Goal: Task Accomplishment & Management: Complete application form

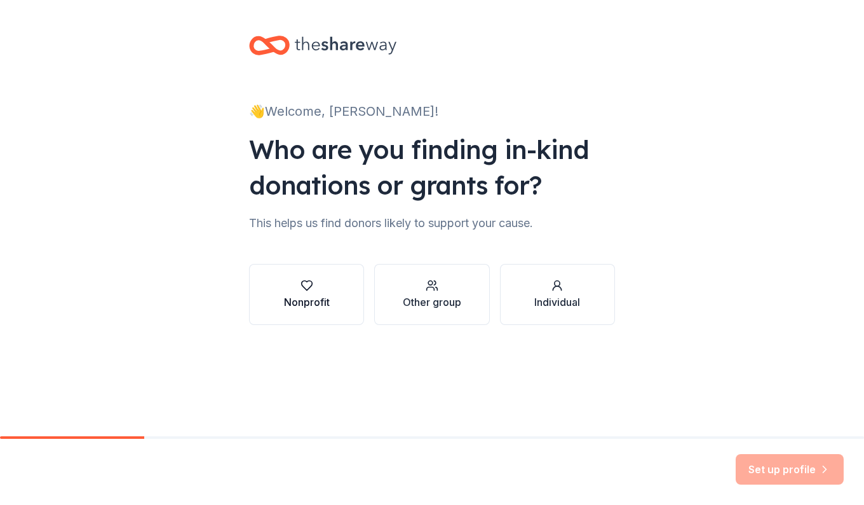
click at [333, 297] on button "Nonprofit" at bounding box center [306, 294] width 115 height 61
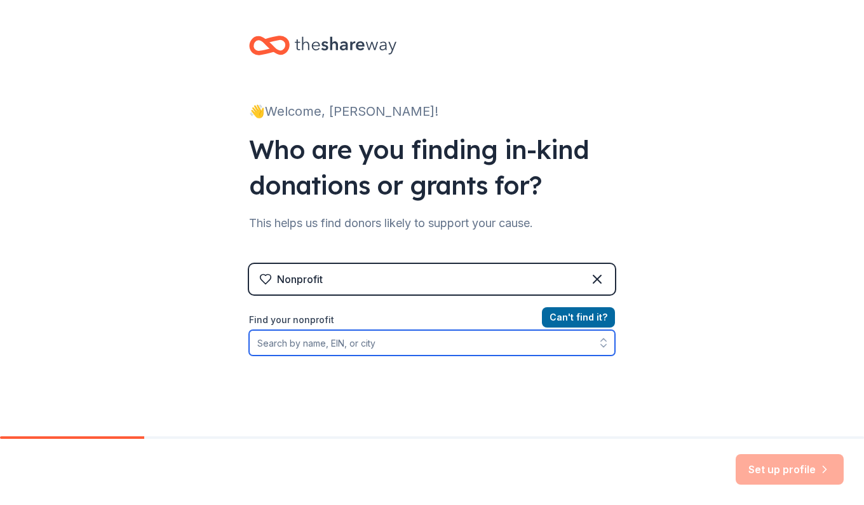
click at [413, 350] on input "Find your nonprofit" at bounding box center [432, 342] width 366 height 25
type input "pto of gpa"
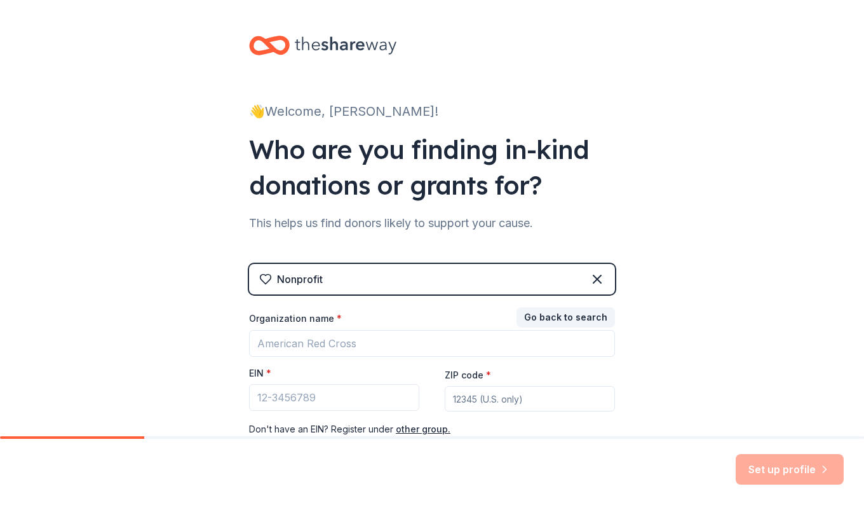
drag, startPoint x: 356, startPoint y: 356, endPoint x: 266, endPoint y: 344, distance: 90.4
click at [266, 344] on div "Go back to search Organization name * EIN * ZIP code * Don ' t have an EIN? Reg…" at bounding box center [432, 373] width 366 height 127
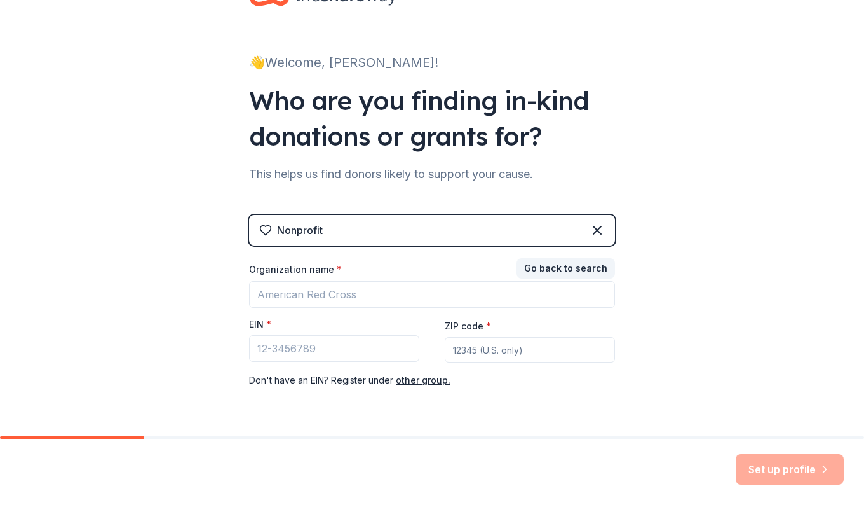
scroll to position [64, 0]
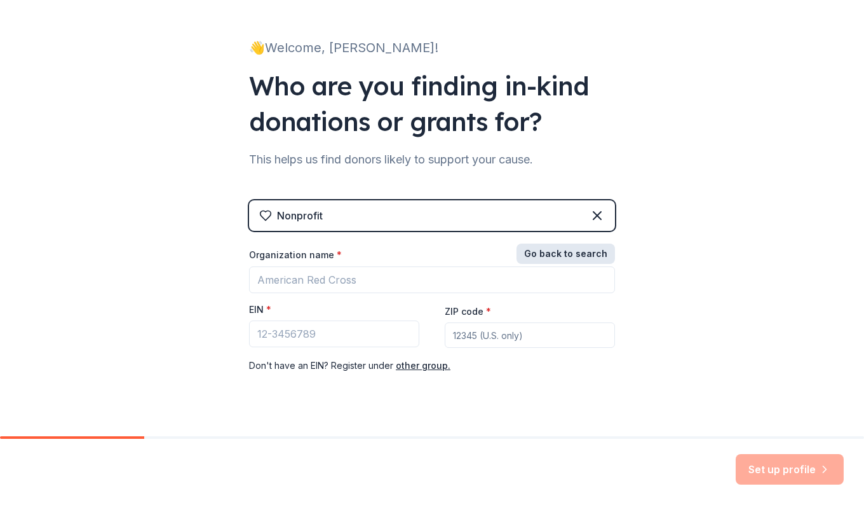
click at [566, 250] on button "Go back to search" at bounding box center [566, 253] width 99 height 20
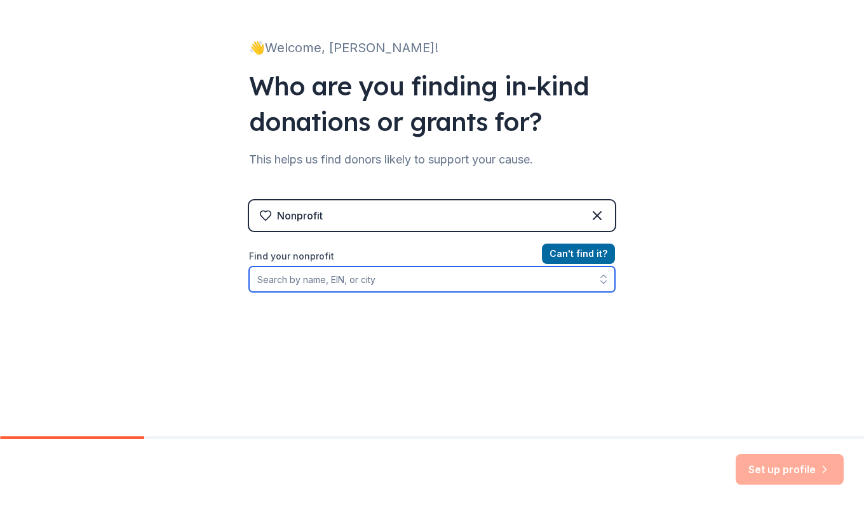
click at [355, 278] on input "Find your nonprofit" at bounding box center [432, 278] width 366 height 25
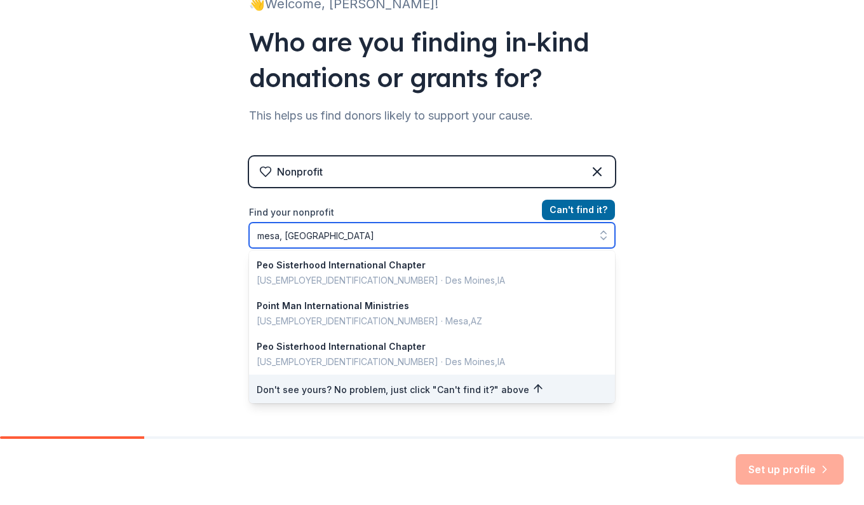
scroll to position [330, 0]
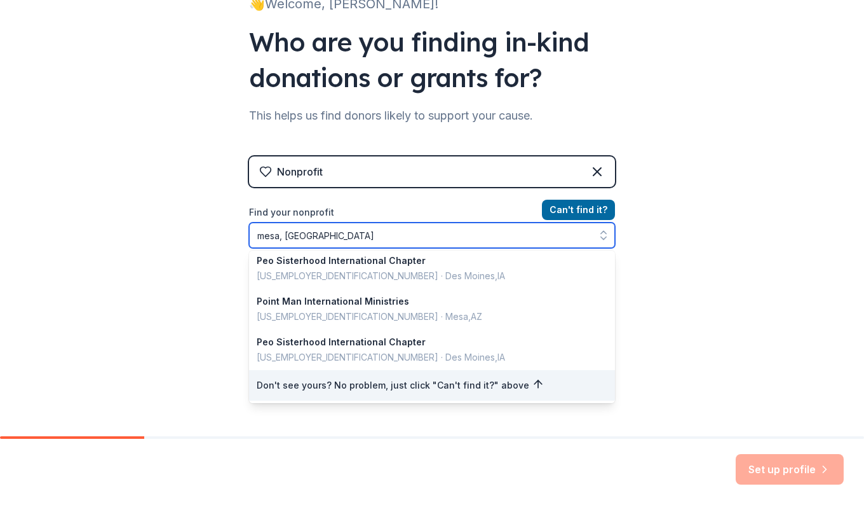
drag, startPoint x: 328, startPoint y: 236, endPoint x: 61, endPoint y: 239, distance: 267.0
click at [61, 239] on div "👋 Welcome, Jennifer! Who are you finding in-kind donations or grants for? This …" at bounding box center [432, 164] width 864 height 543
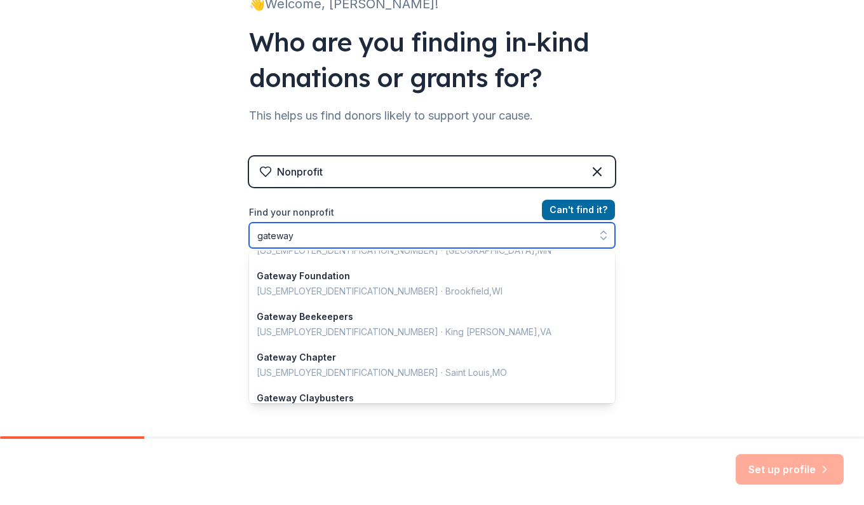
scroll to position [900, 0]
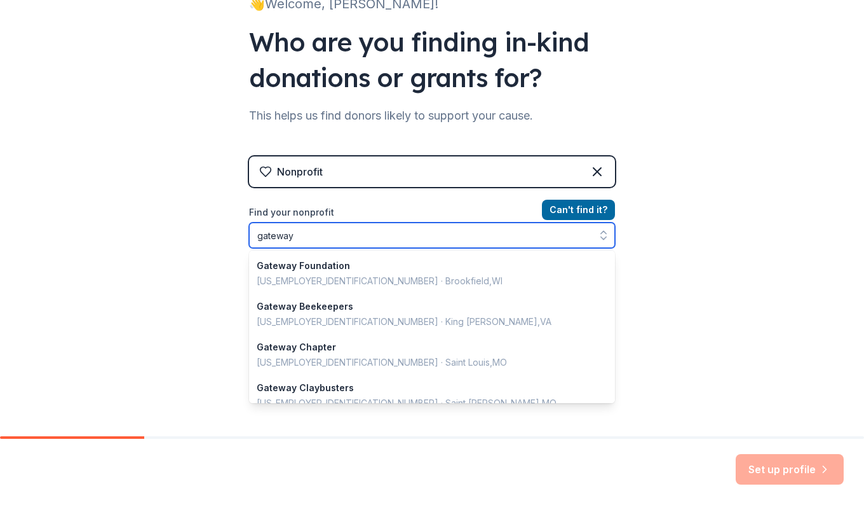
drag, startPoint x: 321, startPoint y: 240, endPoint x: 33, endPoint y: 232, distance: 288.0
click at [33, 232] on div "👋 Welcome, Jennifer! Who are you finding in-kind donations or grants for? This …" at bounding box center [432, 164] width 864 height 543
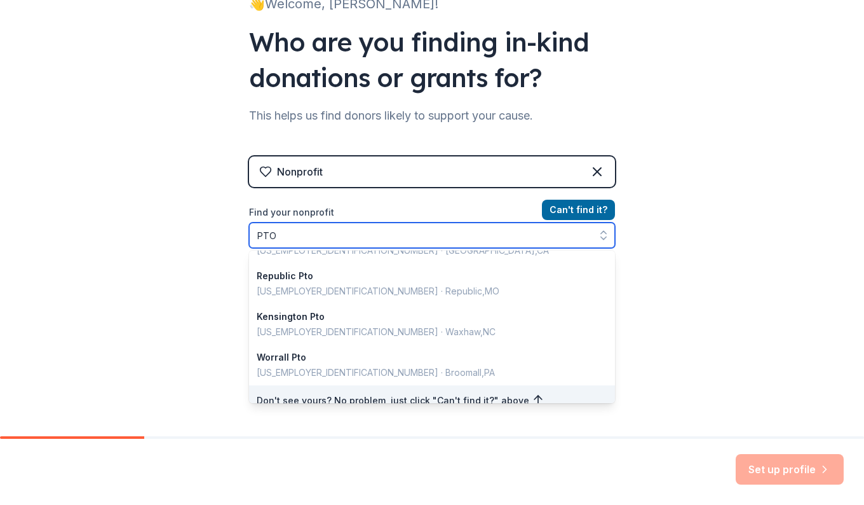
drag, startPoint x: 289, startPoint y: 242, endPoint x: 143, endPoint y: 229, distance: 146.7
click at [143, 229] on div "👋 Welcome, Jennifer! Who are you finding in-kind donations or grants for? This …" at bounding box center [432, 164] width 864 height 543
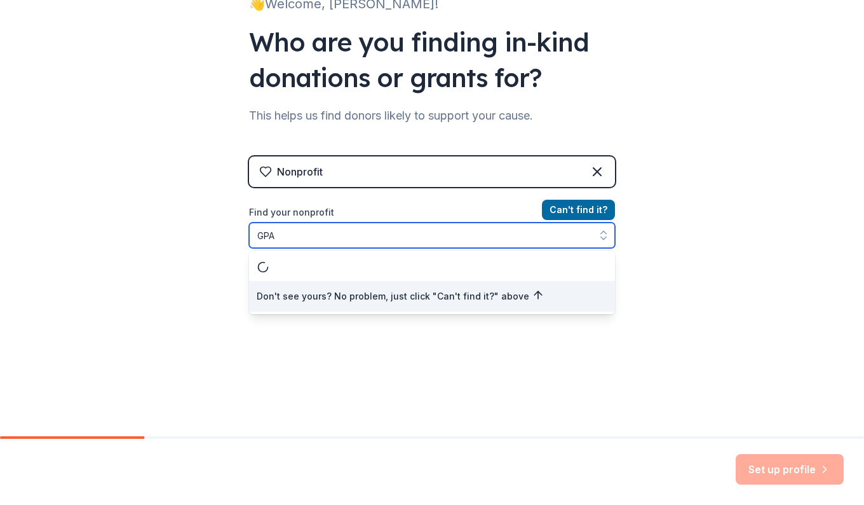
scroll to position [0, 0]
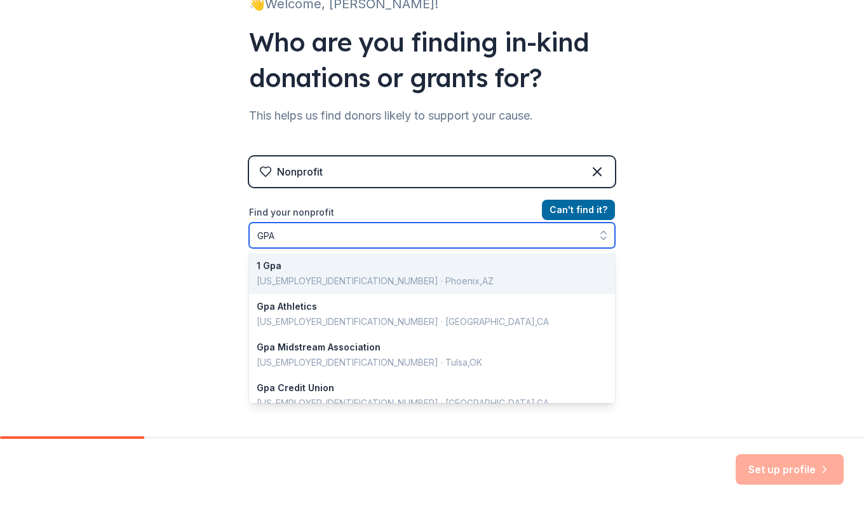
type input "GPA"
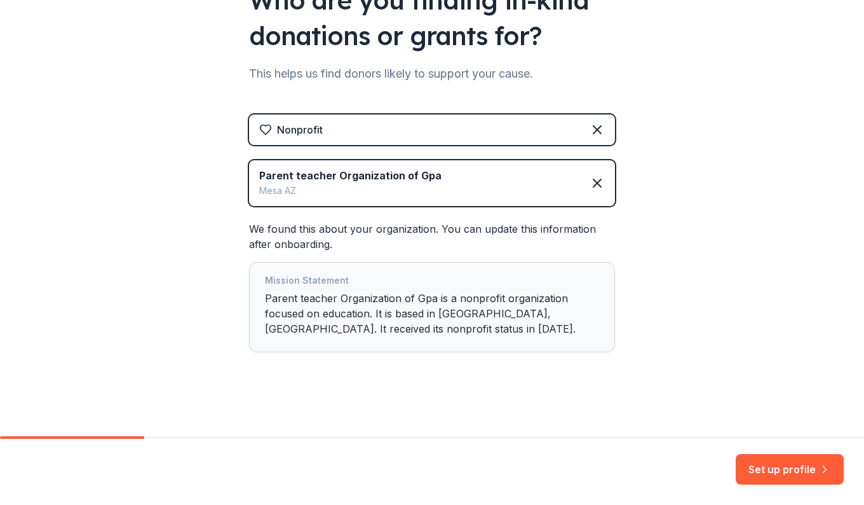
scroll to position [152, 0]
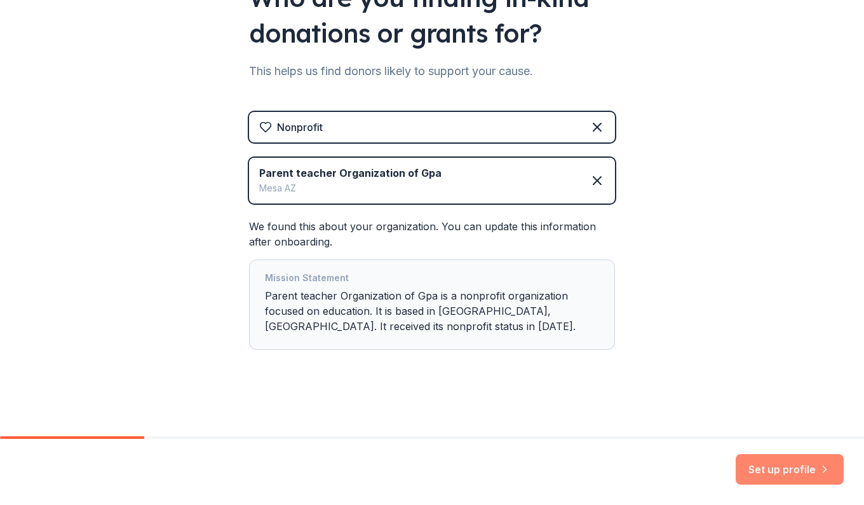
click at [770, 472] on button "Set up profile" at bounding box center [790, 469] width 108 height 31
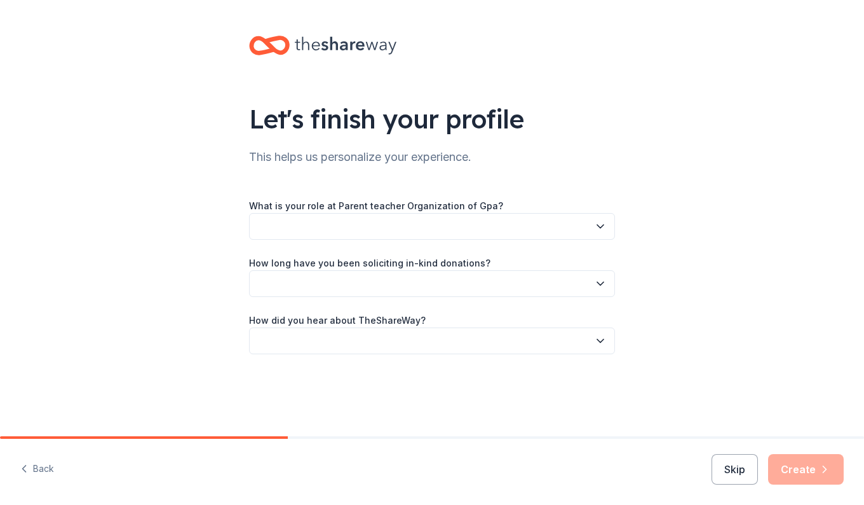
click at [456, 212] on div "What is your role at Parent teacher Organization of Gpa?" at bounding box center [432, 219] width 366 height 42
click at [388, 240] on div "What is your role at Parent teacher Organization of Gpa? How long have you been…" at bounding box center [432, 276] width 366 height 156
click at [383, 221] on button "button" at bounding box center [432, 226] width 366 height 27
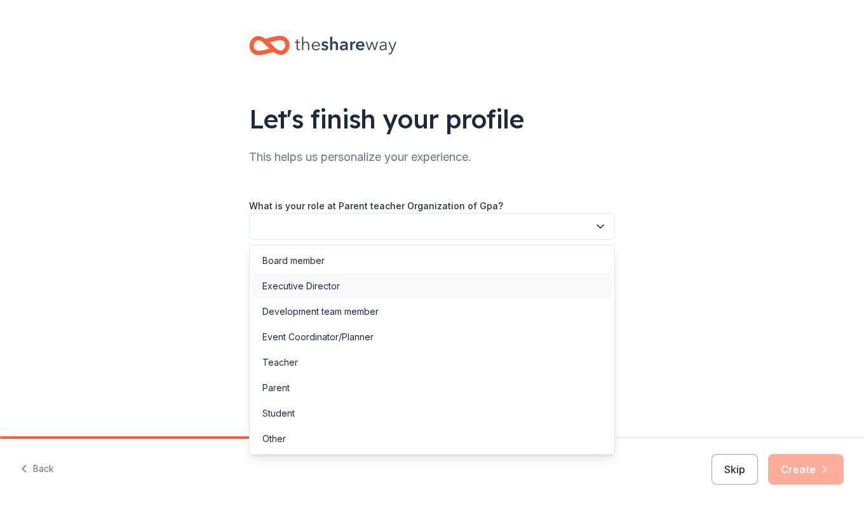
click at [296, 287] on div "Executive Director" at bounding box center [301, 285] width 78 height 15
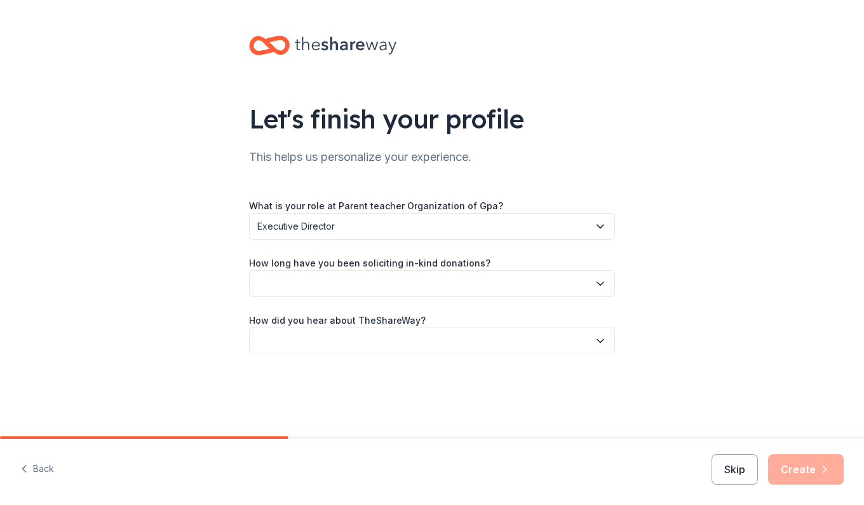
click at [343, 291] on button "button" at bounding box center [432, 283] width 366 height 27
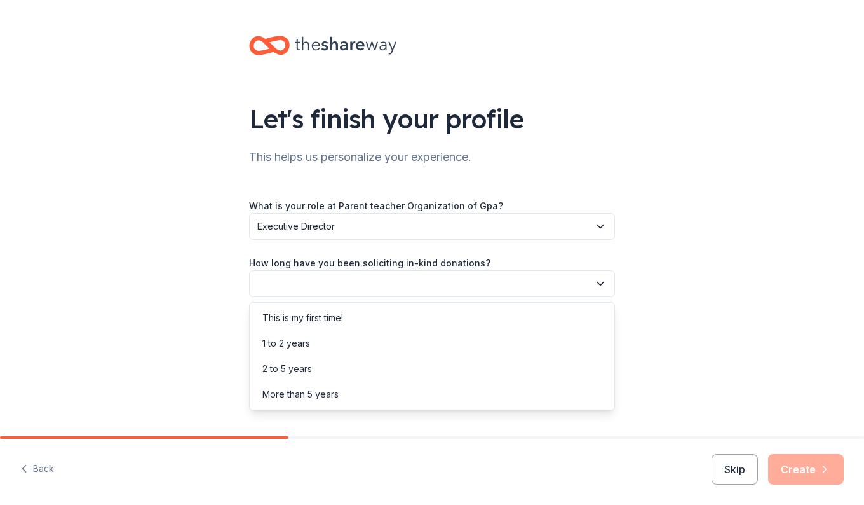
click at [345, 222] on div "What is your role at Parent teacher Organization of Gpa? Executive Director How…" at bounding box center [432, 276] width 366 height 156
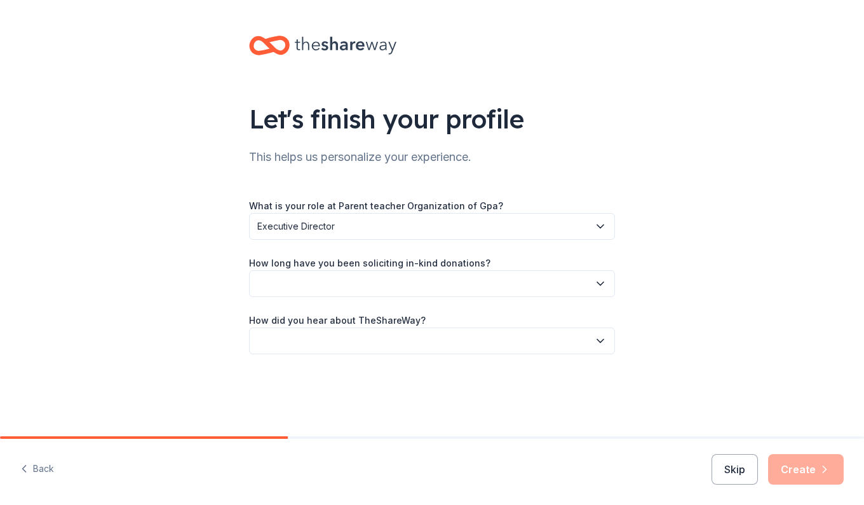
click at [344, 236] on button "Executive Director" at bounding box center [432, 226] width 366 height 27
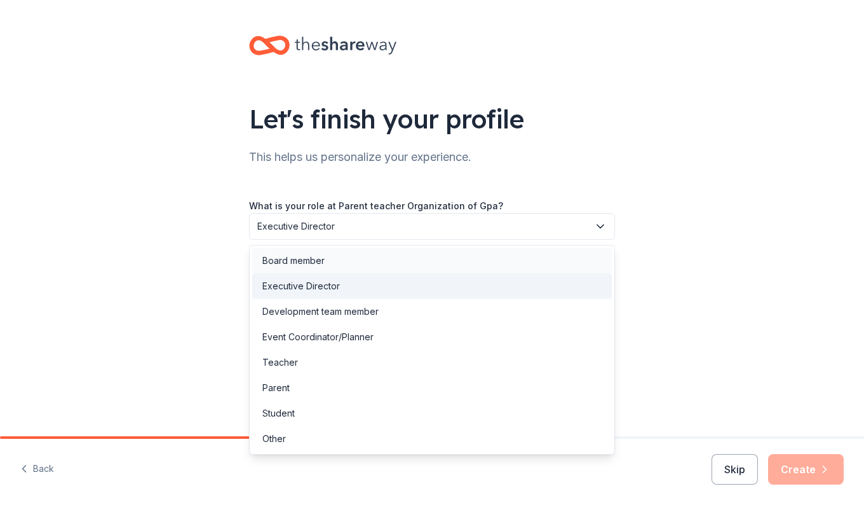
click at [313, 268] on div "Board member" at bounding box center [432, 260] width 360 height 25
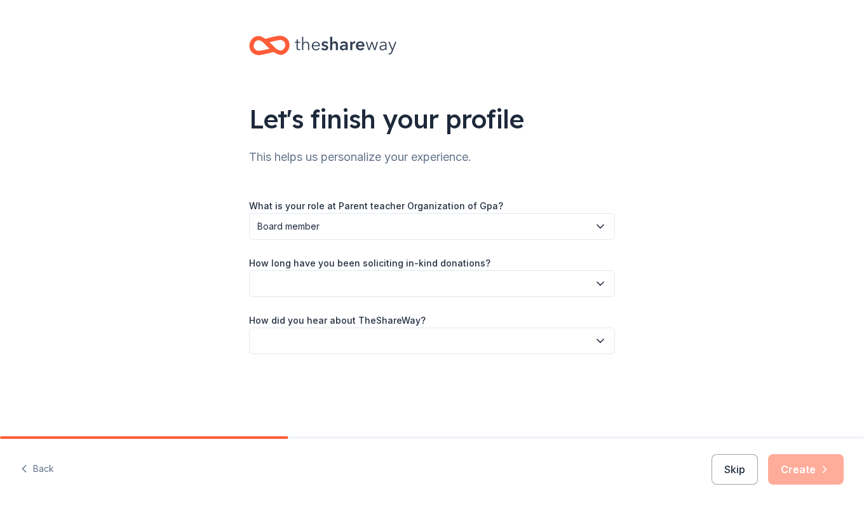
click at [305, 287] on button "button" at bounding box center [432, 283] width 366 height 27
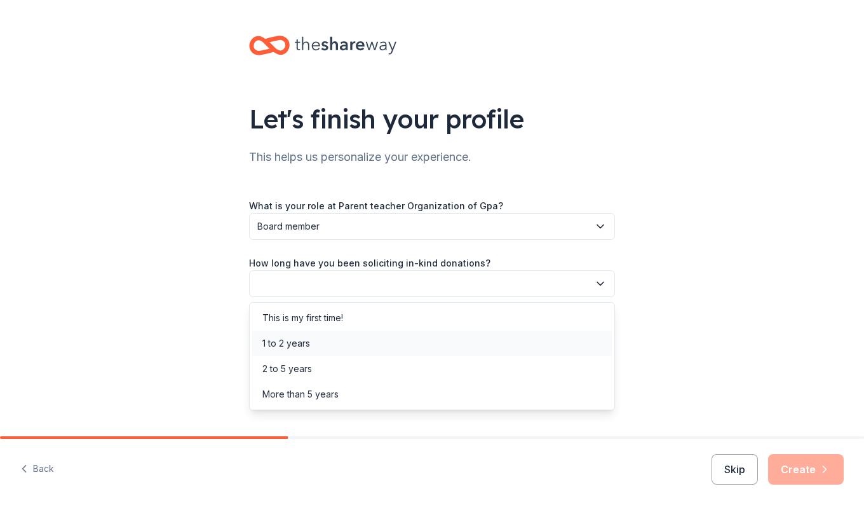
click at [299, 341] on div "1 to 2 years" at bounding box center [286, 343] width 48 height 15
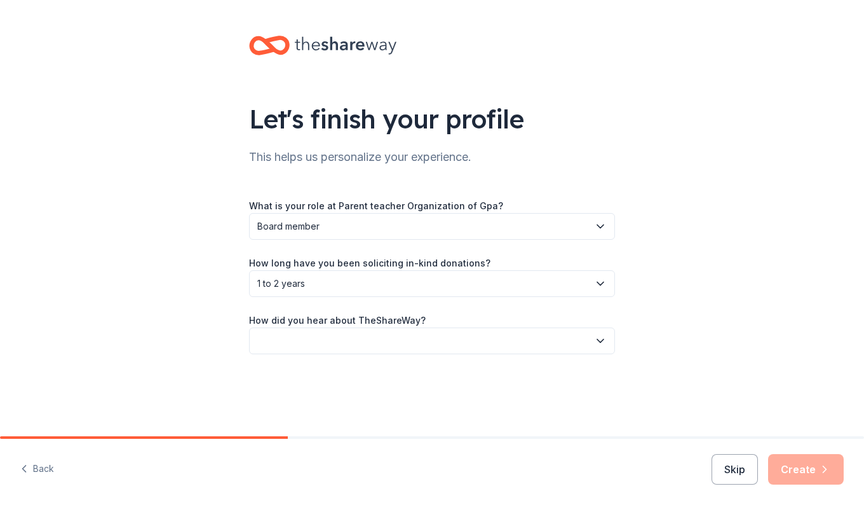
click at [308, 340] on button "button" at bounding box center [432, 340] width 366 height 27
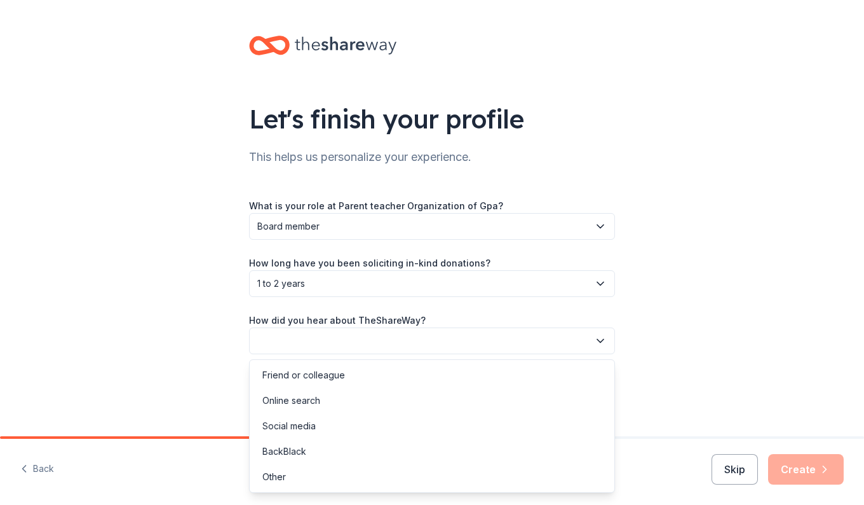
click at [369, 278] on div "What is your role at Parent teacher Organization of Gpa? Board member How long …" at bounding box center [432, 276] width 366 height 156
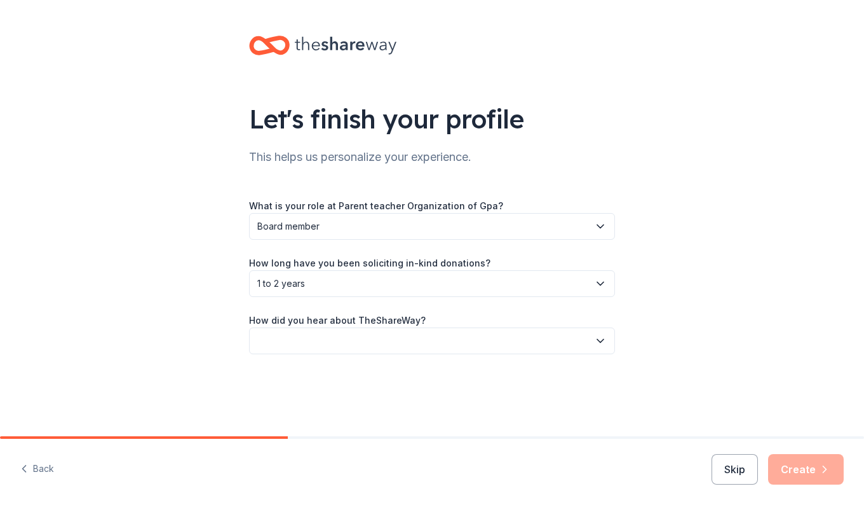
click at [329, 331] on button "button" at bounding box center [432, 340] width 366 height 27
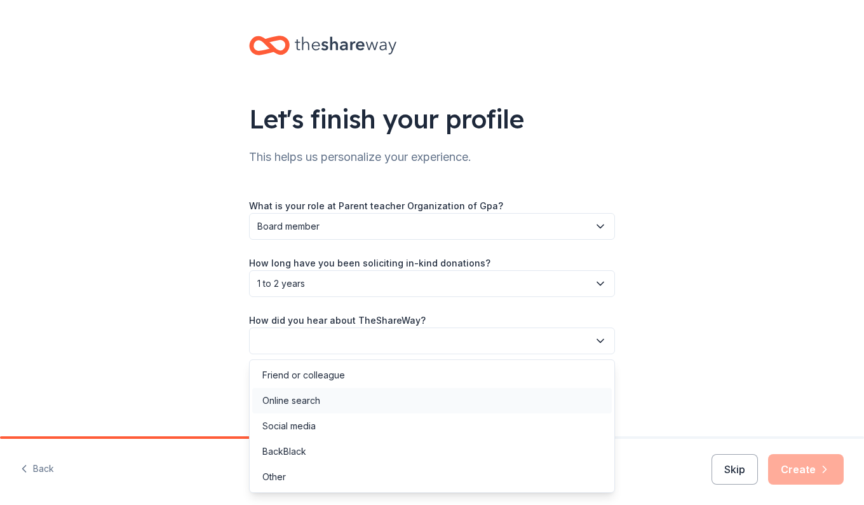
click at [300, 397] on div "Online search" at bounding box center [291, 400] width 58 height 15
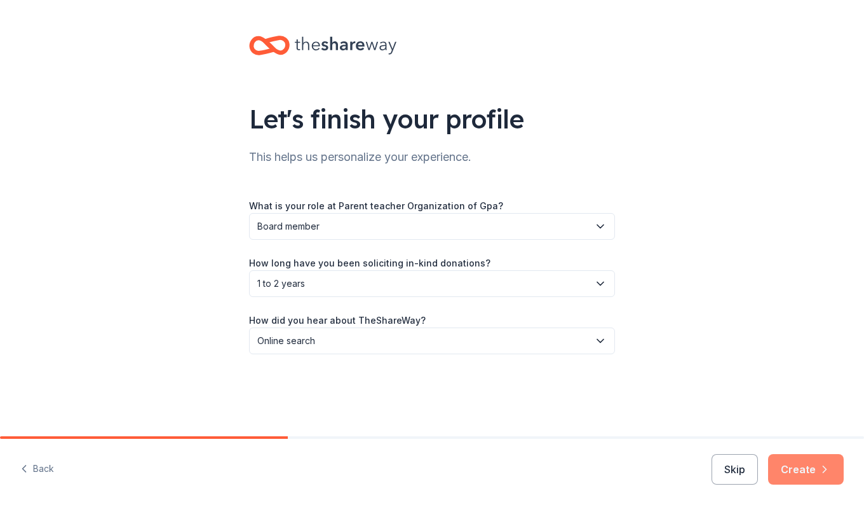
click at [808, 467] on button "Create" at bounding box center [806, 469] width 76 height 31
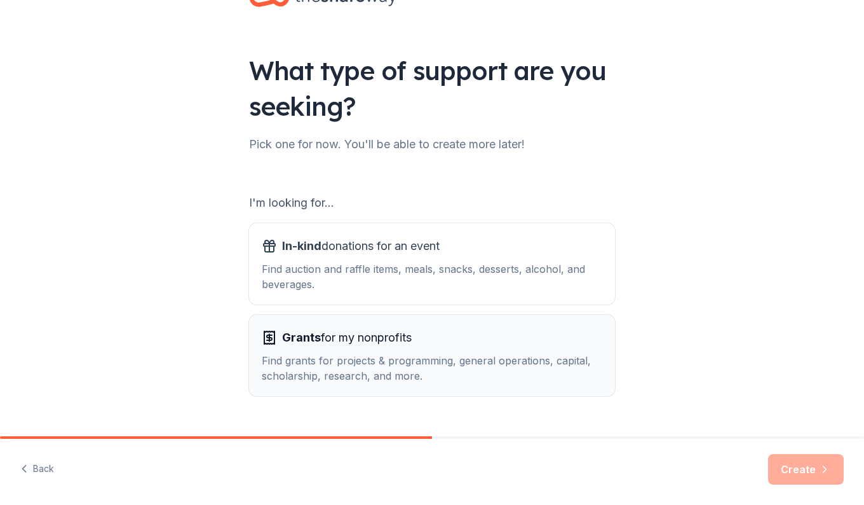
scroll to position [64, 0]
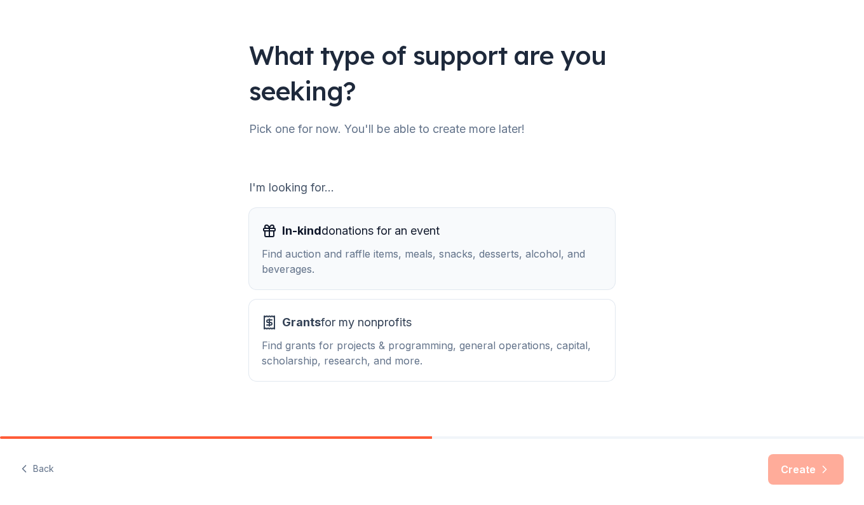
click at [390, 279] on button "In-kind donations for an event Find auction and raffle items, meals, snacks, de…" at bounding box center [432, 248] width 366 height 81
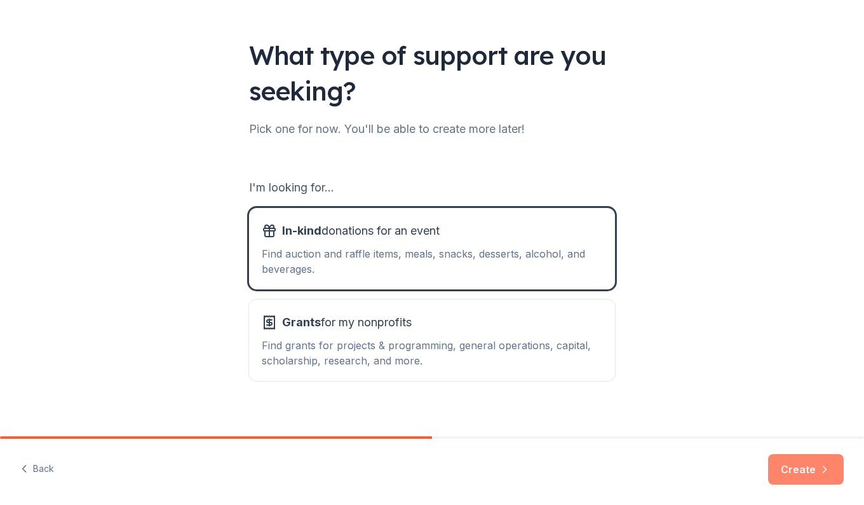
click at [812, 468] on button "Create" at bounding box center [806, 469] width 76 height 31
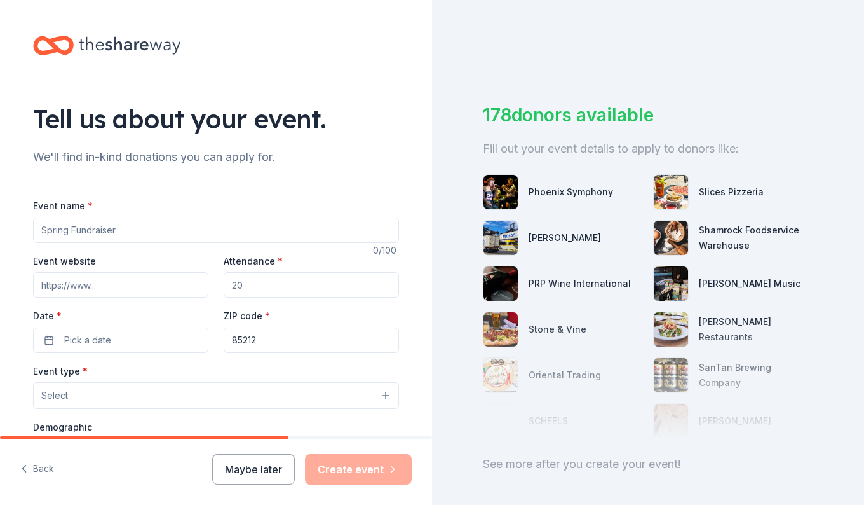
drag, startPoint x: 158, startPoint y: 235, endPoint x: 0, endPoint y: 224, distance: 158.6
click at [0, 224] on html "Tell us about your event. We'll find in-kind donations you can apply for. Event…" at bounding box center [432, 252] width 864 height 505
type input "Aviator [DATE]"
type input "1300"
type input "5149 South Signal Butte Road, Mesa, AZ, 85212"
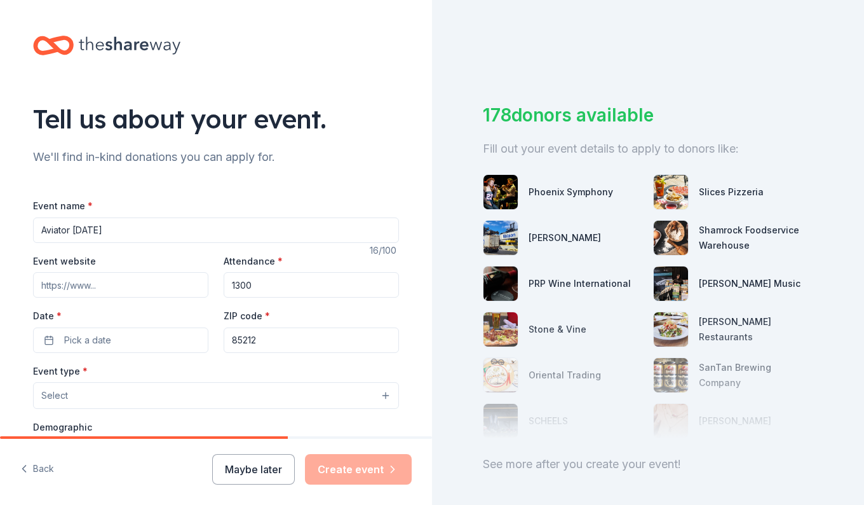
click at [121, 283] on input "Event website" at bounding box center [120, 284] width 175 height 25
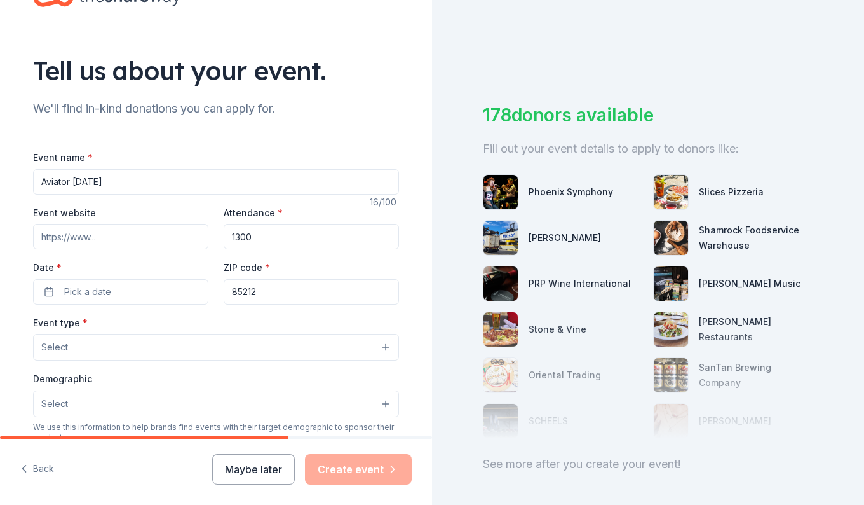
scroll to position [64, 0]
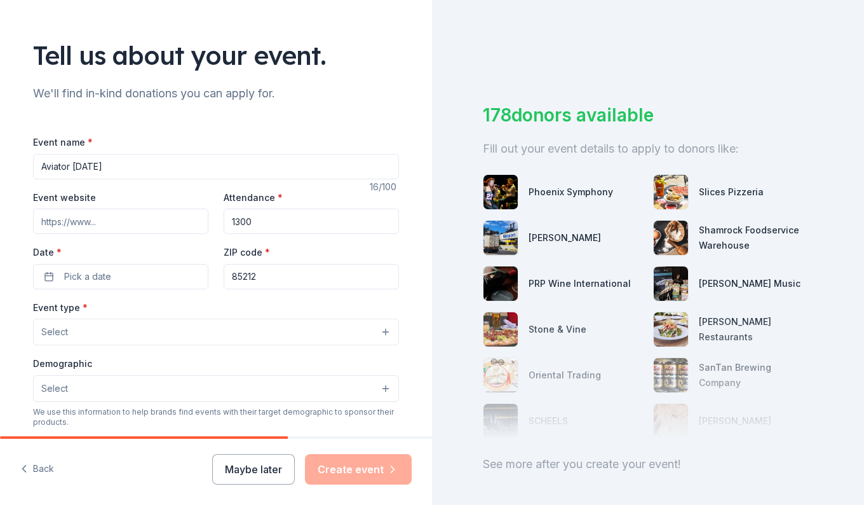
click at [121, 283] on button "Pick a date" at bounding box center [120, 276] width 175 height 25
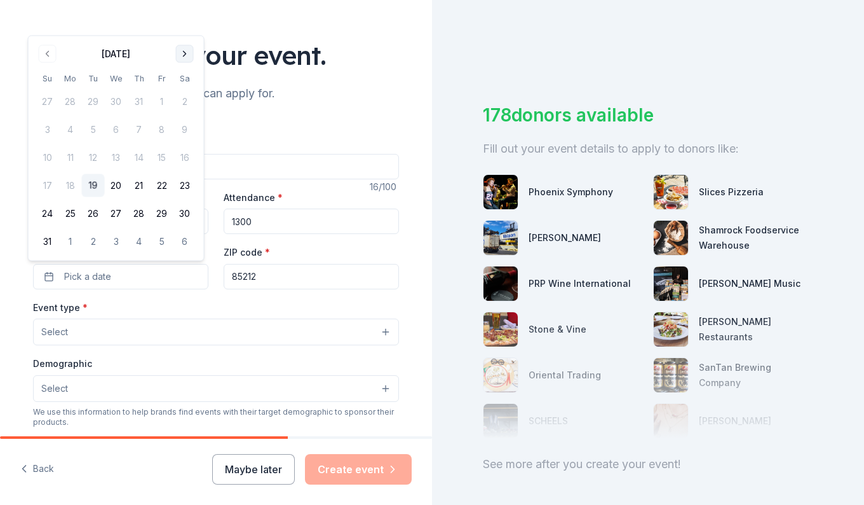
click at [181, 57] on button "Go to next month" at bounding box center [185, 54] width 18 height 18
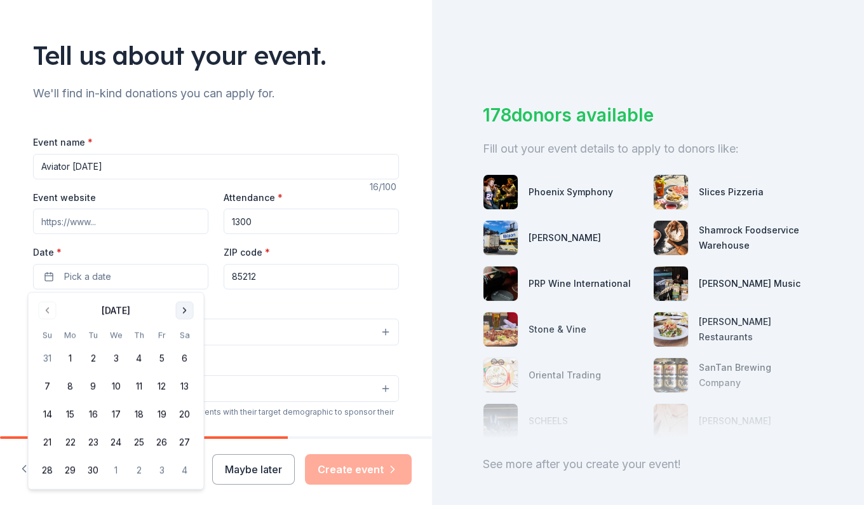
click at [181, 317] on button "Go to next month" at bounding box center [185, 310] width 18 height 18
click at [191, 312] on button "Go to next month" at bounding box center [185, 310] width 18 height 18
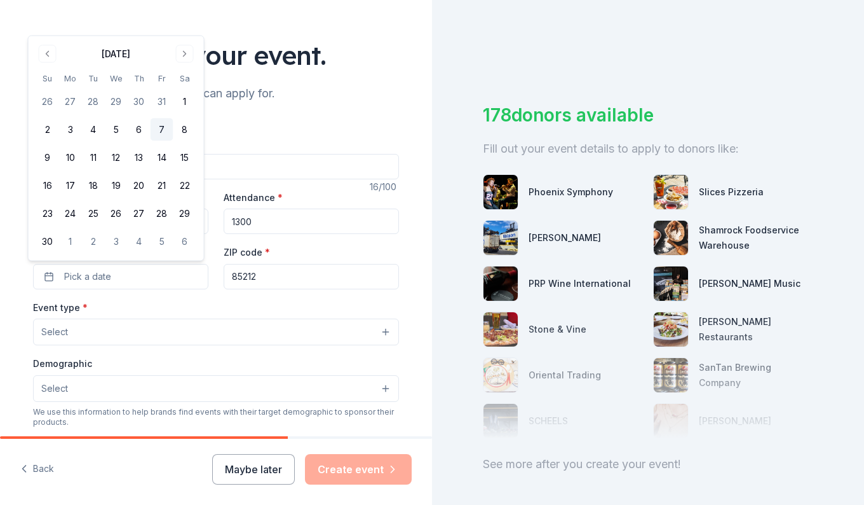
click at [159, 131] on button "7" at bounding box center [162, 129] width 23 height 23
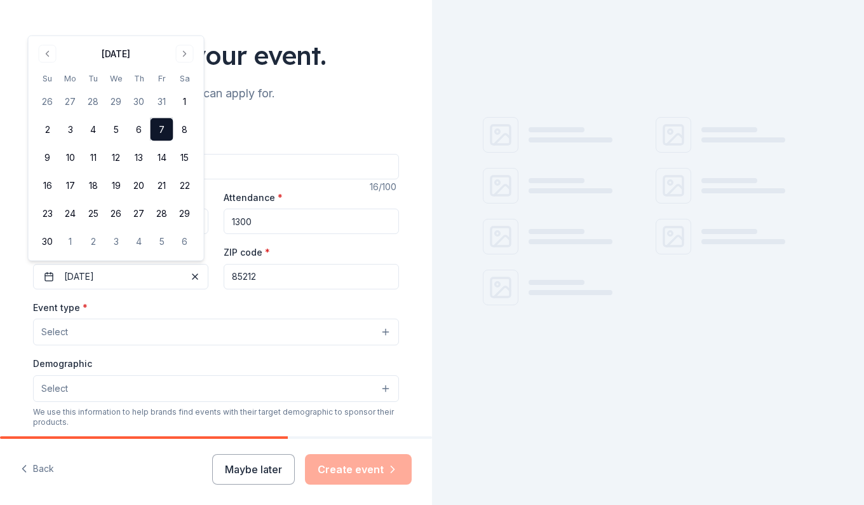
click at [87, 336] on button "Select" at bounding box center [216, 331] width 366 height 27
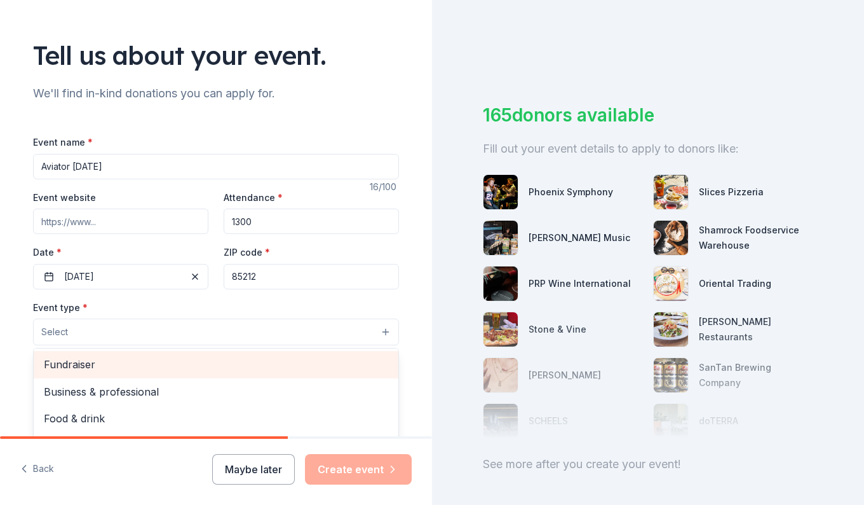
click at [90, 368] on span "Fundraiser" at bounding box center [216, 364] width 344 height 17
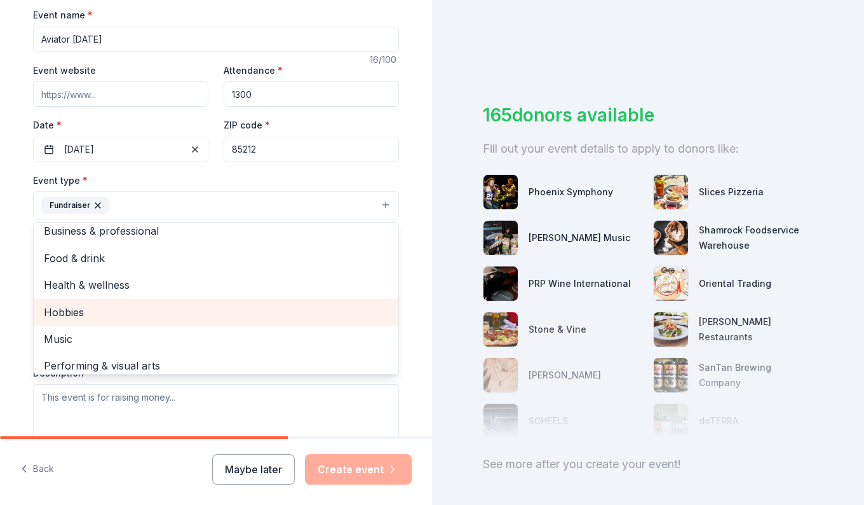
scroll to position [15, 0]
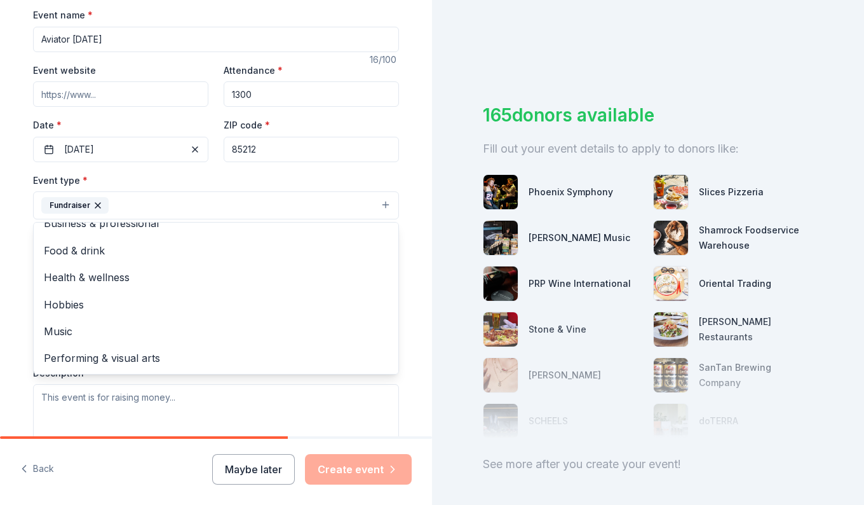
click at [13, 308] on div "Tell us about your event. We'll find in-kind donations you can apply for. Event…" at bounding box center [216, 232] width 407 height 847
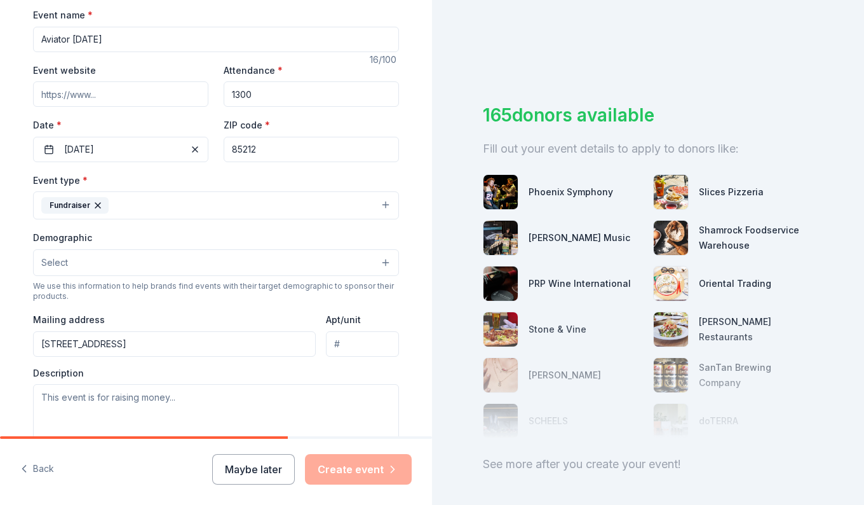
click at [236, 254] on button "Select" at bounding box center [216, 262] width 366 height 27
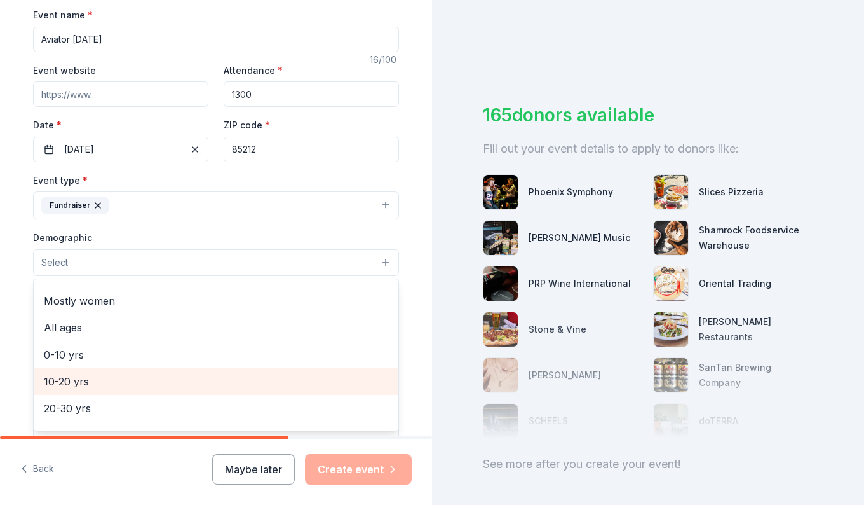
scroll to position [64, 0]
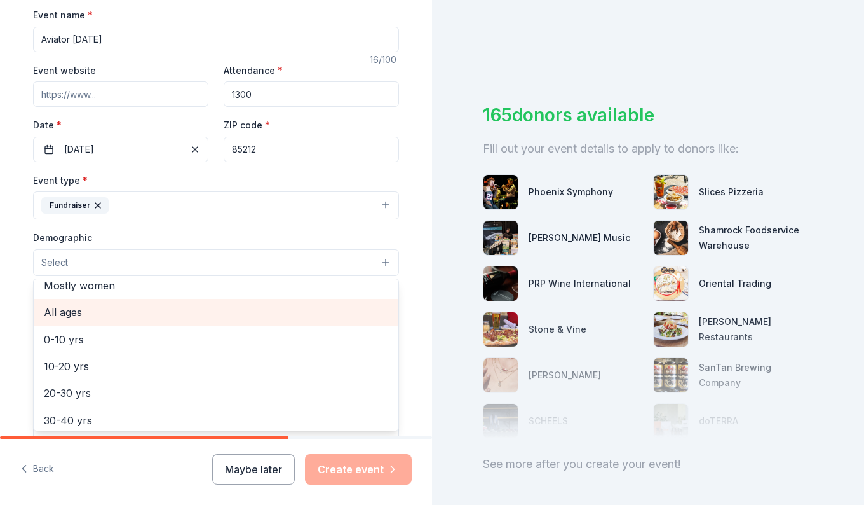
click at [93, 316] on span "All ages" at bounding box center [216, 312] width 344 height 17
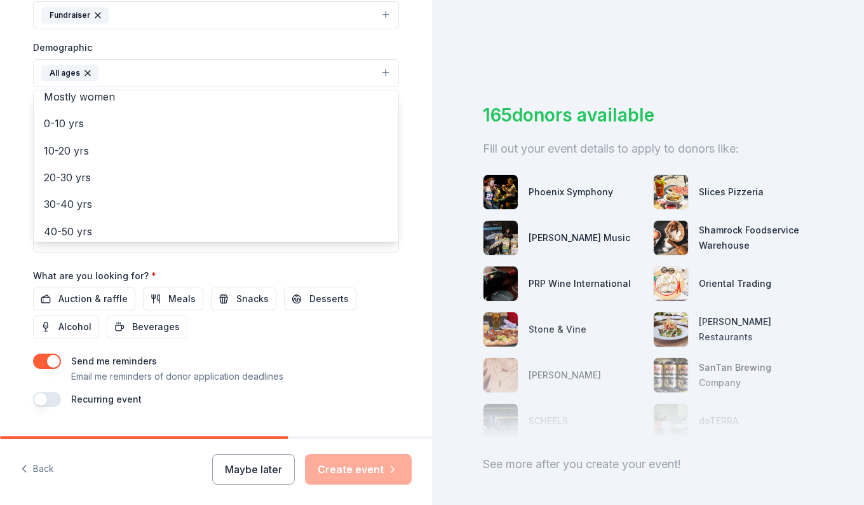
scroll to position [381, 0]
click at [16, 247] on div "Tell us about your event. We'll find in-kind donations you can apply for. Event…" at bounding box center [216, 43] width 407 height 848
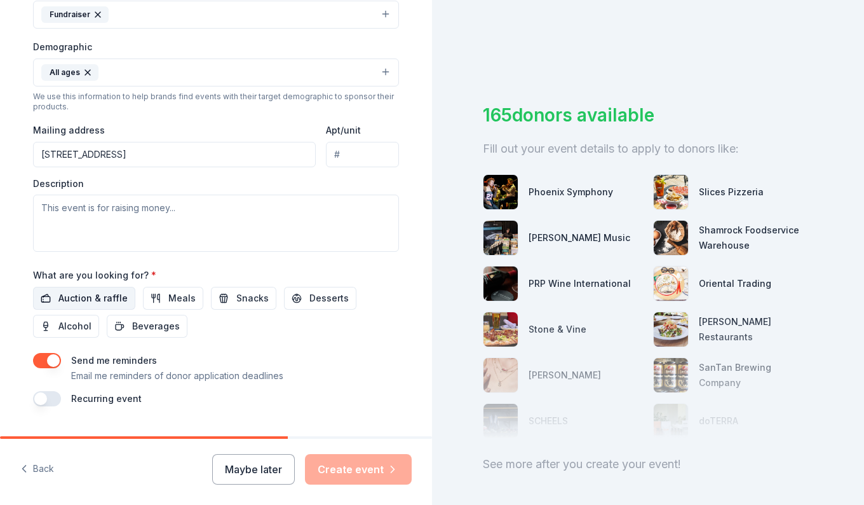
click at [107, 296] on span "Auction & raffle" at bounding box center [92, 297] width 69 height 15
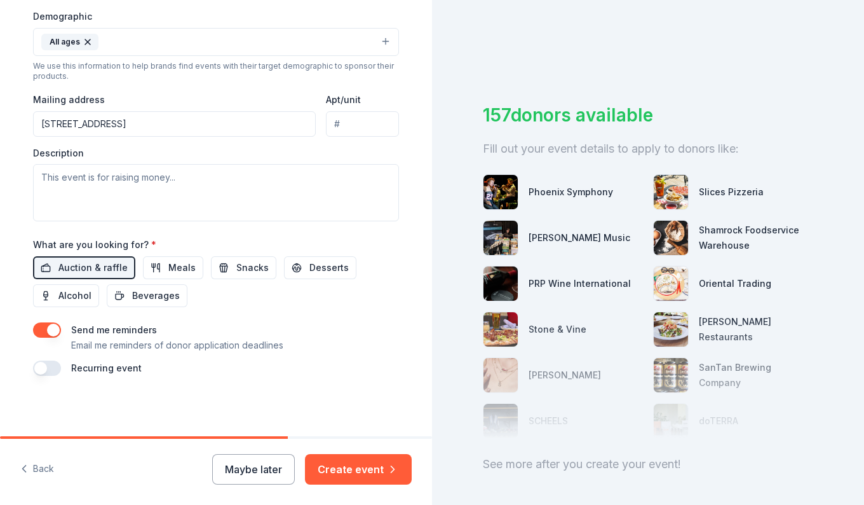
scroll to position [412, 0]
click at [383, 464] on button "Create event" at bounding box center [358, 469] width 107 height 31
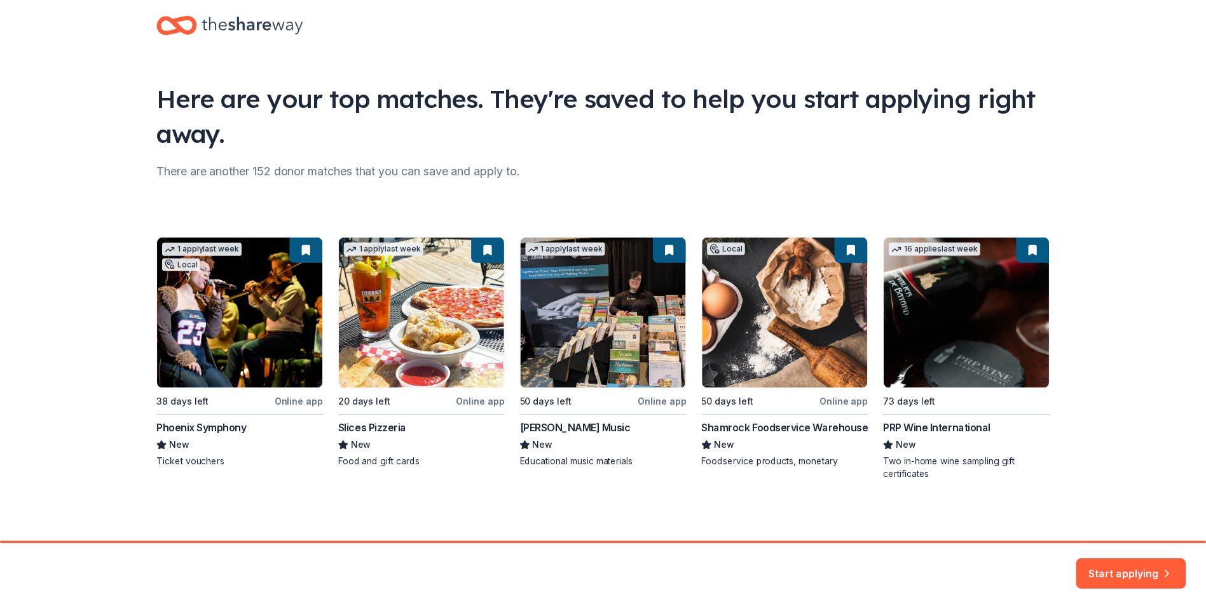
scroll to position [22, 0]
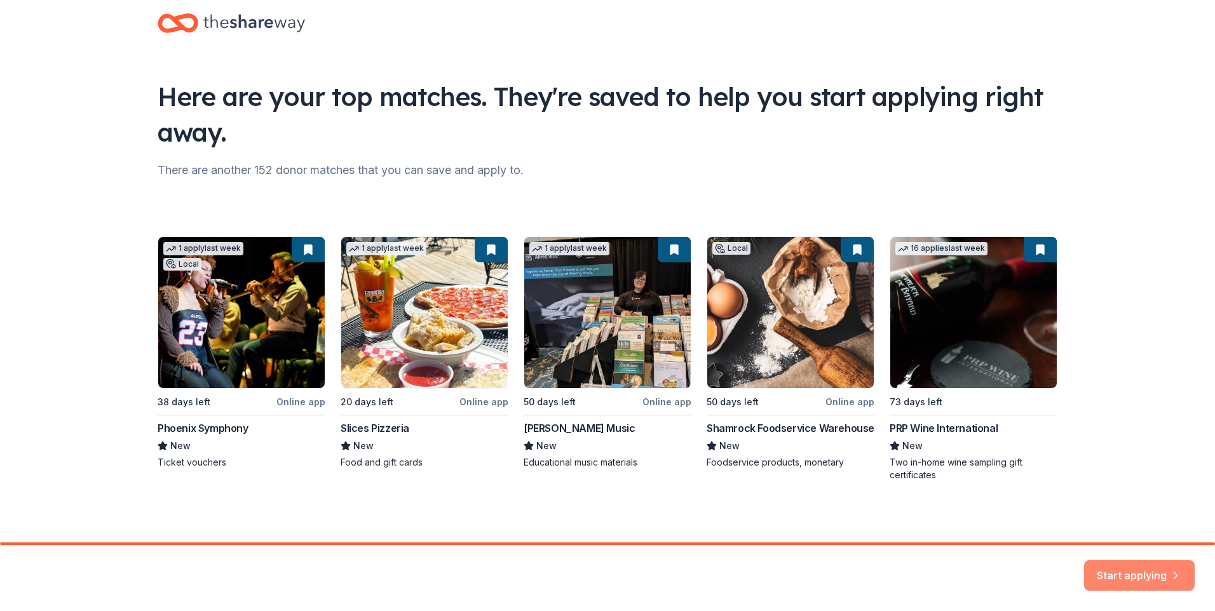
click at [864, 504] on button "Start applying" at bounding box center [1139, 568] width 111 height 31
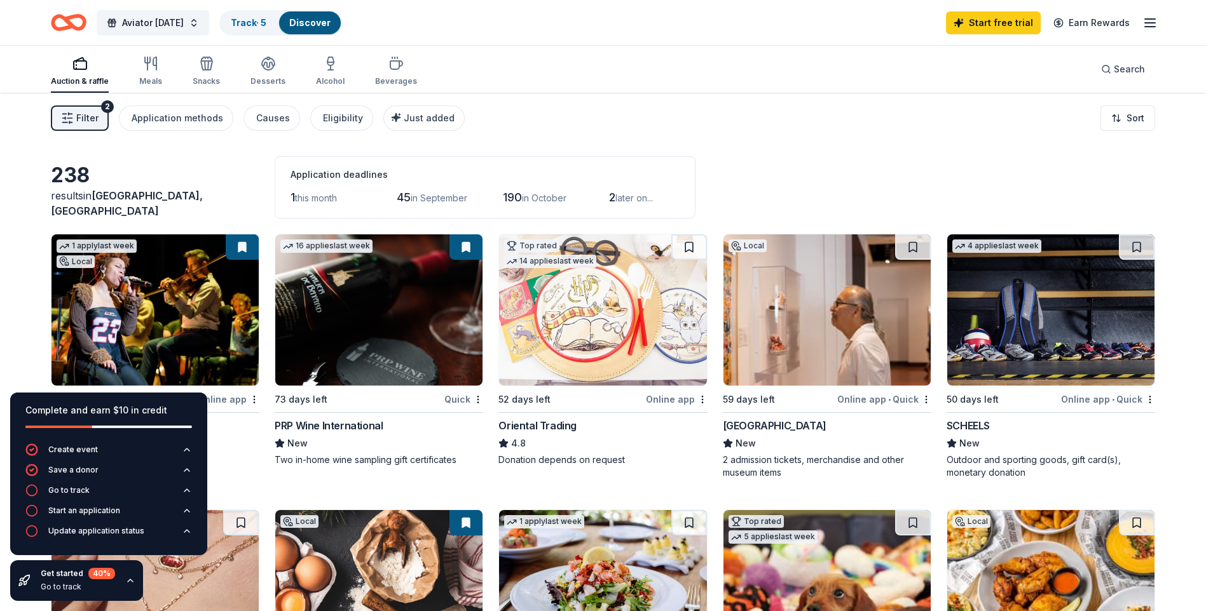
click at [674, 402] on div "Online app" at bounding box center [677, 400] width 62 height 16
click at [542, 400] on div "52 days left" at bounding box center [524, 399] width 52 height 15
click at [251, 473] on div "1 apply last week Local 38 days left Online app Phoenix Symphony New Ticket vou…" at bounding box center [155, 356] width 208 height 245
click at [146, 429] on div "Complete and earn $10 in credit" at bounding box center [108, 418] width 167 height 31
click at [128, 504] on icon "button" at bounding box center [130, 581] width 10 height 10
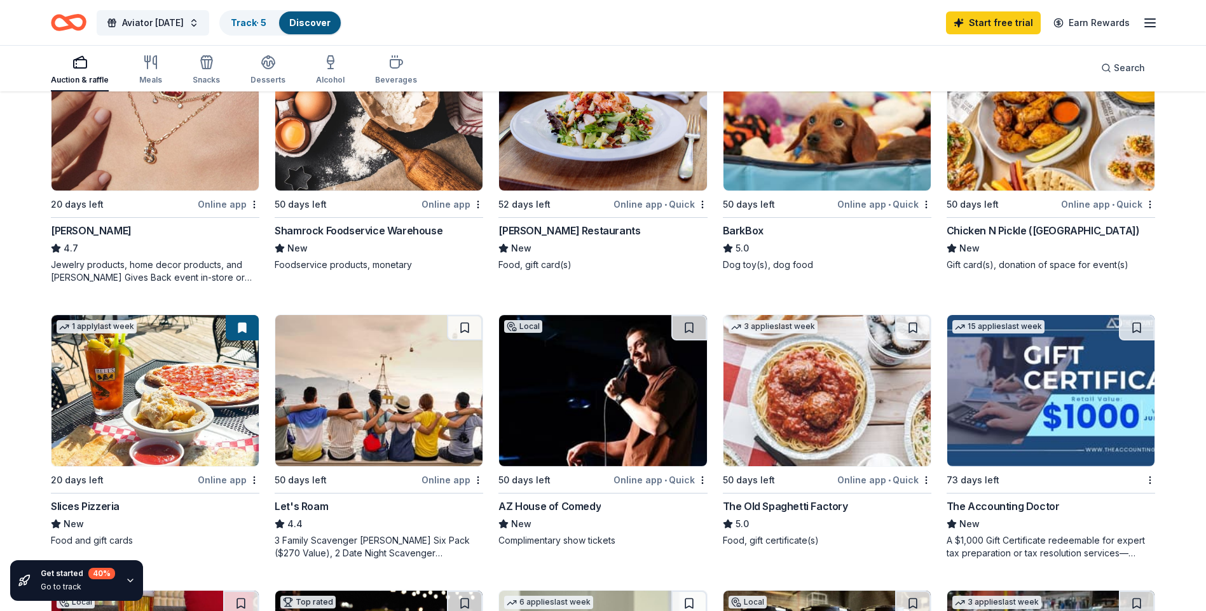
scroll to position [508, 0]
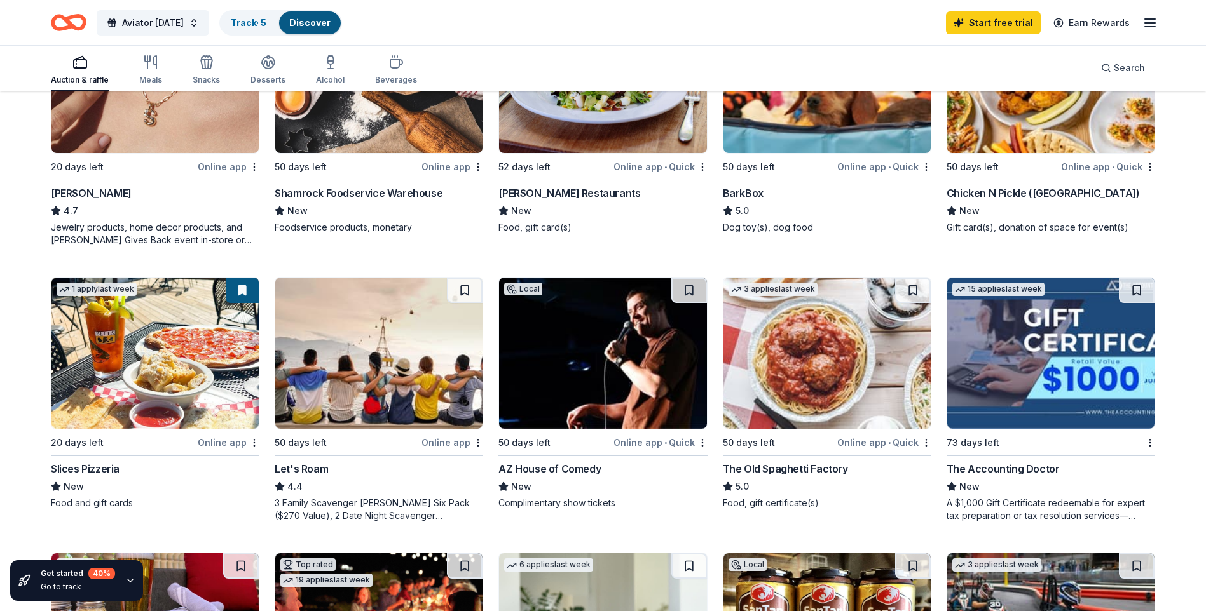
click at [864, 428] on img at bounding box center [1050, 353] width 207 height 151
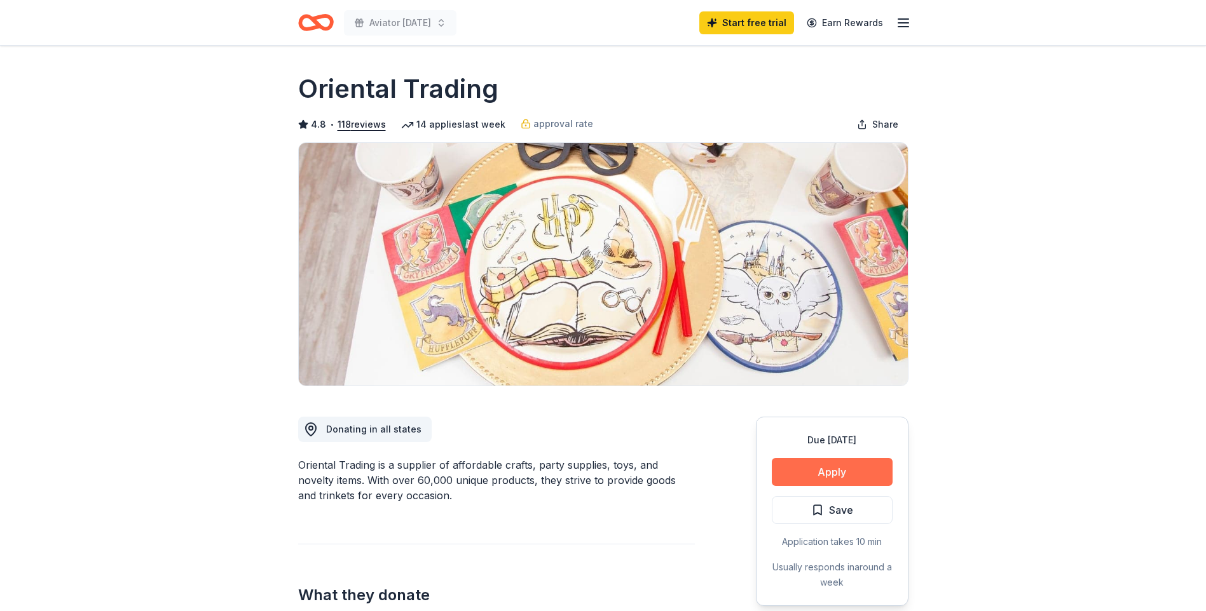
click at [852, 472] on button "Apply" at bounding box center [832, 472] width 121 height 28
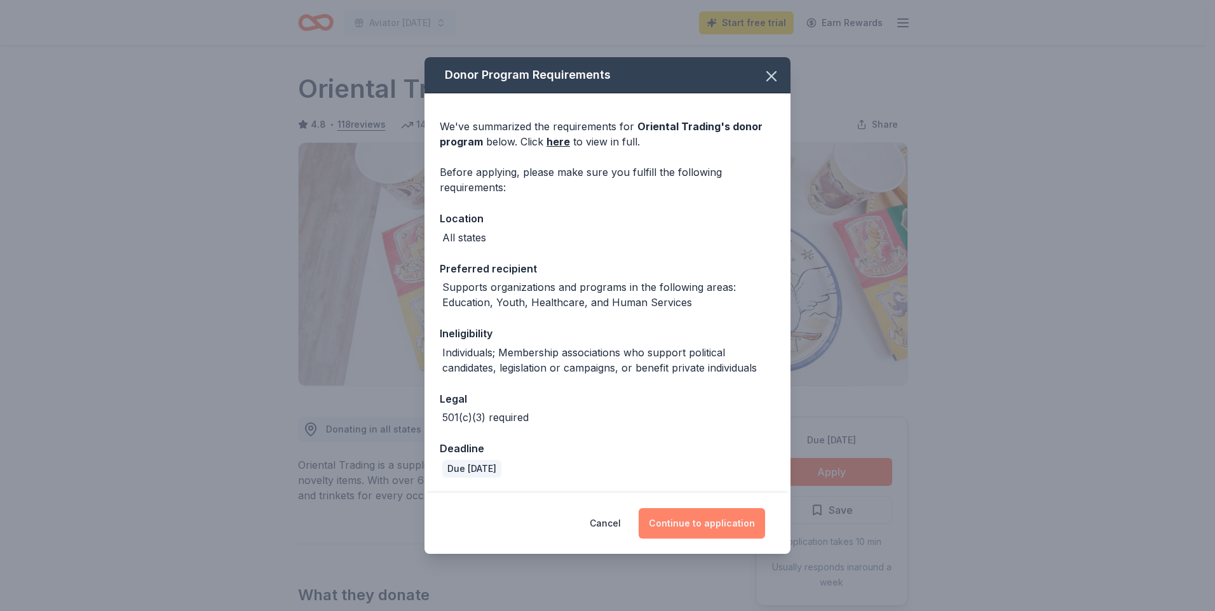
click at [712, 524] on button "Continue to application" at bounding box center [702, 523] width 126 height 31
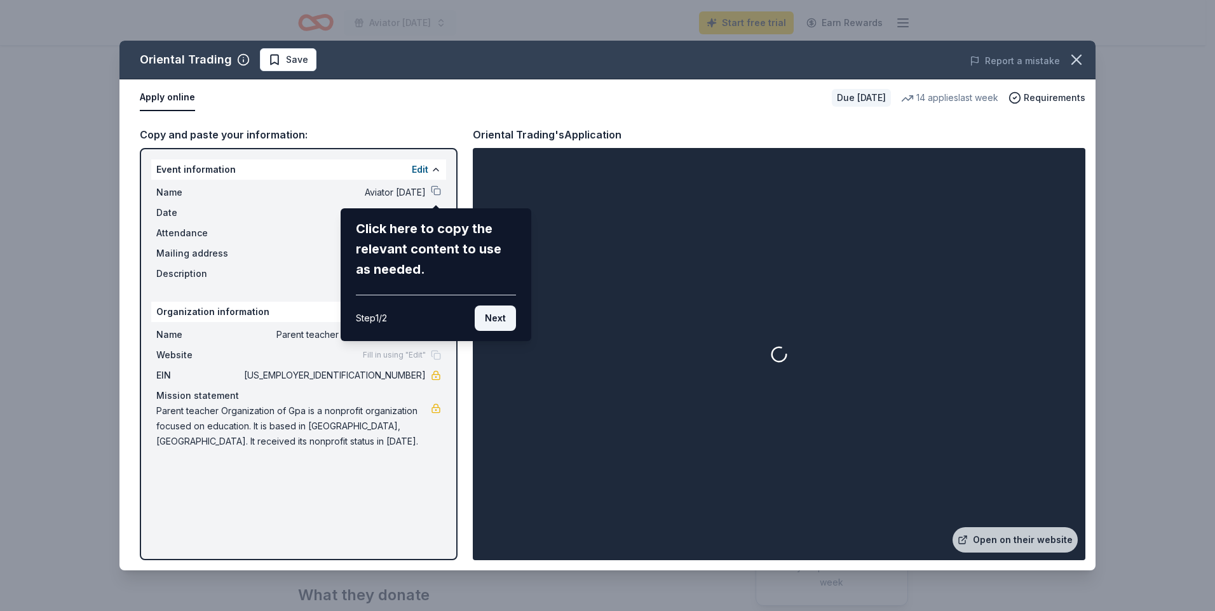
click at [513, 321] on button "Next" at bounding box center [495, 318] width 41 height 25
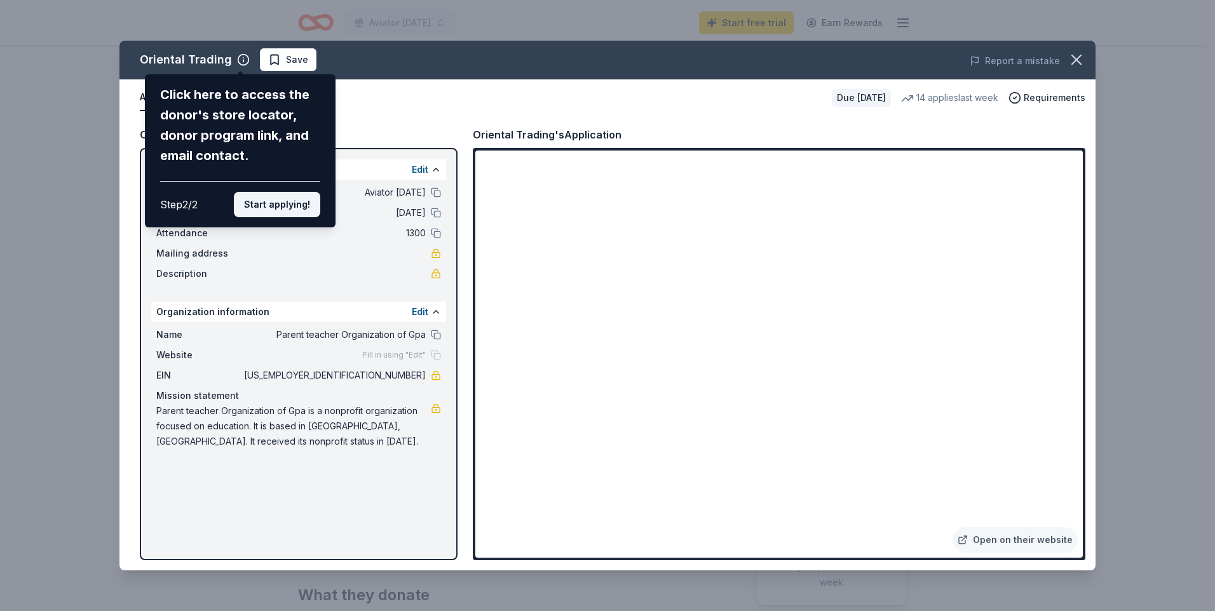
click at [263, 203] on button "Start applying!" at bounding box center [277, 204] width 86 height 25
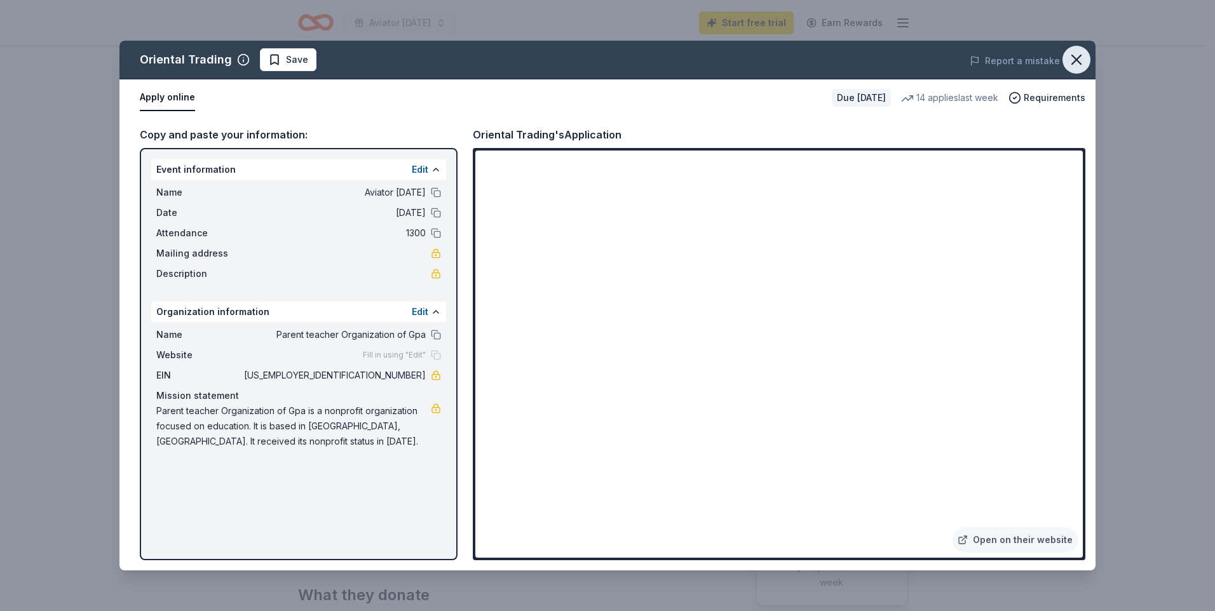
click at [1079, 62] on icon "button" at bounding box center [1076, 59] width 9 height 9
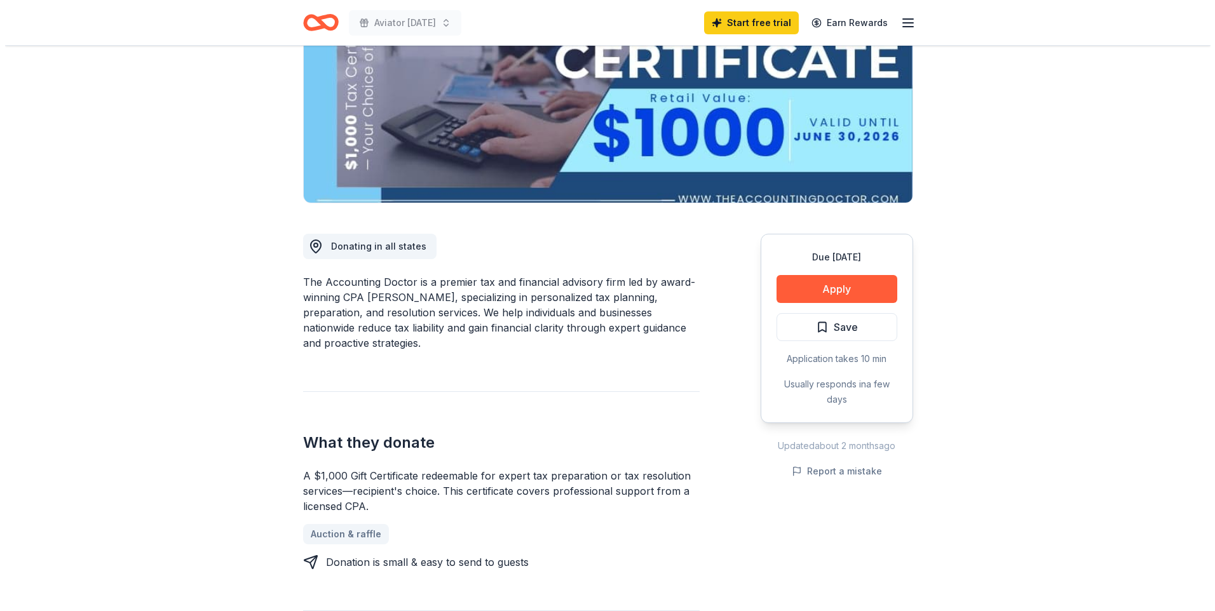
scroll to position [191, 0]
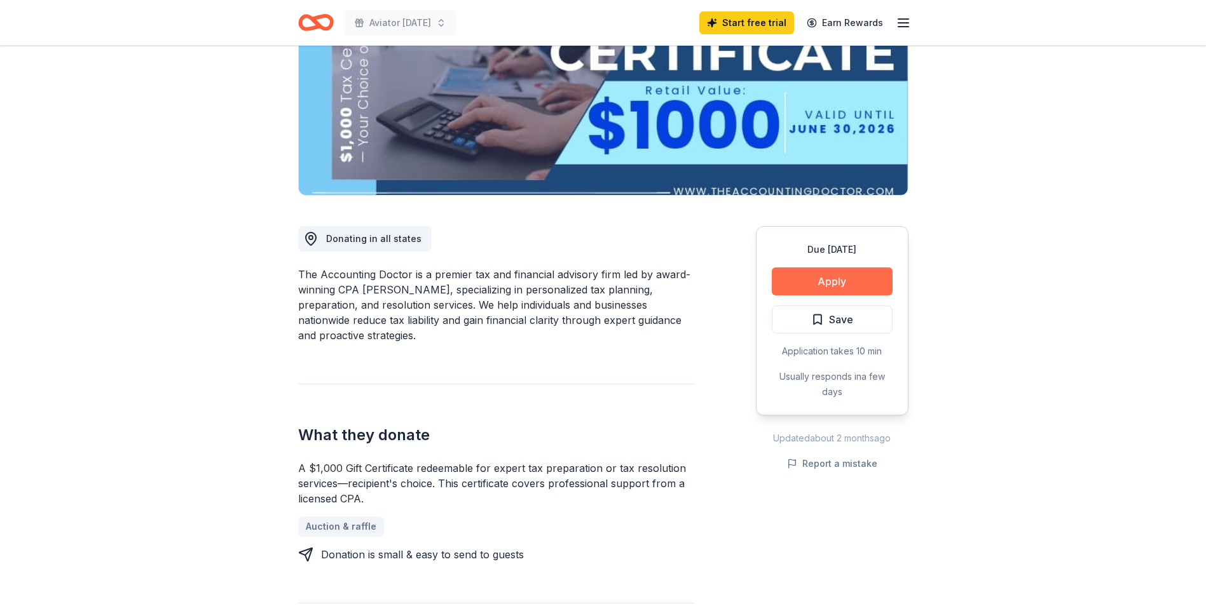
click at [822, 283] on button "Apply" at bounding box center [832, 282] width 121 height 28
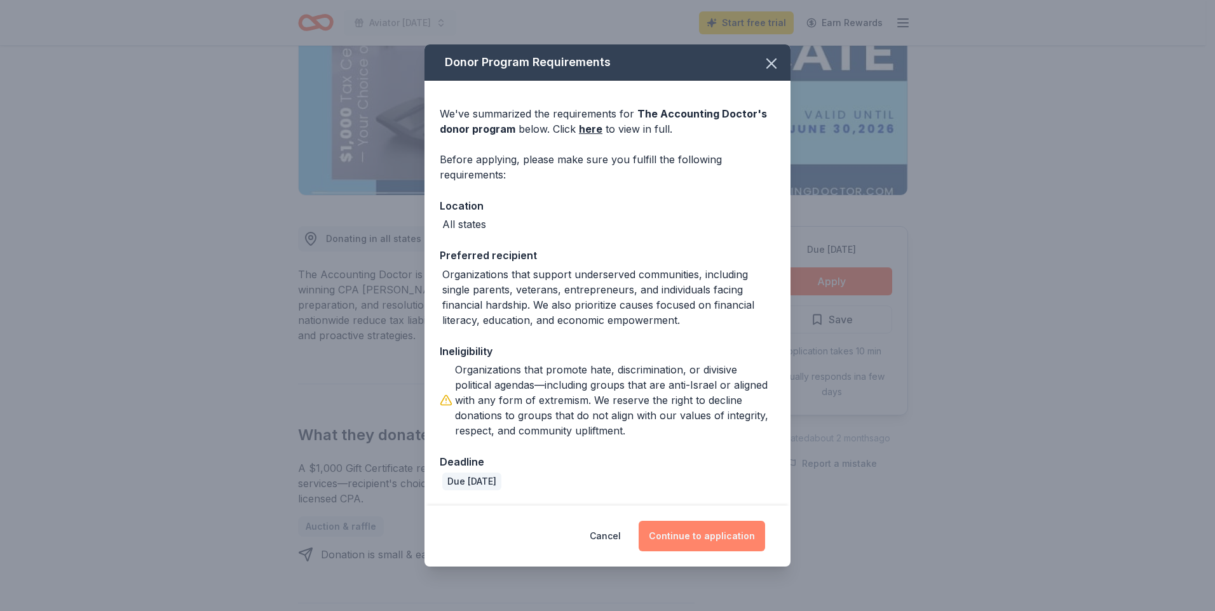
click at [708, 537] on button "Continue to application" at bounding box center [702, 536] width 126 height 31
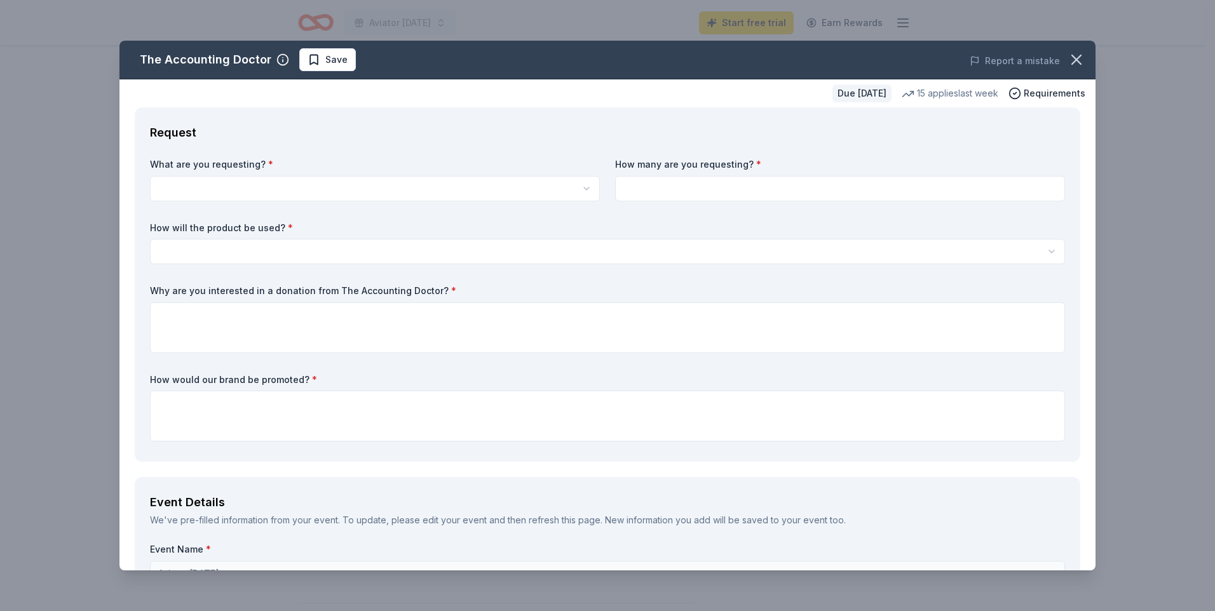
scroll to position [0, 0]
click at [266, 184] on html "Aviator Carnival Start free trial Earn Rewards Due in 73 days Share The Account…" at bounding box center [607, 305] width 1215 height 611
select select "A $1,000 Gift Certificate redeemable for expert tax preparation or tax resoluti…"
click at [723, 198] on input at bounding box center [840, 188] width 450 height 25
type input "1"
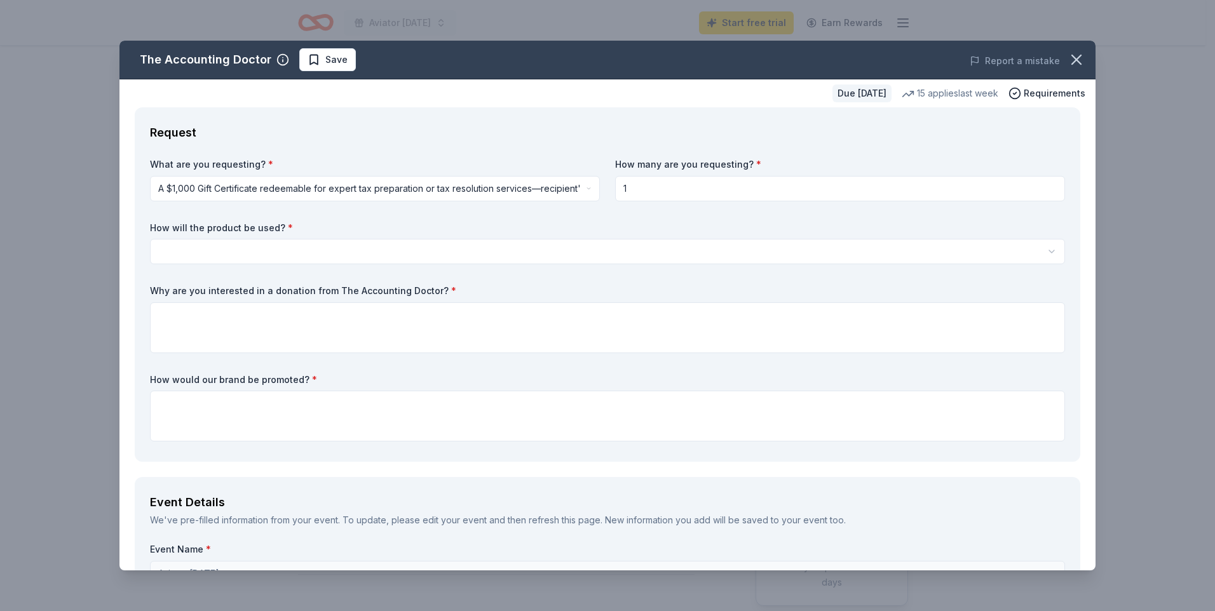
click at [393, 250] on html "Aviator Carnival Start free trial Earn Rewards Due in 73 days Share The Account…" at bounding box center [607, 305] width 1215 height 611
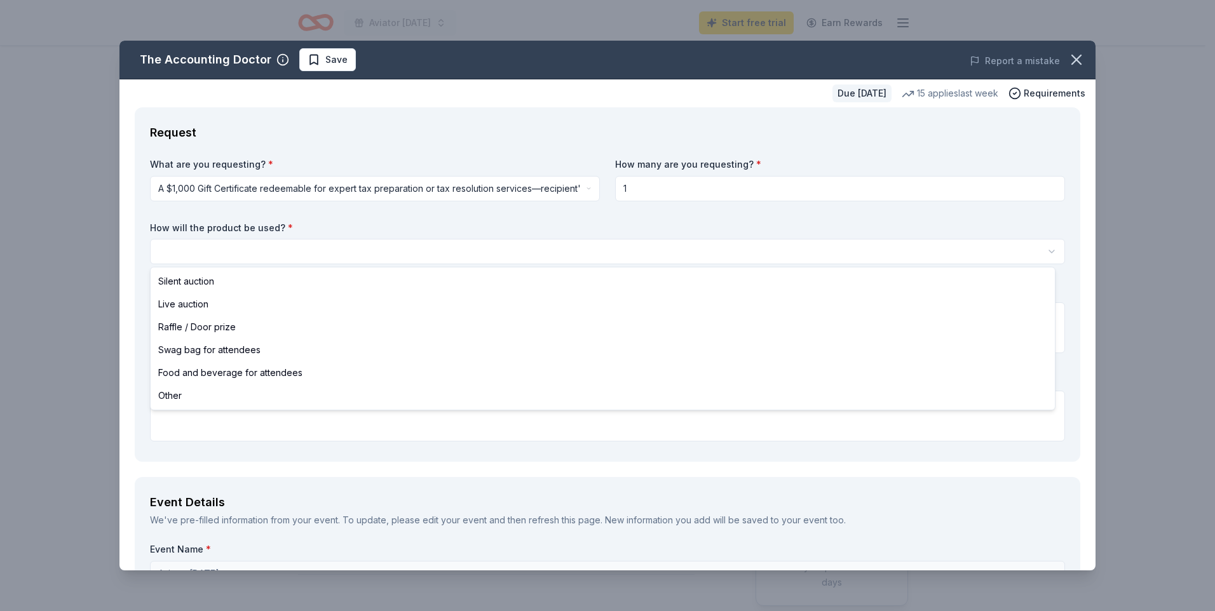
select select "raffleDoorPrize"
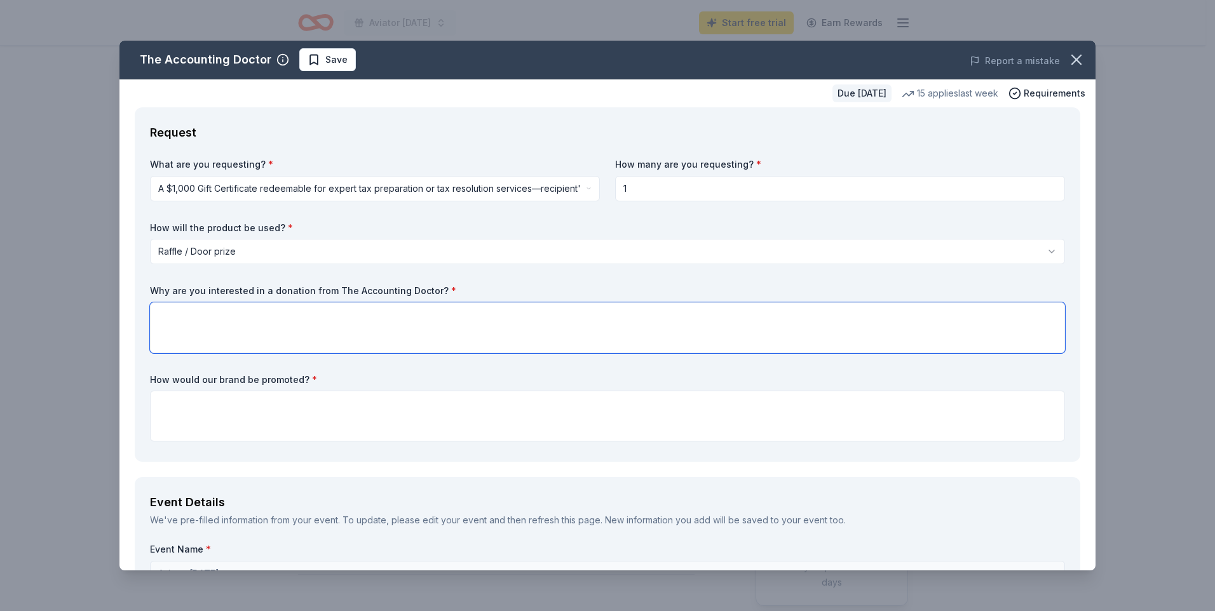
click at [207, 310] on textarea at bounding box center [607, 328] width 915 height 51
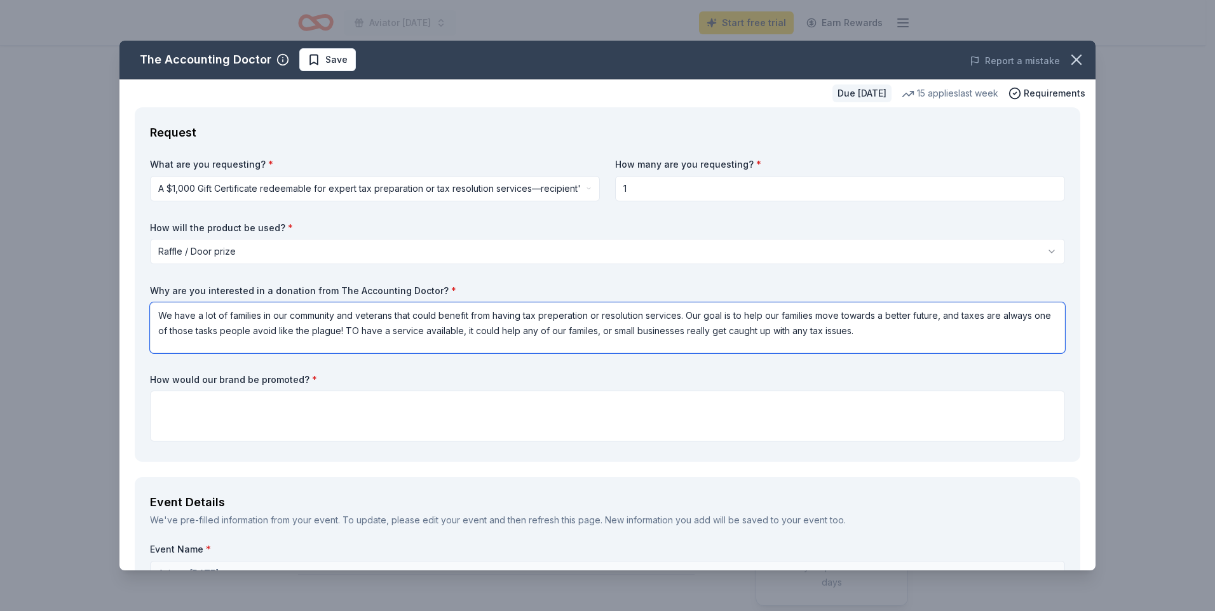
type textarea "We have a lot of families in our community and veterans that could benefit from…"
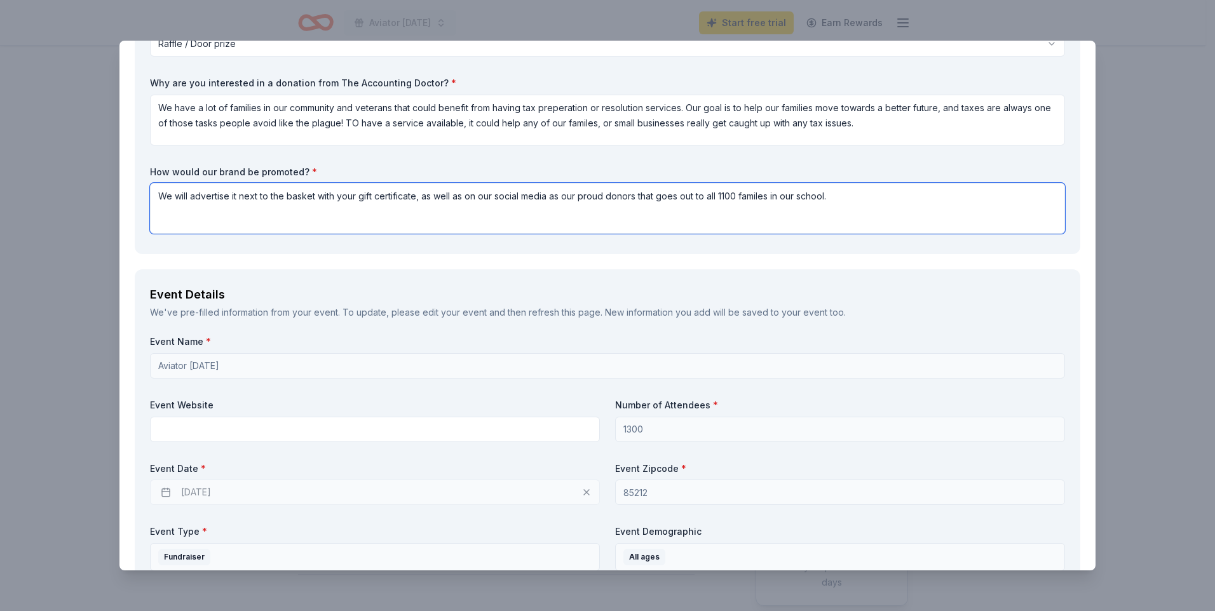
scroll to position [254, 0]
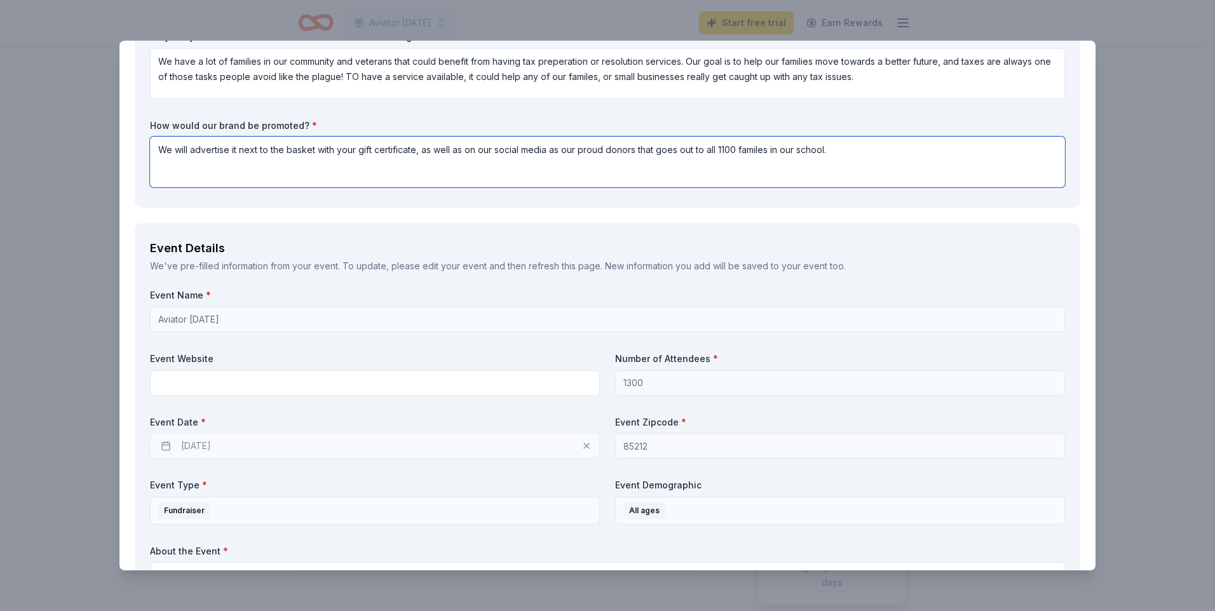
type textarea "We will advertise it next to the basket with your gift certificate, as well as …"
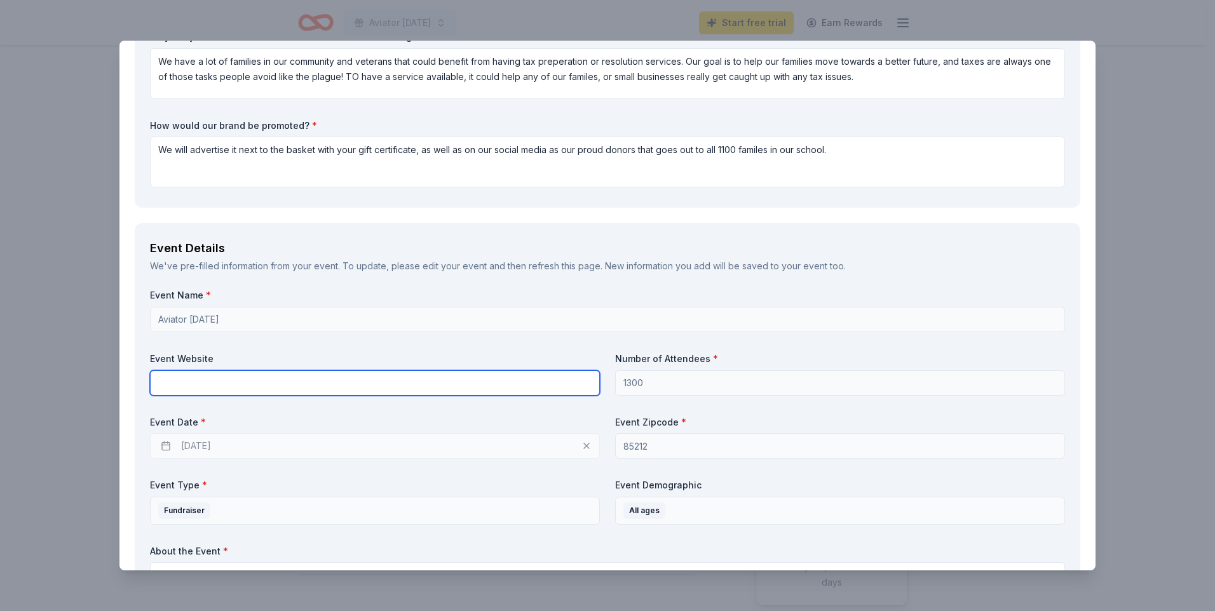
click at [212, 384] on input "text" at bounding box center [375, 383] width 450 height 25
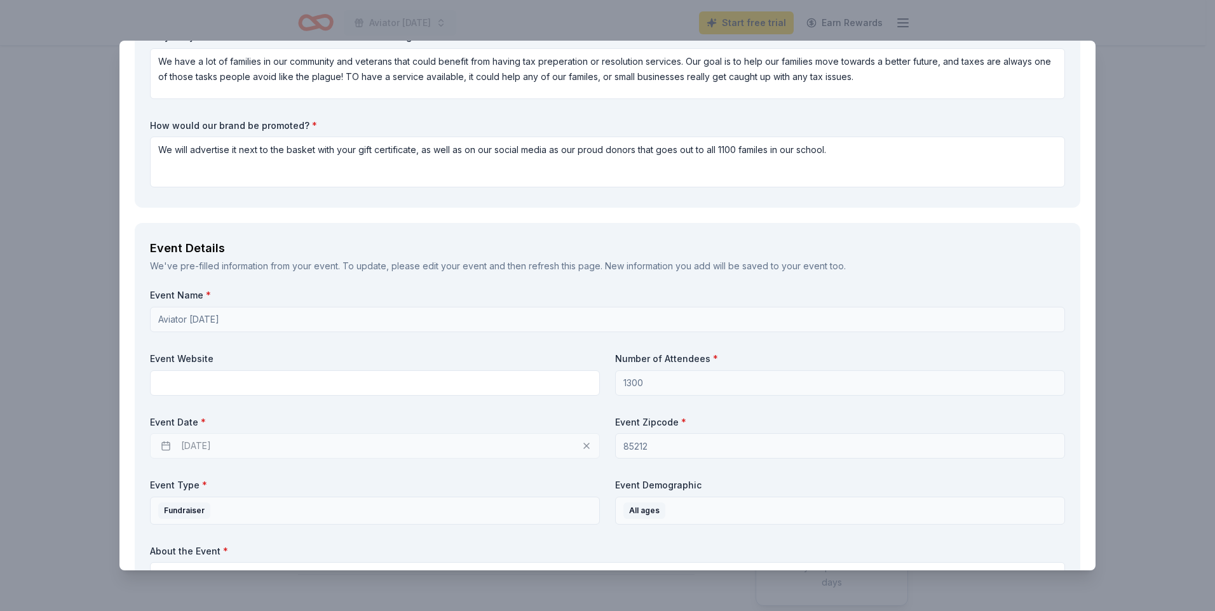
click at [242, 445] on div "11/06/2025" at bounding box center [375, 445] width 450 height 25
drag, startPoint x: 260, startPoint y: 440, endPoint x: 242, endPoint y: 444, distance: 18.2
click at [257, 441] on div "11/06/2025" at bounding box center [375, 445] width 450 height 25
click at [220, 448] on div "11/06/2025" at bounding box center [375, 445] width 450 height 25
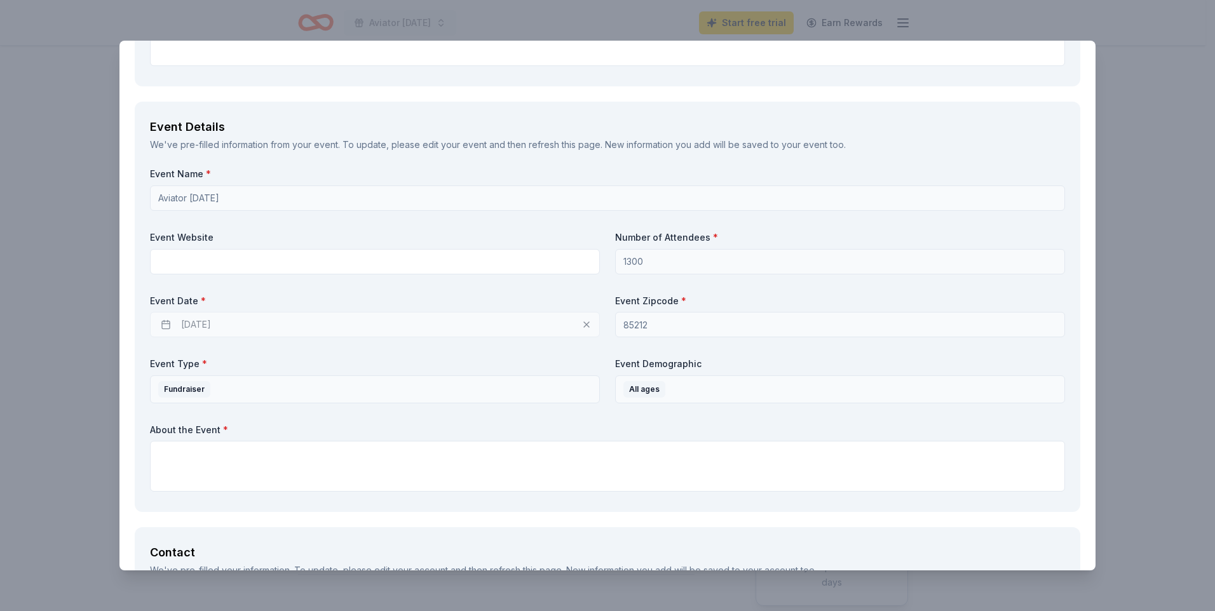
scroll to position [381, 0]
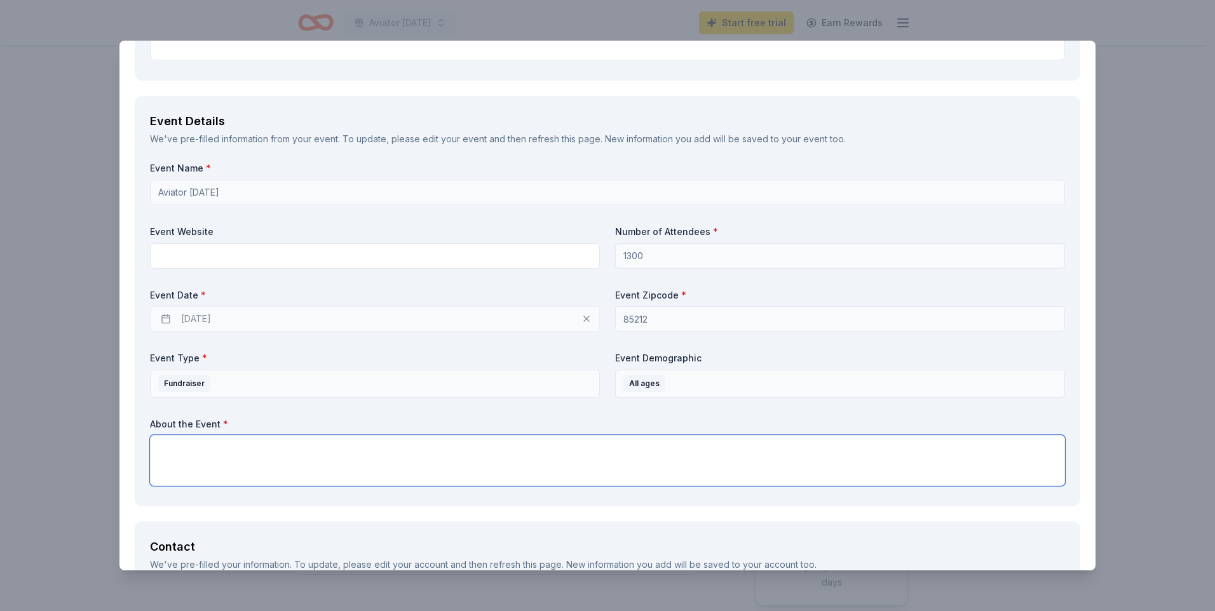
click at [228, 453] on textarea at bounding box center [607, 460] width 915 height 51
type textarea "t"
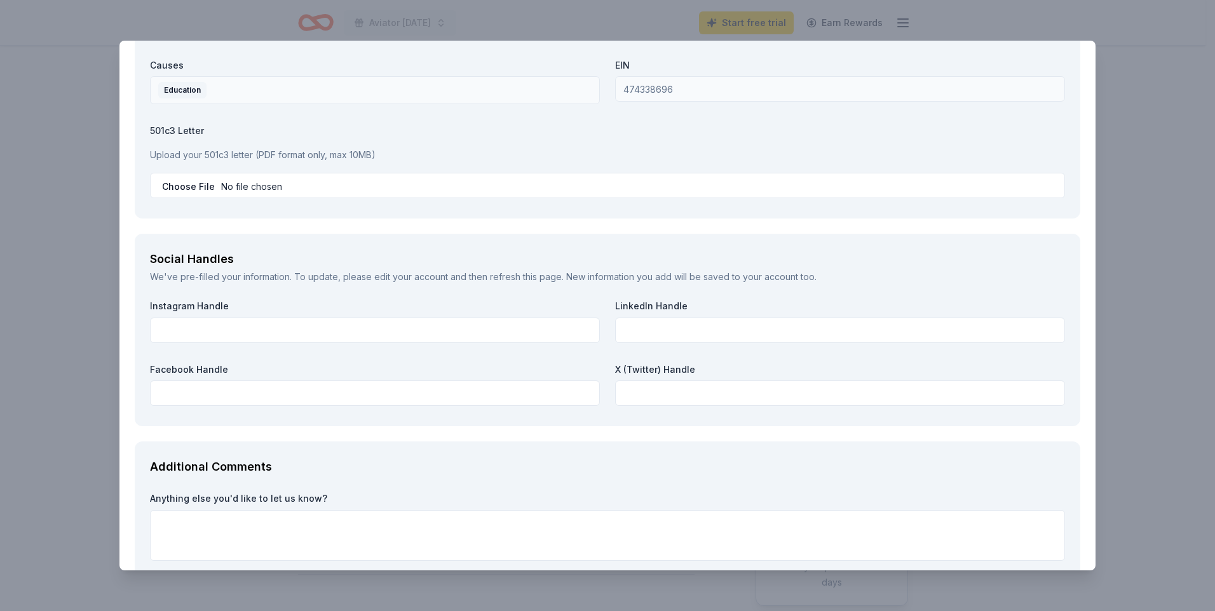
scroll to position [1271, 0]
type textarea "This is one of our biggest fundraisers of the year. Our fall carnival creates e…"
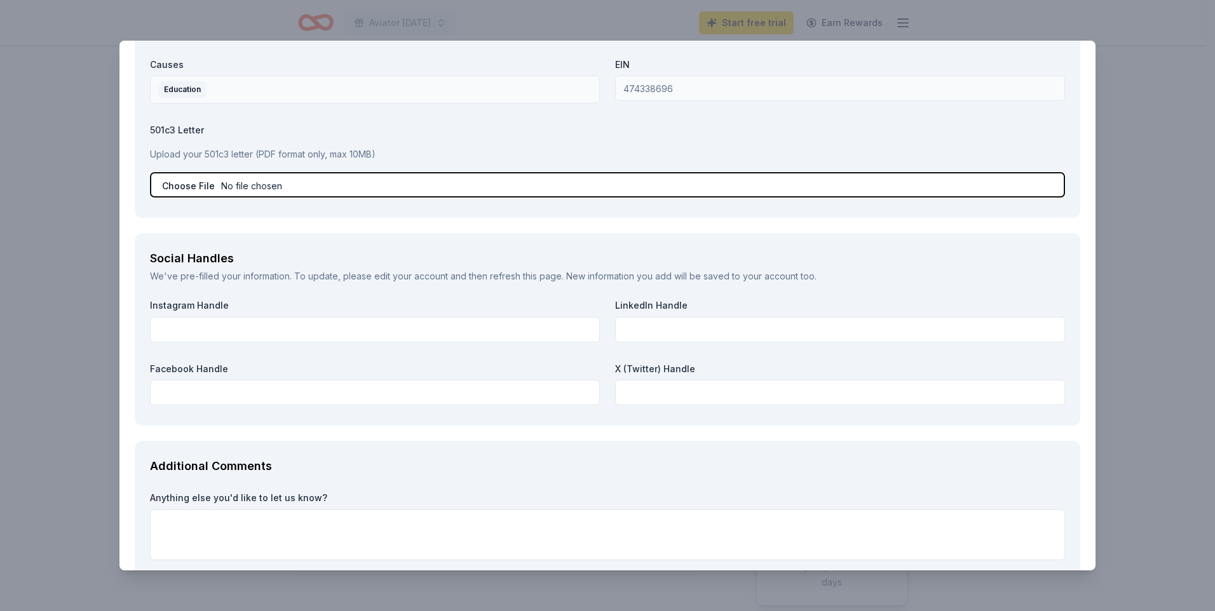
click at [241, 181] on input "file" at bounding box center [607, 184] width 915 height 25
type input "C:\fakepath\501C3.pdf"
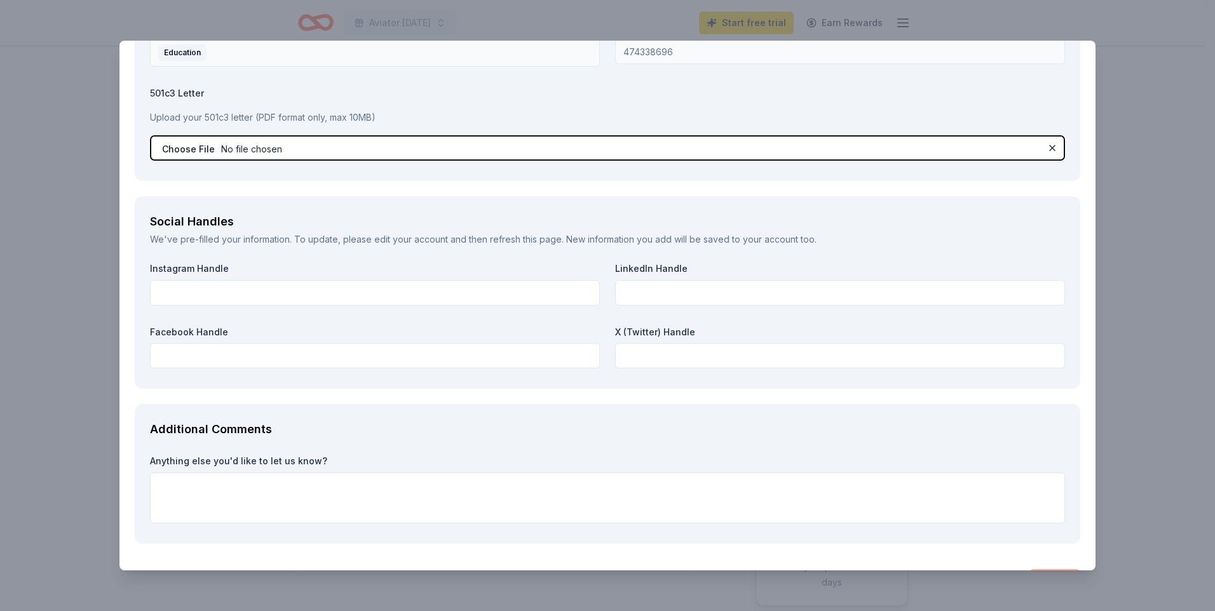
scroll to position [1347, 0]
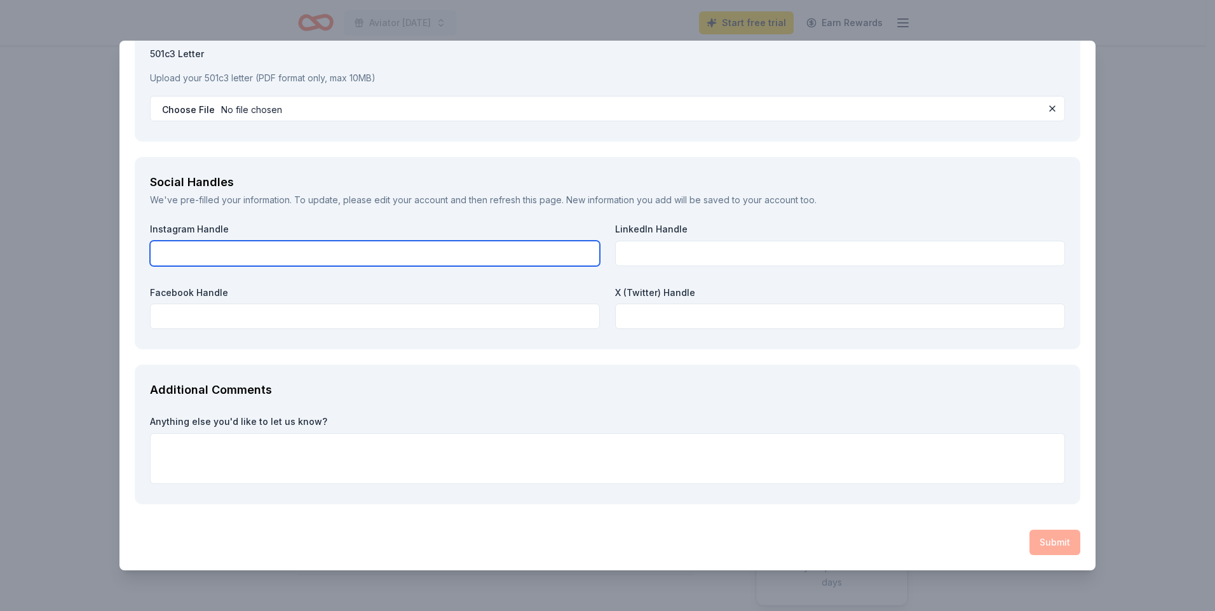
click at [269, 254] on input "text" at bounding box center [375, 253] width 450 height 25
drag, startPoint x: 489, startPoint y: 249, endPoint x: -203, endPoint y: 259, distance: 691.6
click at [0, 259] on html "Aviator Carnival Start free trial Earn Rewards Due in 73 days Share The Account…" at bounding box center [607, 305] width 1215 height 611
type input "gpa.pto"
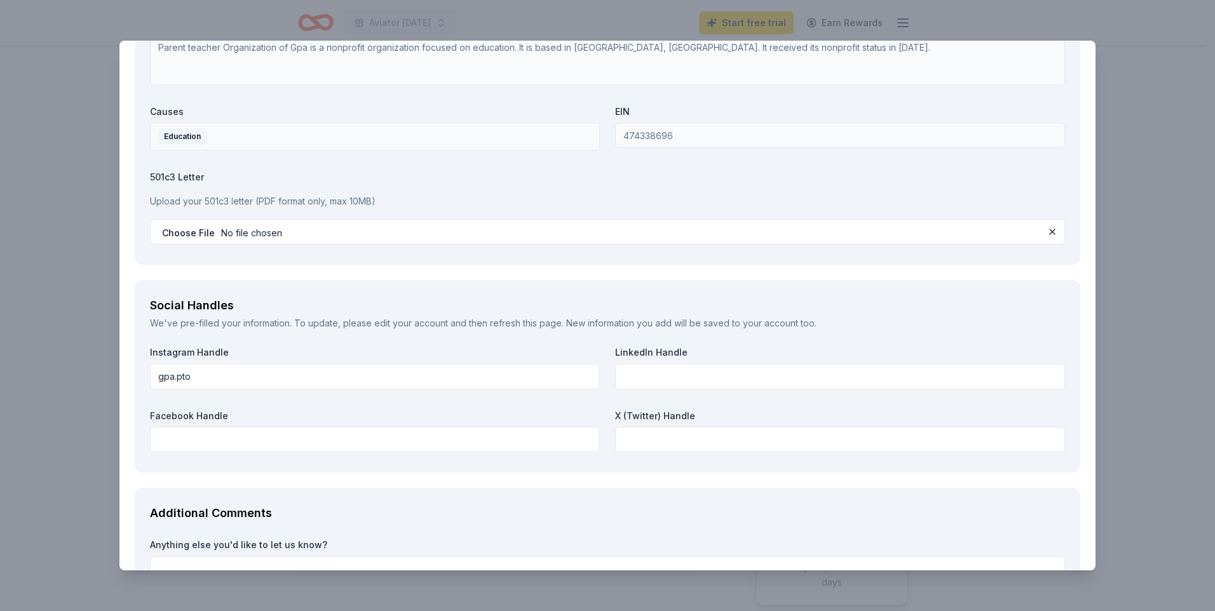
scroll to position [1284, 0]
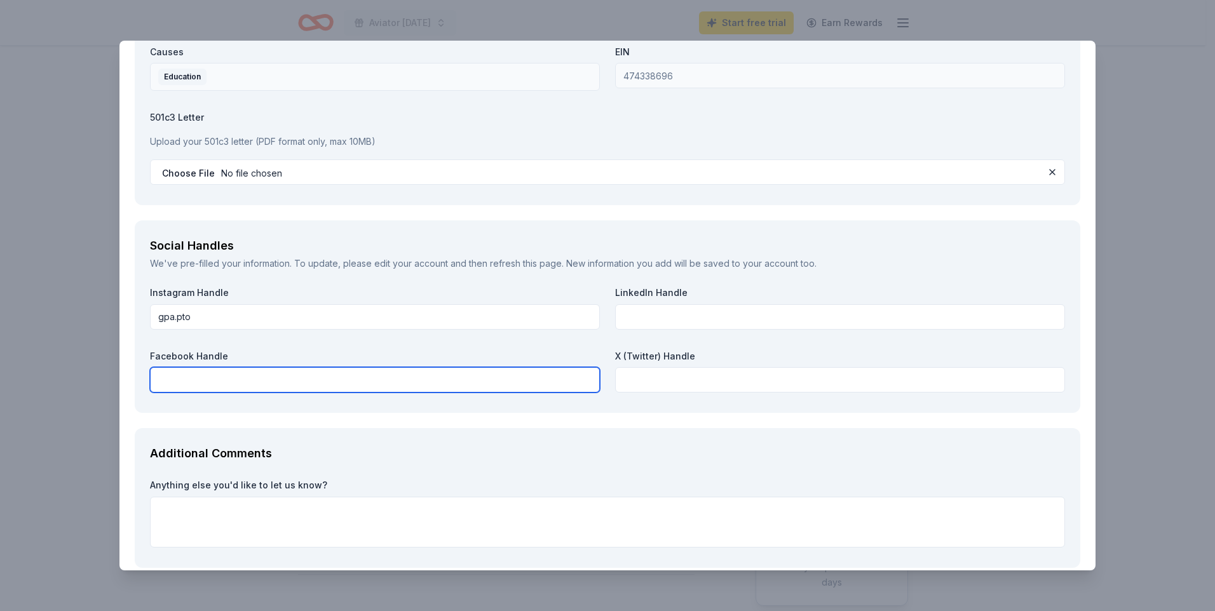
click at [313, 382] on input "text" at bounding box center [375, 379] width 450 height 25
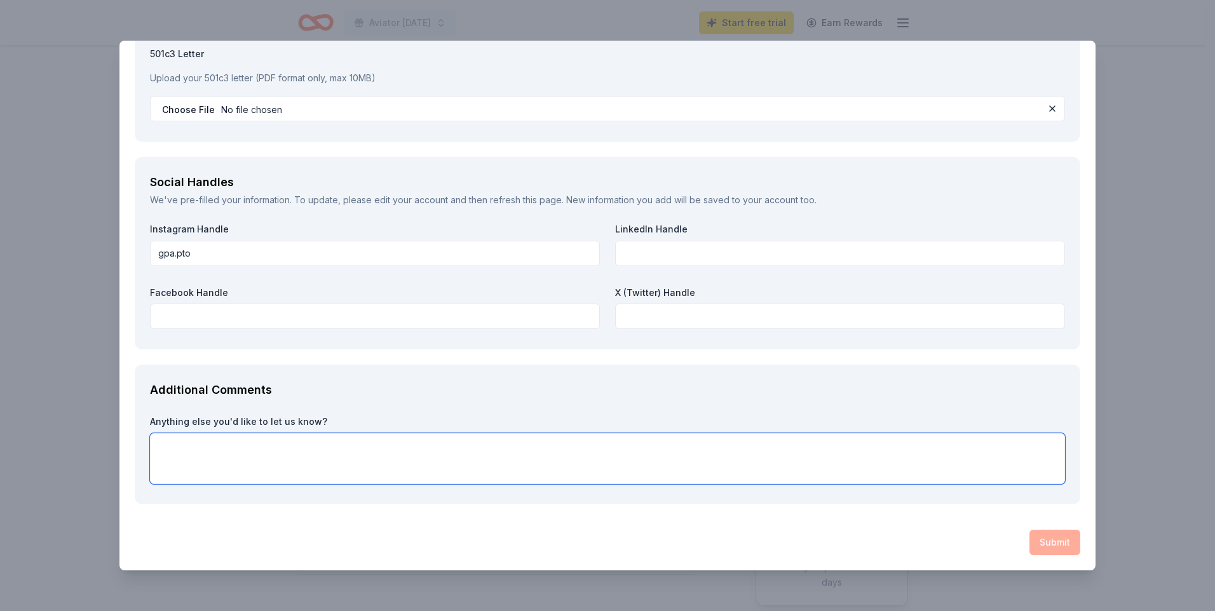
drag, startPoint x: 398, startPoint y: 442, endPoint x: 398, endPoint y: 452, distance: 10.2
click at [398, 451] on textarea at bounding box center [607, 458] width 915 height 51
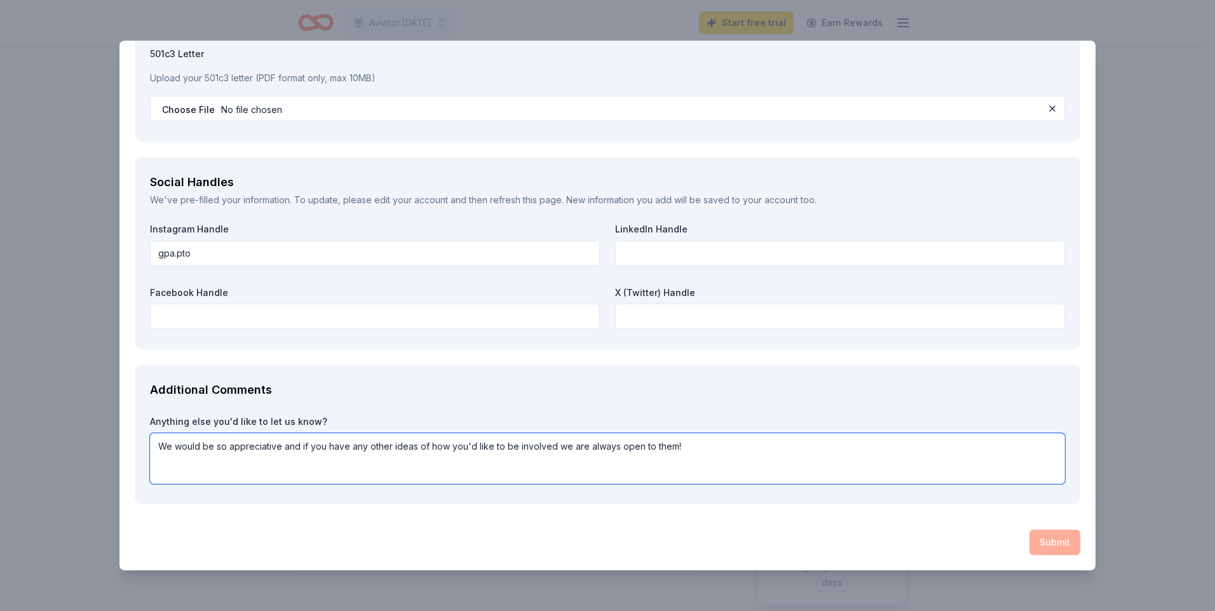
type textarea "We would be so appreciative and if you have any other ideas of how you'd like t…"
click at [1049, 547] on div "Submit" at bounding box center [608, 542] width 946 height 25
drag, startPoint x: 1049, startPoint y: 545, endPoint x: 1008, endPoint y: 519, distance: 48.8
click at [1049, 545] on div "Submit" at bounding box center [608, 542] width 946 height 25
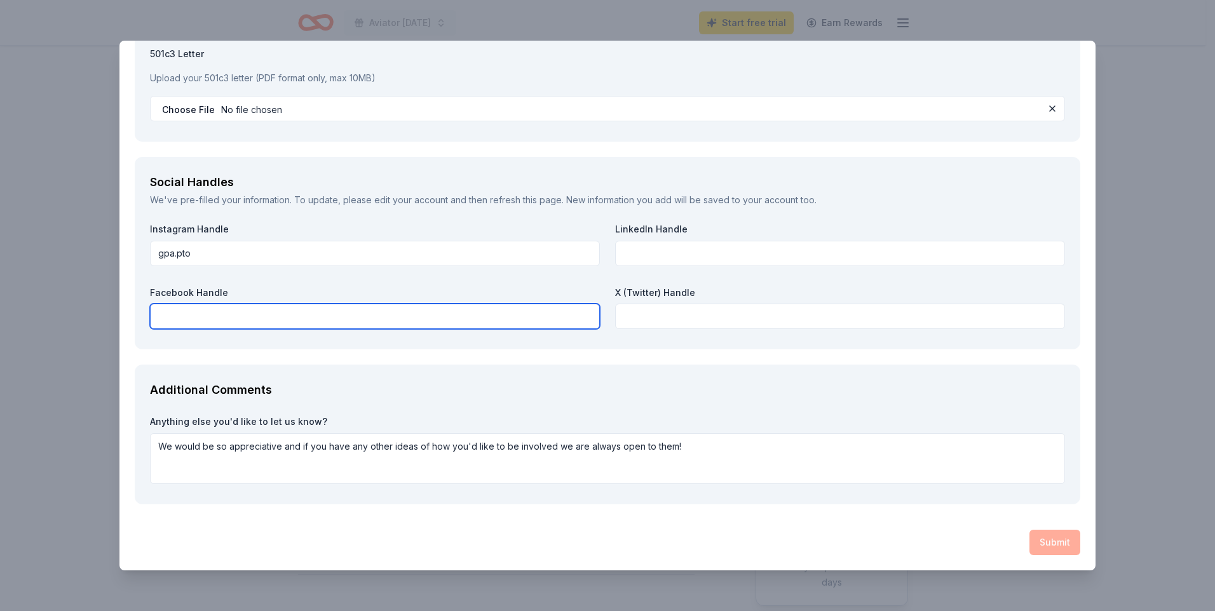
click at [320, 308] on input "text" at bounding box center [375, 316] width 450 height 25
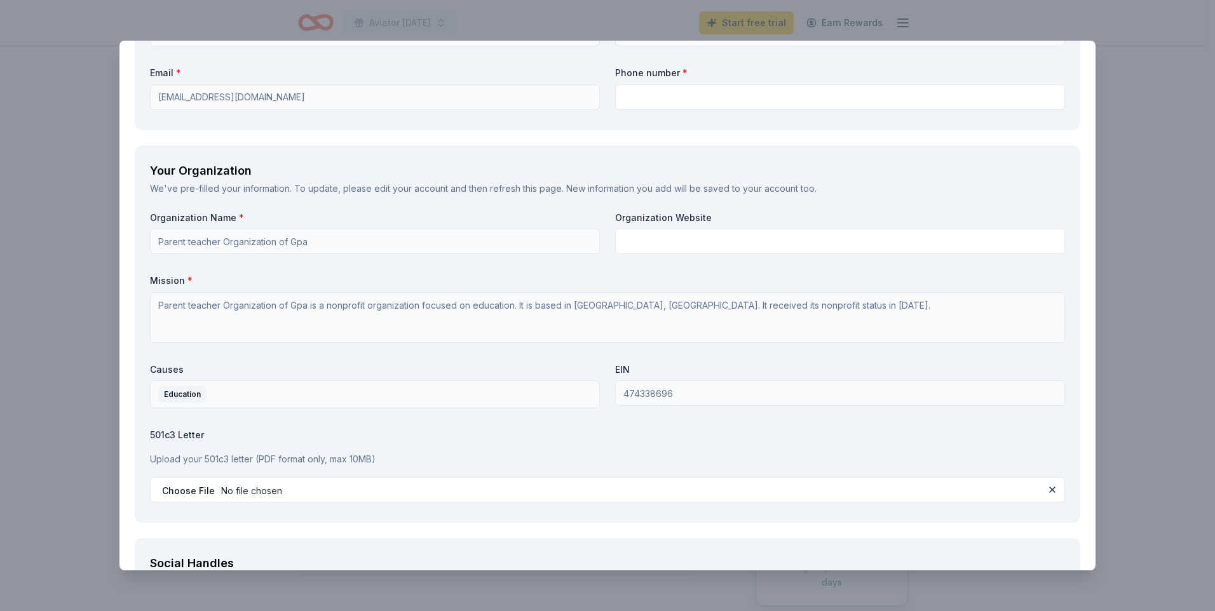
scroll to position [903, 0]
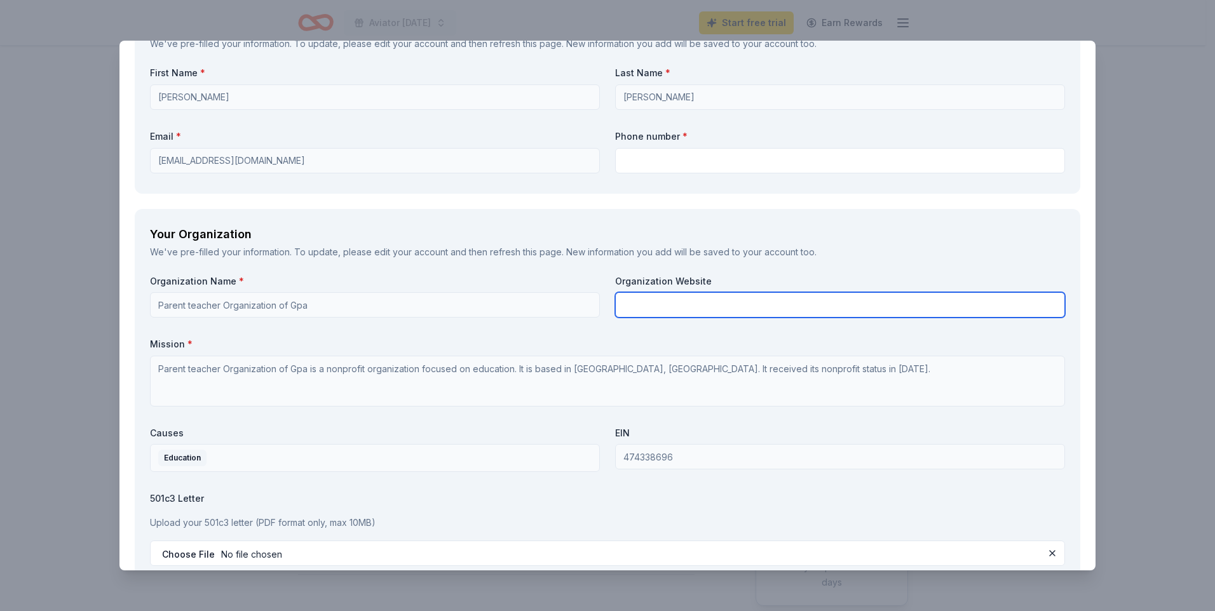
drag, startPoint x: 672, startPoint y: 306, endPoint x: 665, endPoint y: 308, distance: 7.2
click at [672, 306] on input "text" at bounding box center [840, 304] width 450 height 25
type input "[DOMAIN_NAME][URL]"
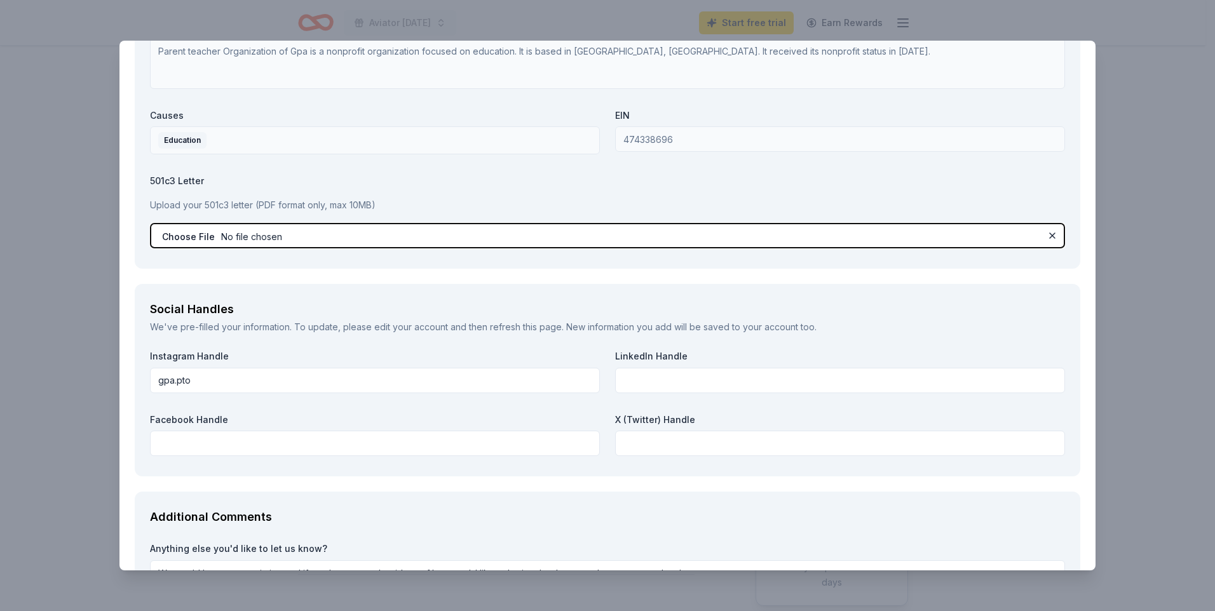
scroll to position [1347, 0]
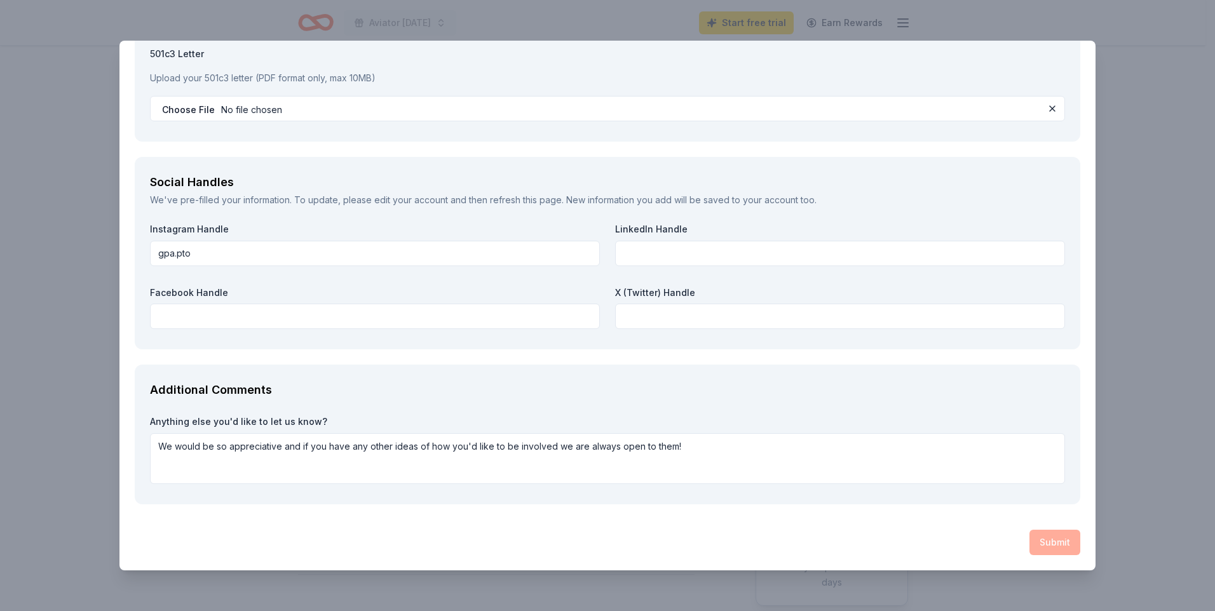
drag, startPoint x: 1035, startPoint y: 540, endPoint x: 753, endPoint y: 437, distance: 300.6
click at [1035, 540] on div "Submit" at bounding box center [608, 542] width 946 height 25
click at [519, 330] on div "Instagram Handle gpa.pto LinkedIn Handle Facebook Handle X (Twitter) Handle" at bounding box center [607, 278] width 915 height 111
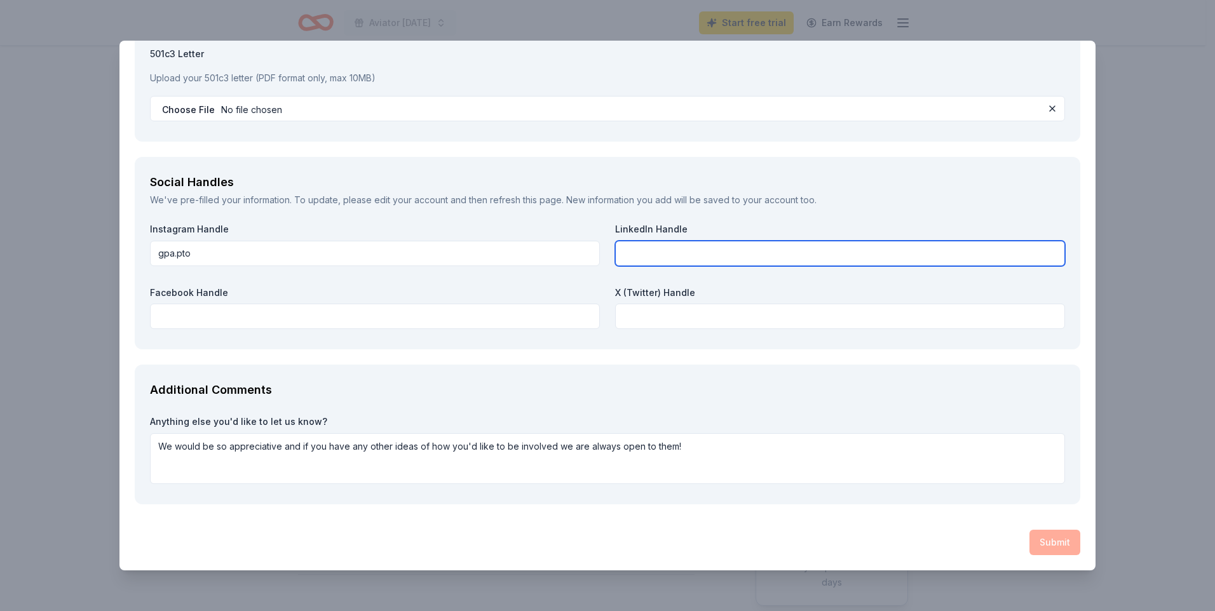
click at [654, 266] on input "text" at bounding box center [840, 253] width 450 height 25
type input "n/a"
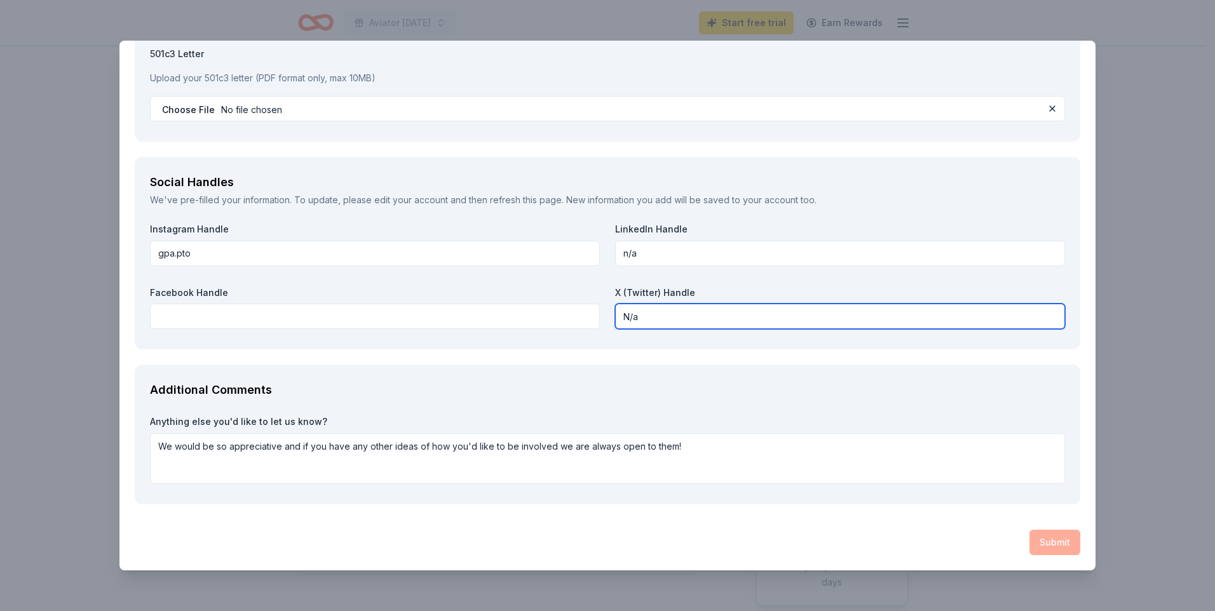
type input "N/a"
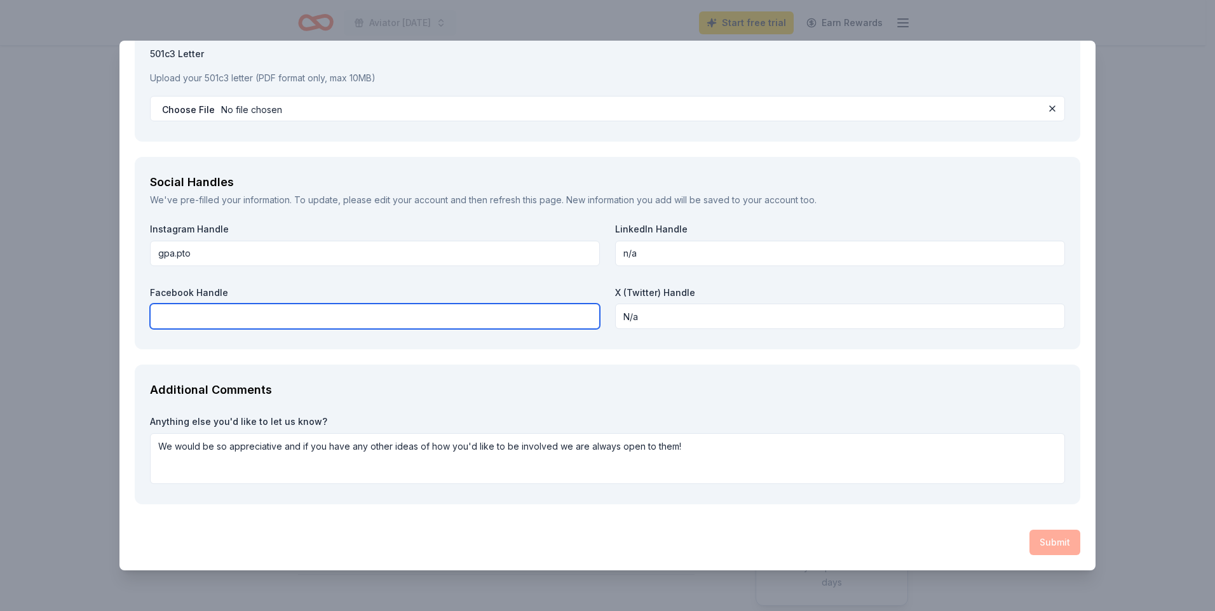
click at [531, 311] on input "text" at bounding box center [375, 316] width 450 height 25
type input "Gateway Polytechnic Academy PTO"
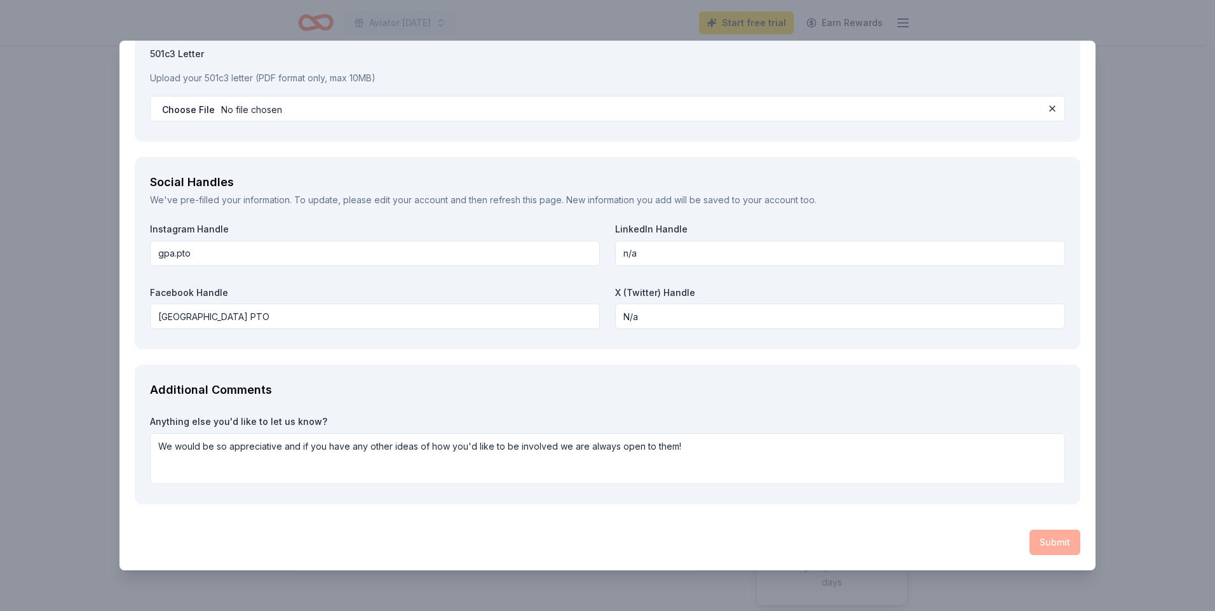
scroll to position [0, 0]
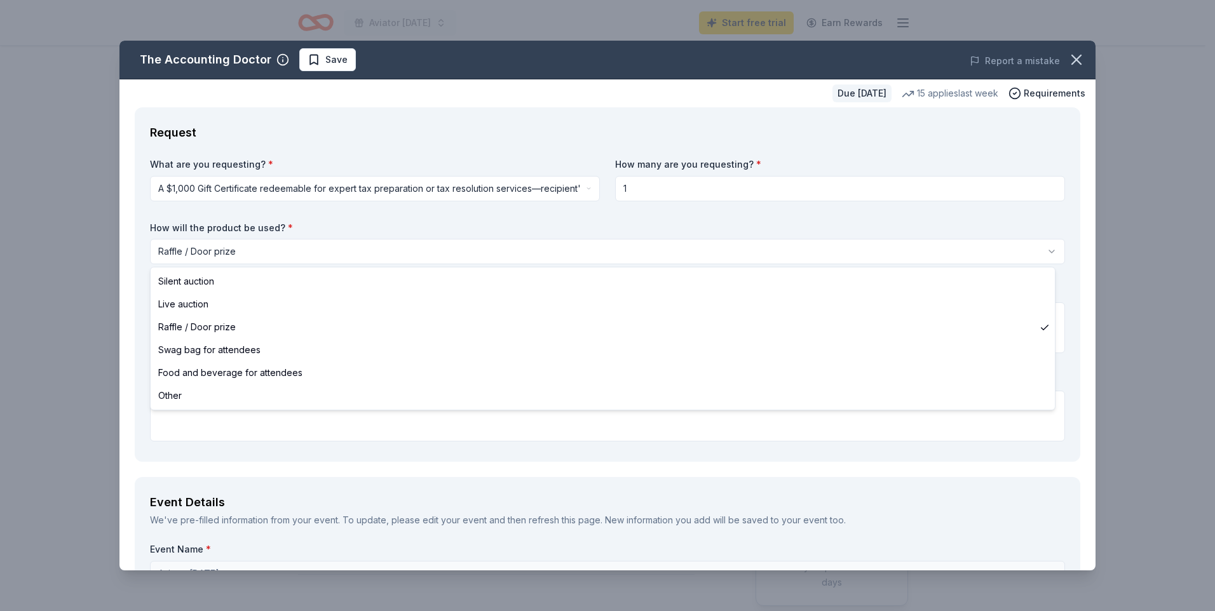
click at [297, 243] on html "Aviator Carnival Start free trial Earn Rewards Due in 73 days Share The Account…" at bounding box center [607, 305] width 1215 height 611
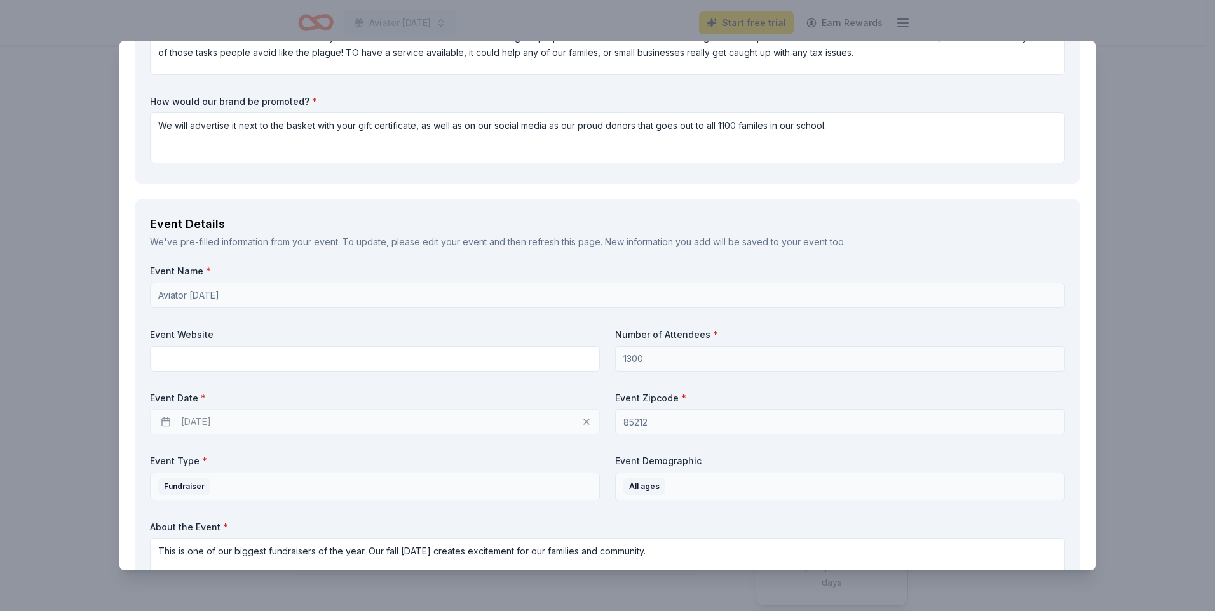
scroll to position [318, 0]
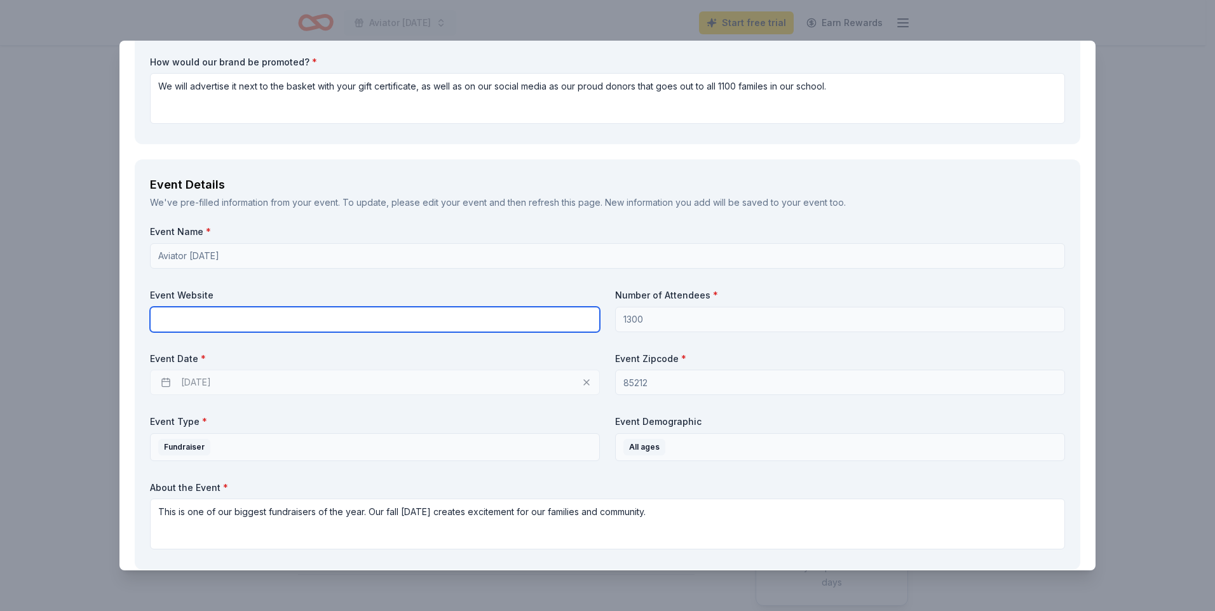
click at [205, 323] on input "text" at bounding box center [375, 319] width 450 height 25
click at [204, 323] on input "text" at bounding box center [375, 319] width 450 height 25
type input "linktr.ee/gpapto"
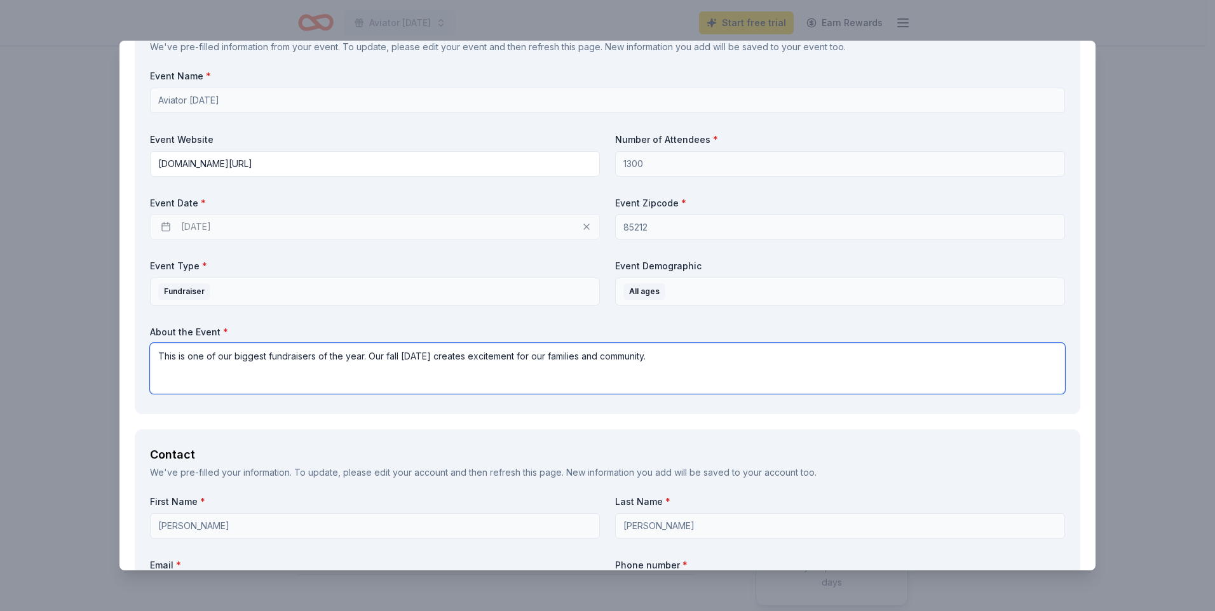
scroll to position [508, 0]
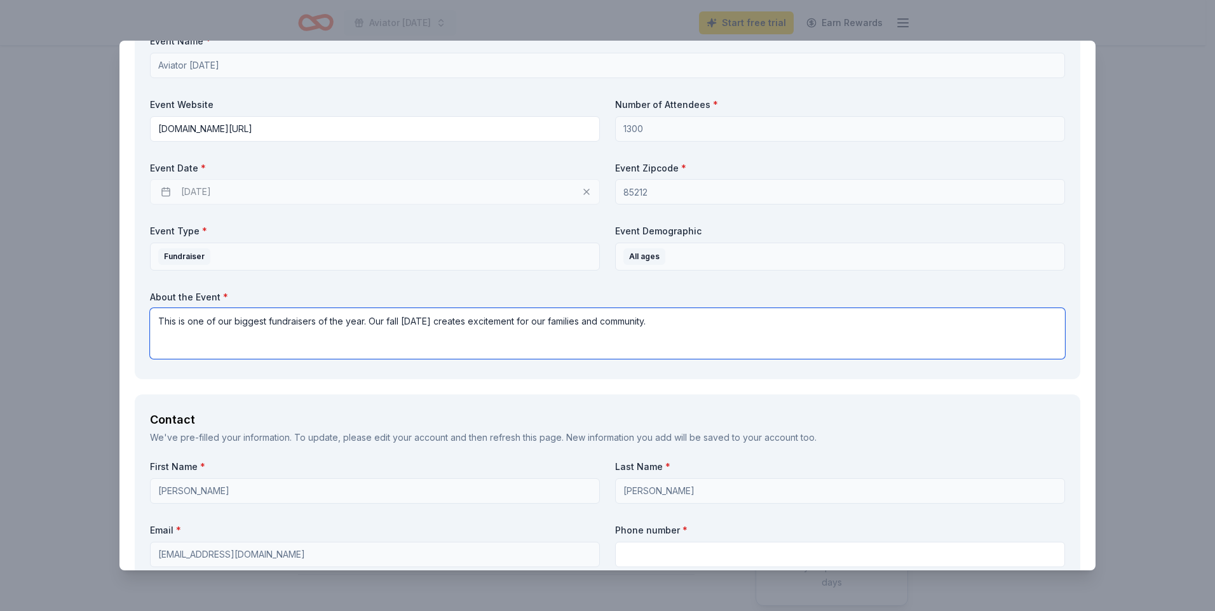
drag, startPoint x: 287, startPoint y: 322, endPoint x: 539, endPoint y: 329, distance: 251.8
click at [289, 322] on textarea "This is one of our biggest fundraisers of the year. Our fall carnival creates e…" at bounding box center [607, 333] width 915 height 51
click at [658, 330] on textarea "This is one of our biggest fundraisers of the year. Our fall carnival creates e…" at bounding box center [607, 333] width 915 height 51
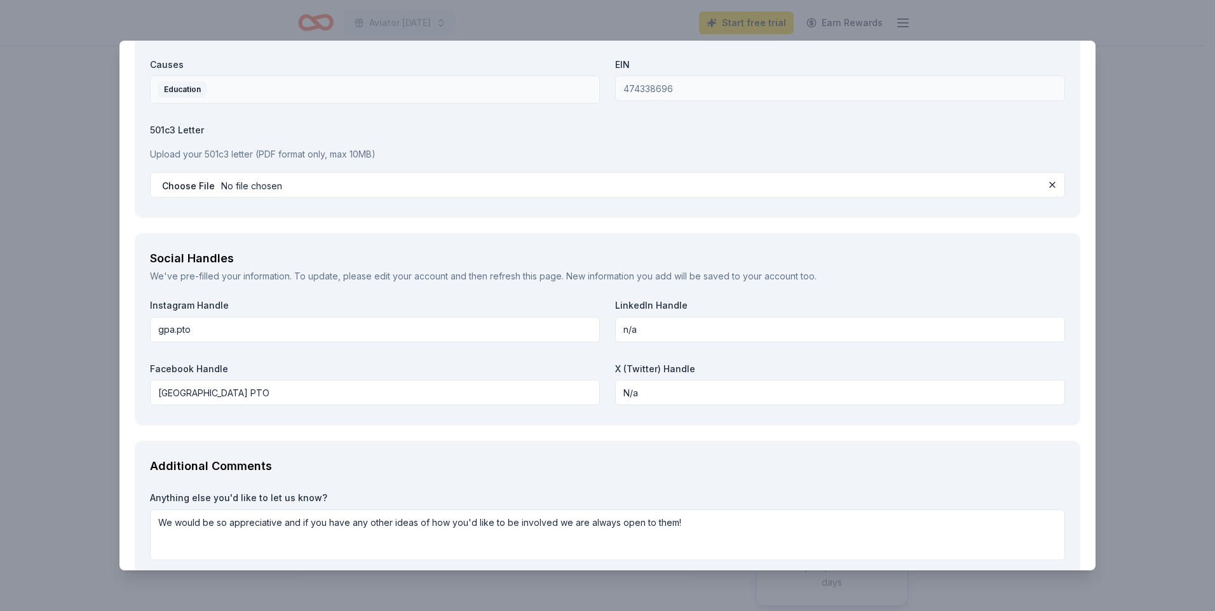
scroll to position [1347, 0]
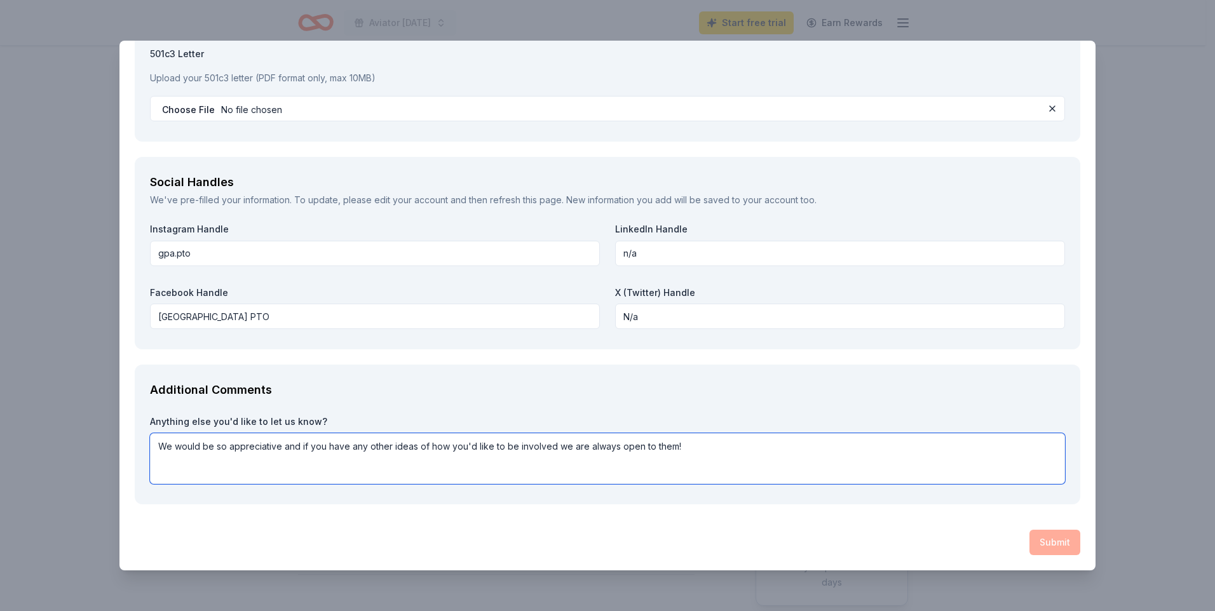
click at [203, 450] on textarea "We would be so appreciative and if you have any other ideas of how you'd like t…" at bounding box center [607, 458] width 915 height 51
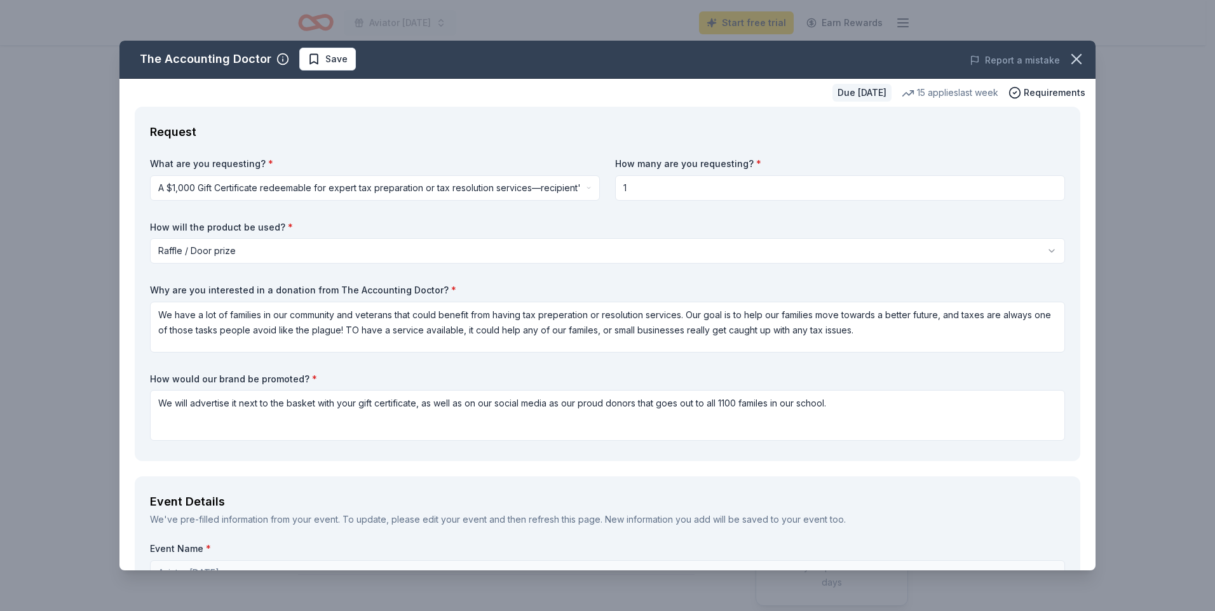
scroll to position [0, 0]
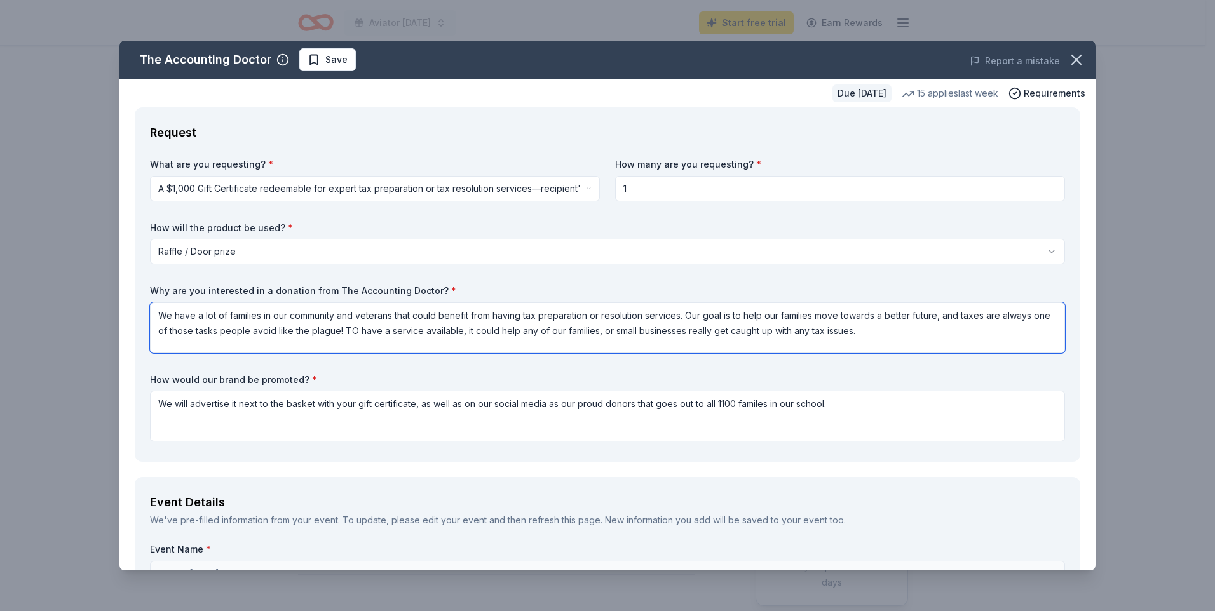
type textarea "We have a lot of families in our community and veterans that could benefit from…"
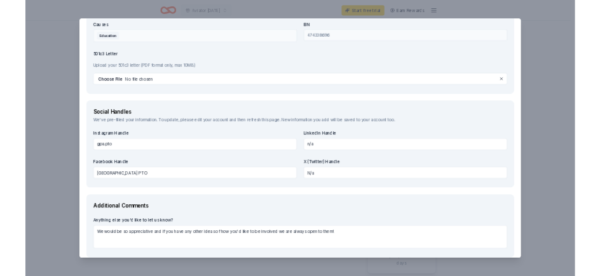
scroll to position [1347, 0]
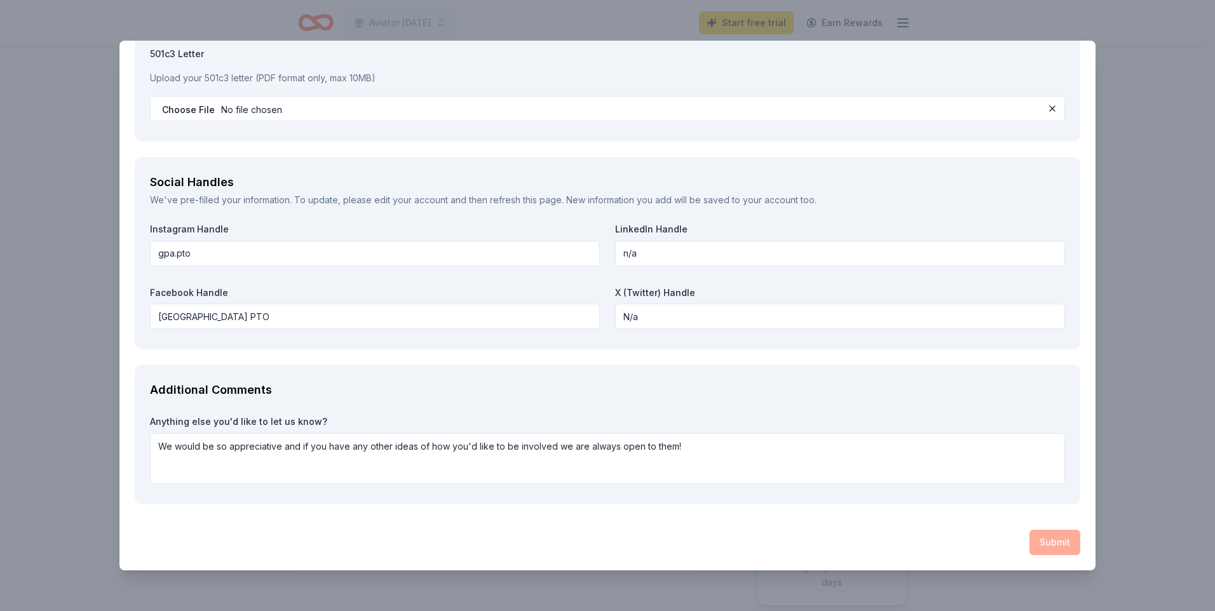
click at [1032, 545] on div "Submit" at bounding box center [608, 542] width 946 height 25
click at [674, 439] on textarea "We would be so appreciative and if you have any other ideas of how you'd like t…" at bounding box center [607, 458] width 915 height 51
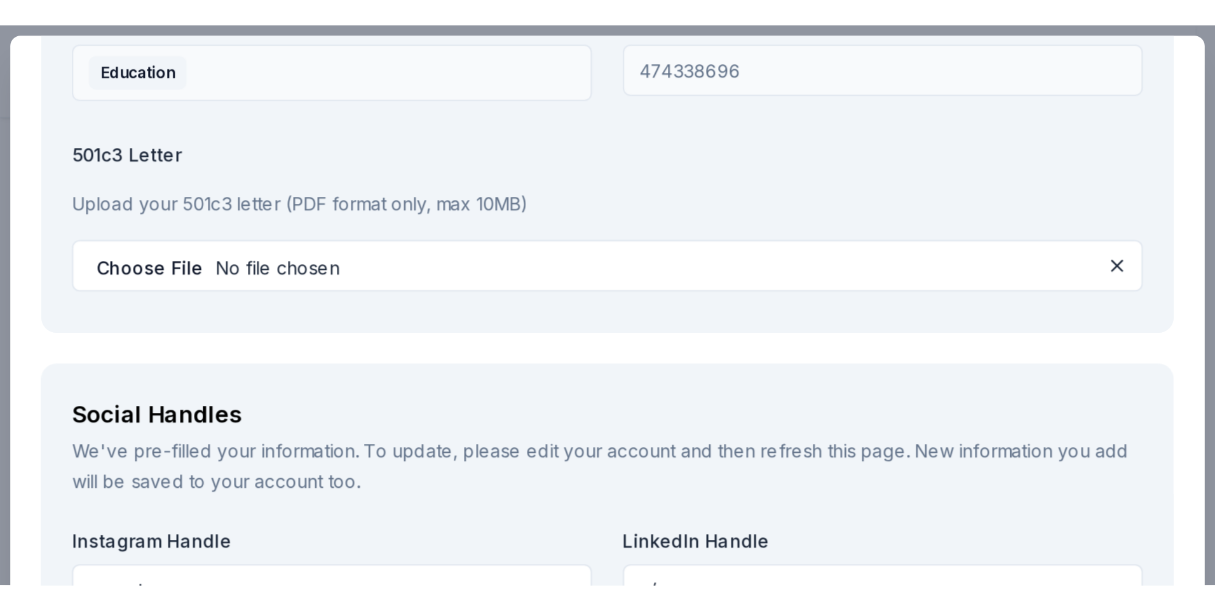
scroll to position [1302, 0]
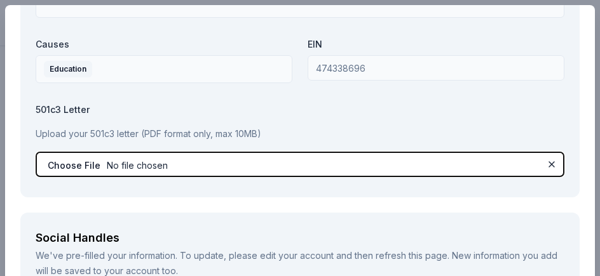
click at [351, 154] on input "file" at bounding box center [300, 164] width 529 height 25
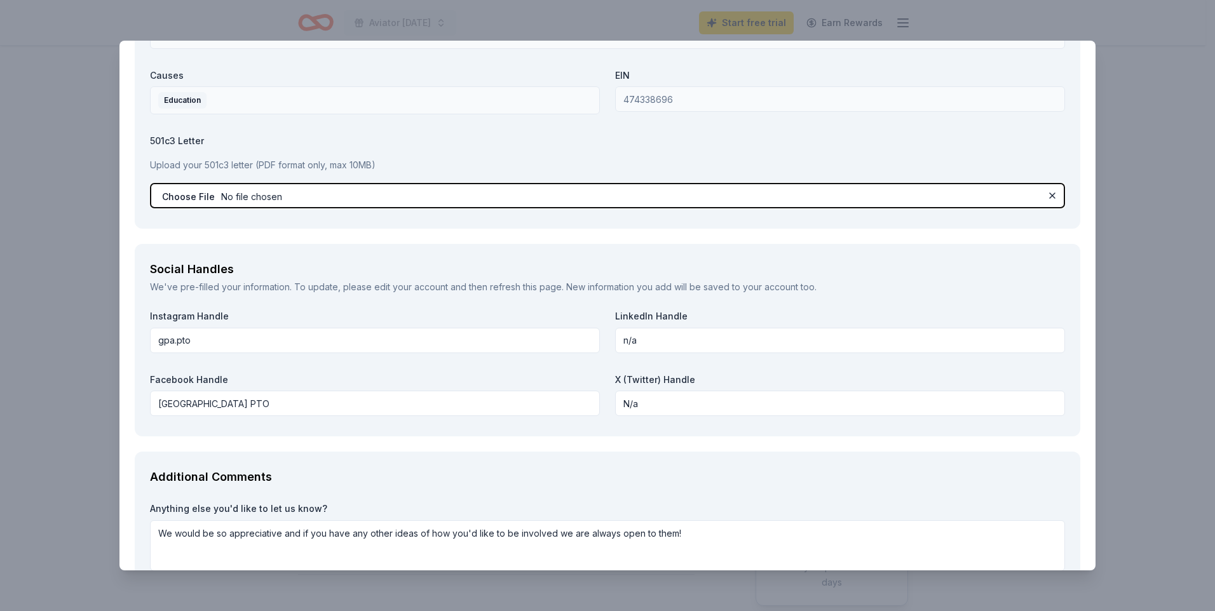
scroll to position [1238, 0]
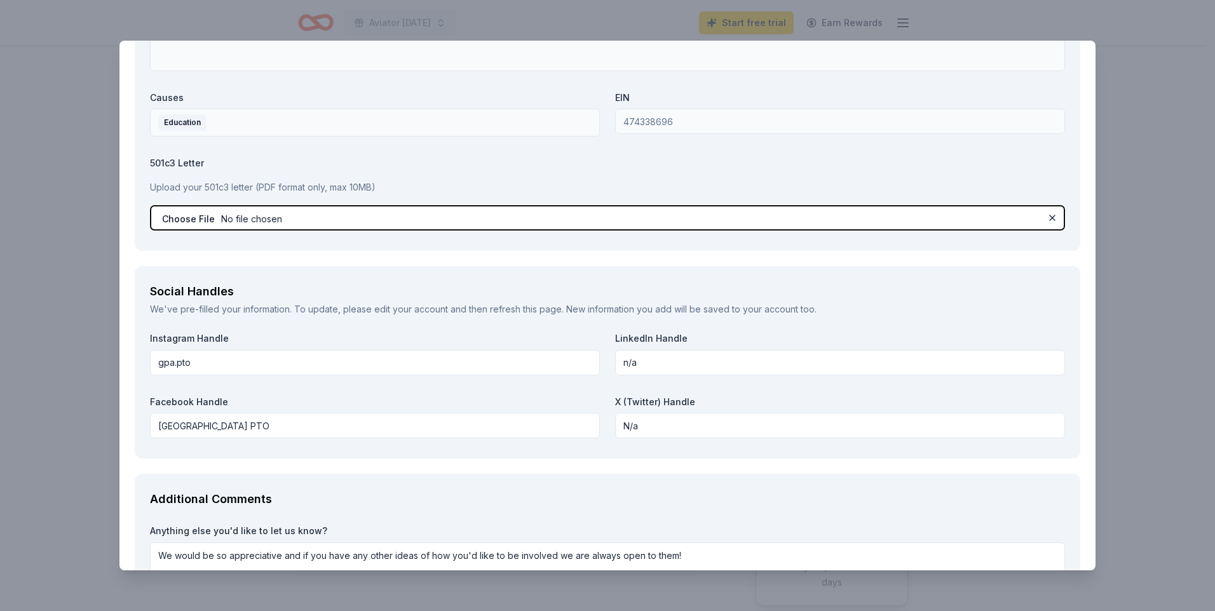
click at [199, 222] on input "file" at bounding box center [607, 217] width 915 height 25
type input "C:\fakepath\501C3.pdf"
click at [652, 217] on input "file" at bounding box center [607, 217] width 915 height 25
click at [423, 230] on input "file" at bounding box center [607, 217] width 915 height 25
type input "C:\fakepath\501C3.pdf"
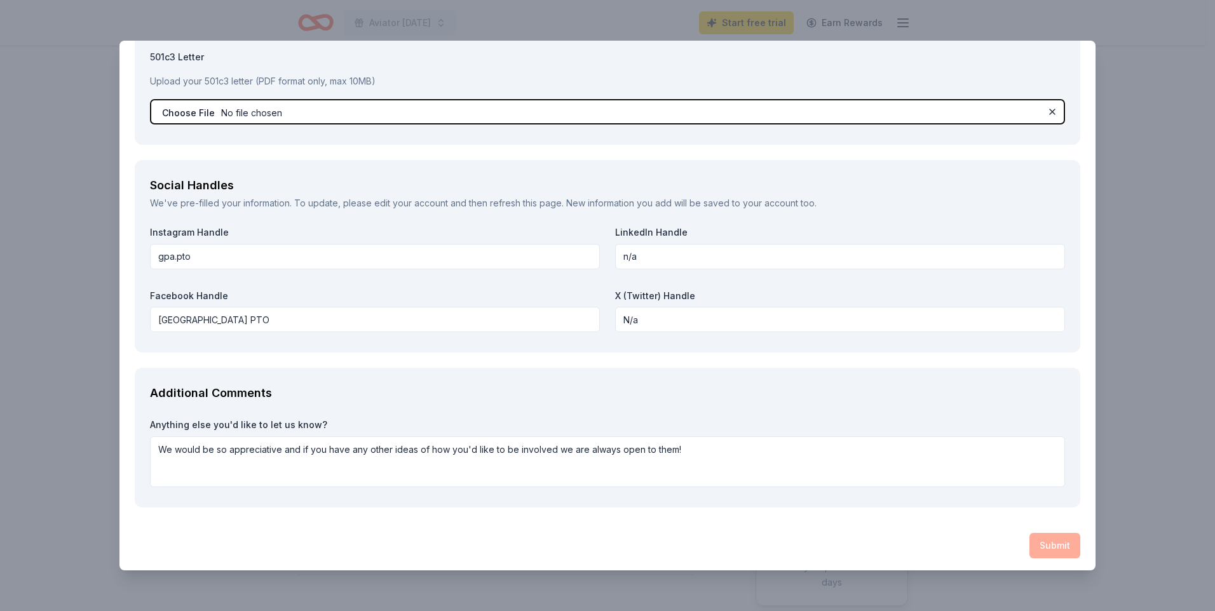
scroll to position [1347, 0]
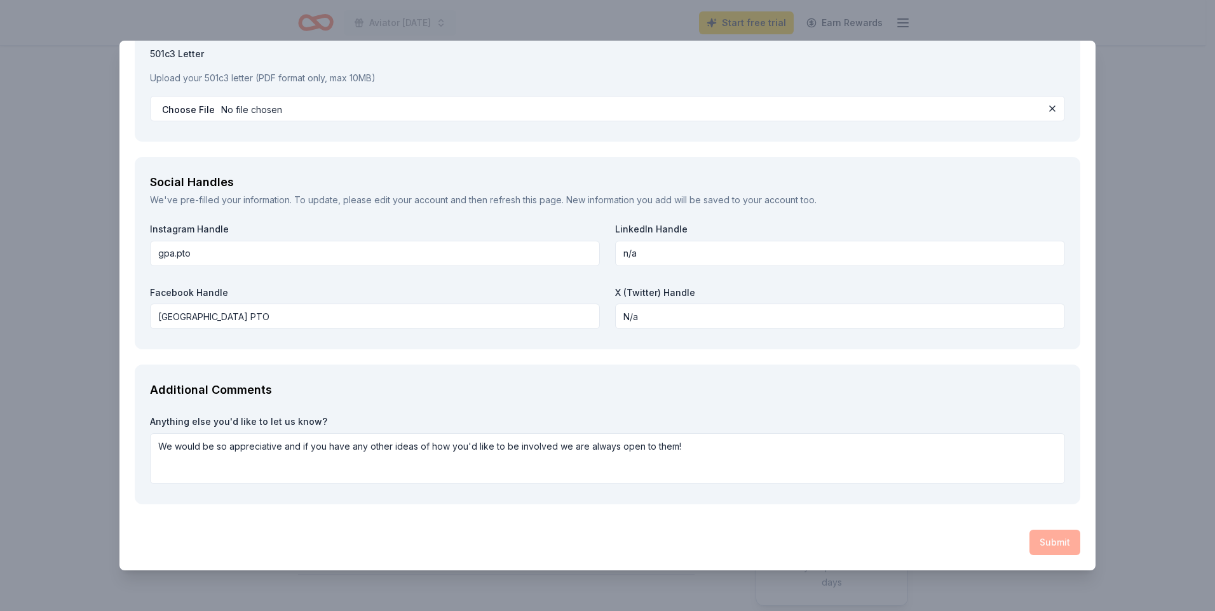
click at [1025, 544] on div "Submit" at bounding box center [608, 542] width 946 height 25
click at [1038, 543] on div "Submit" at bounding box center [608, 542] width 946 height 25
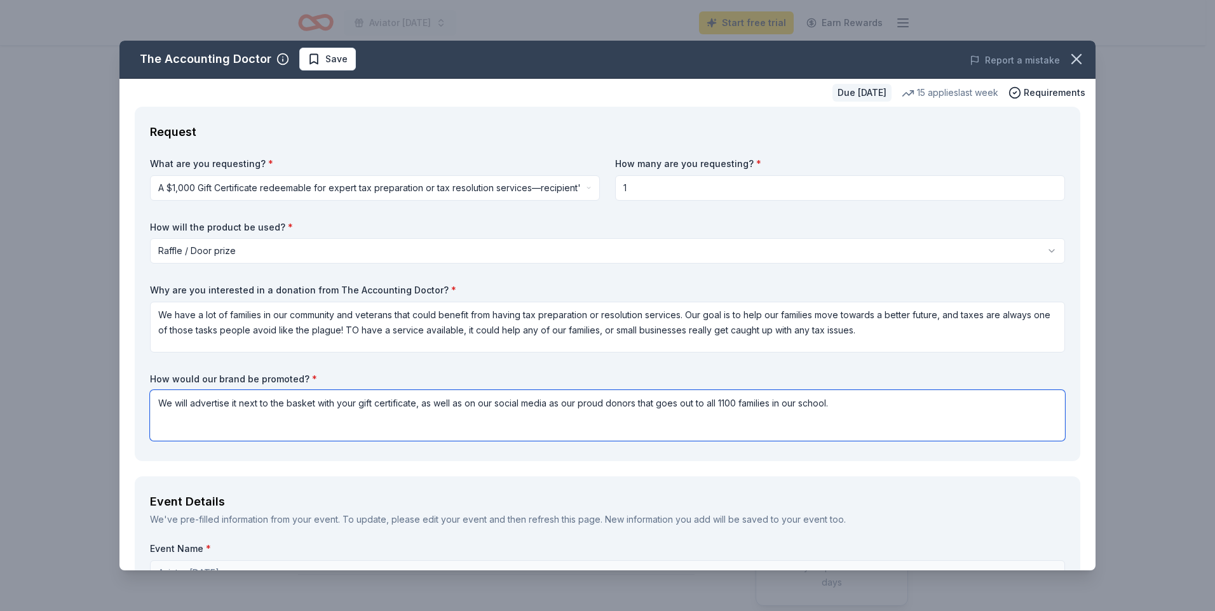
scroll to position [0, 0]
click at [1042, 95] on span "Requirements" at bounding box center [1055, 93] width 62 height 15
type textarea "We will advertise it next to the basket with your gift certificate, as well as …"
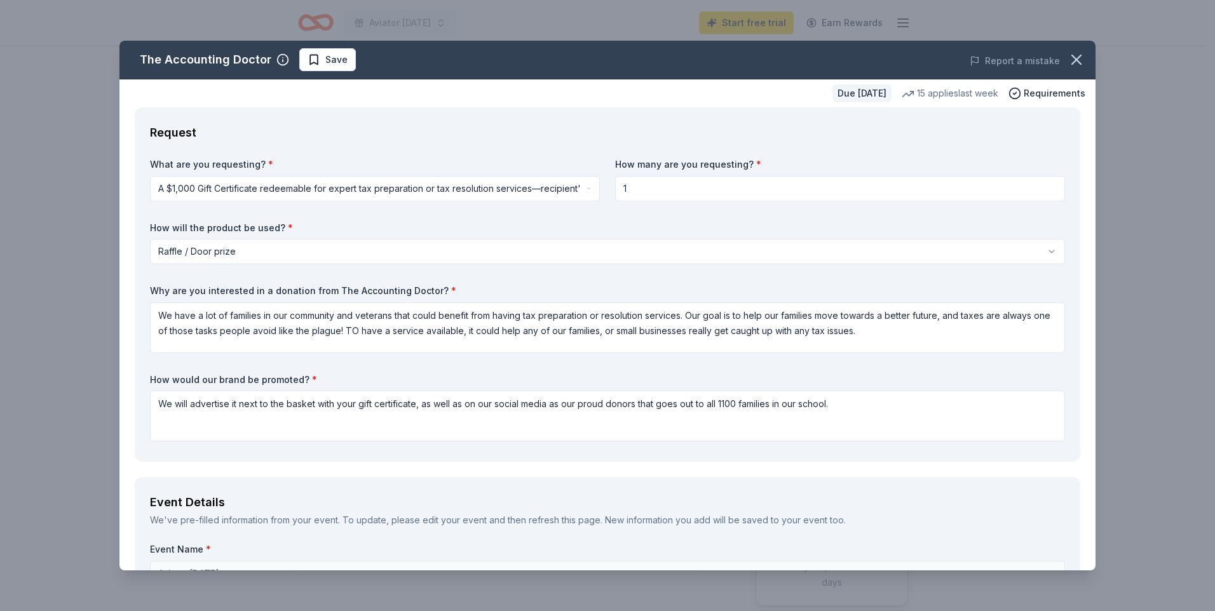
click at [684, 132] on div "Request" at bounding box center [607, 133] width 915 height 20
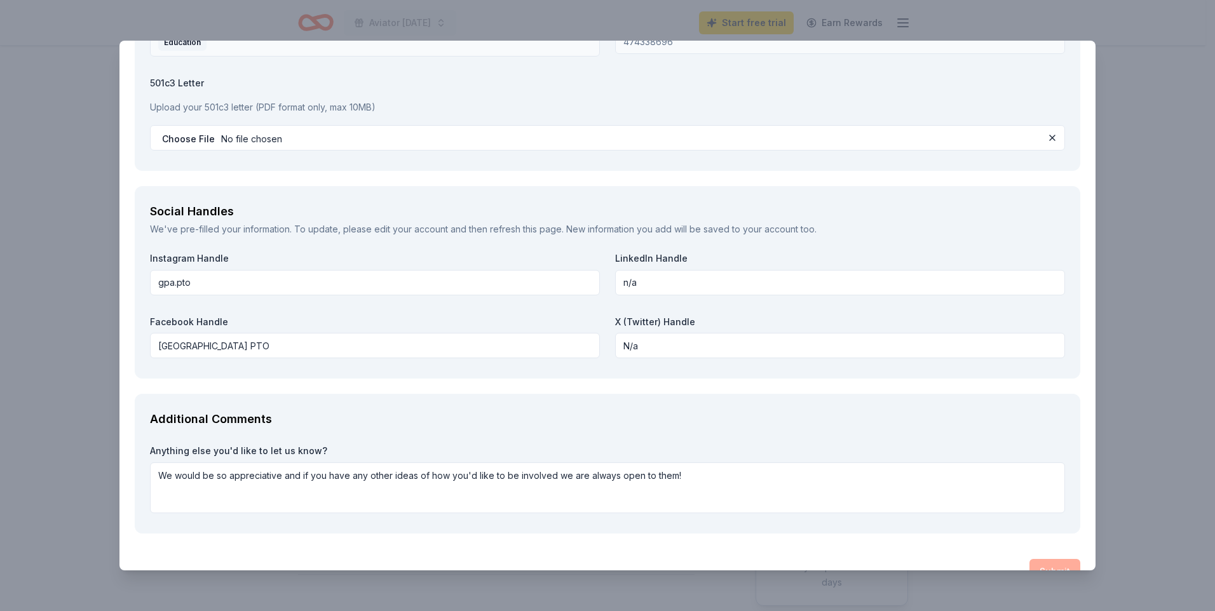
scroll to position [1347, 0]
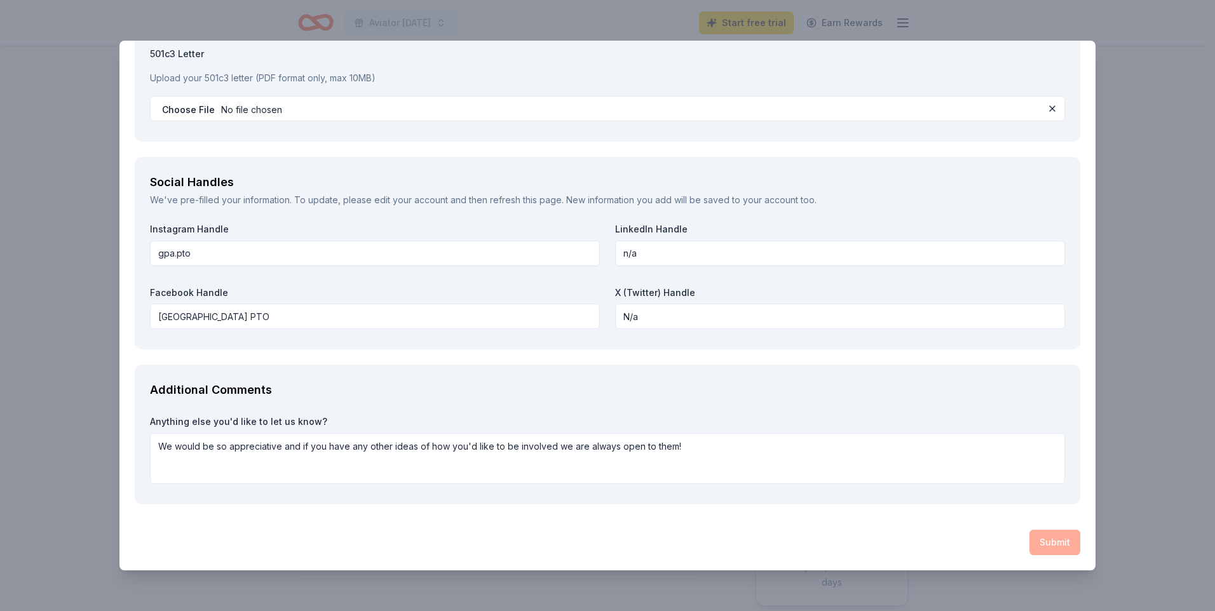
click at [1054, 542] on div "Submit" at bounding box center [608, 542] width 946 height 25
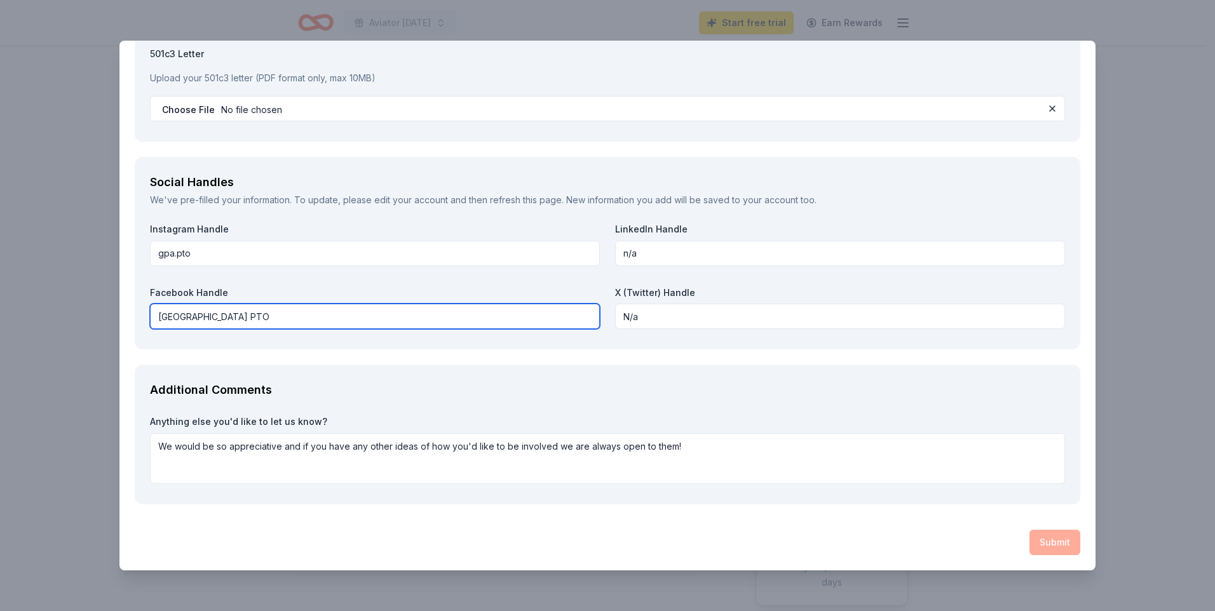
click at [366, 317] on input "Gateway Polytechnic Academy PTO" at bounding box center [375, 316] width 450 height 25
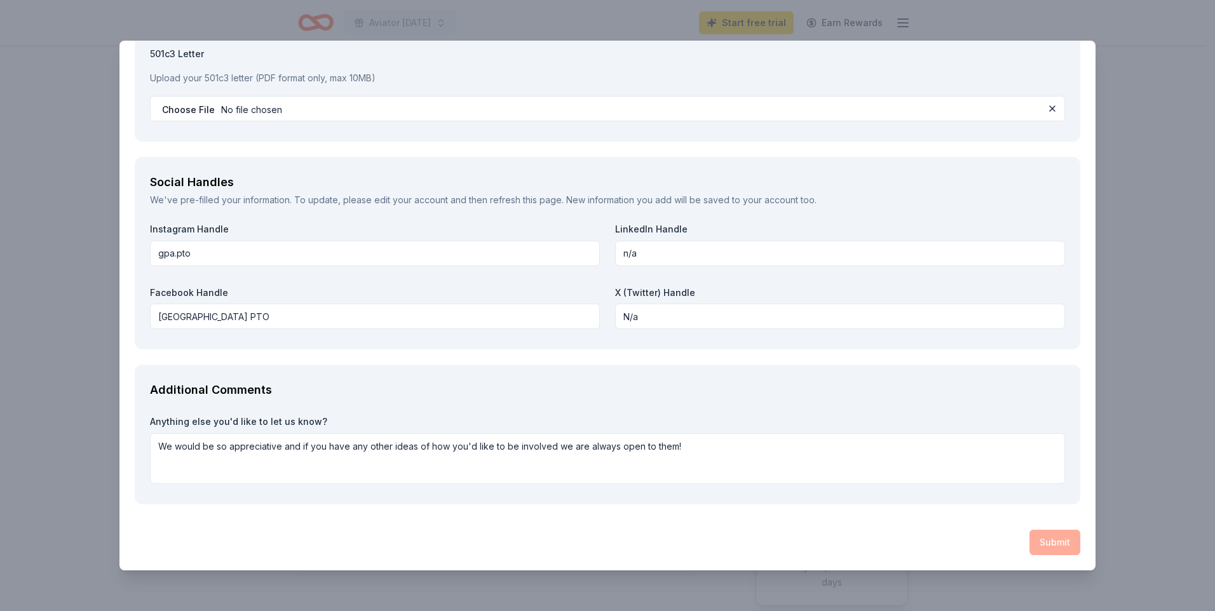
click at [209, 71] on p "Upload your 501c3 letter (PDF format only, max 10MB)" at bounding box center [607, 78] width 915 height 15
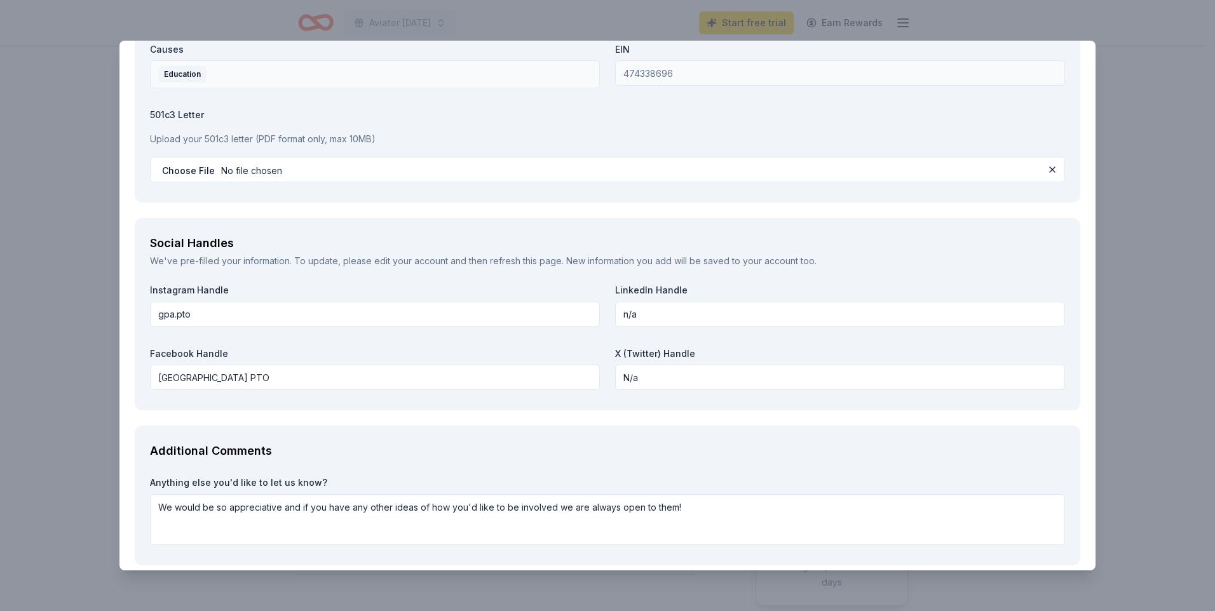
scroll to position [1157, 0]
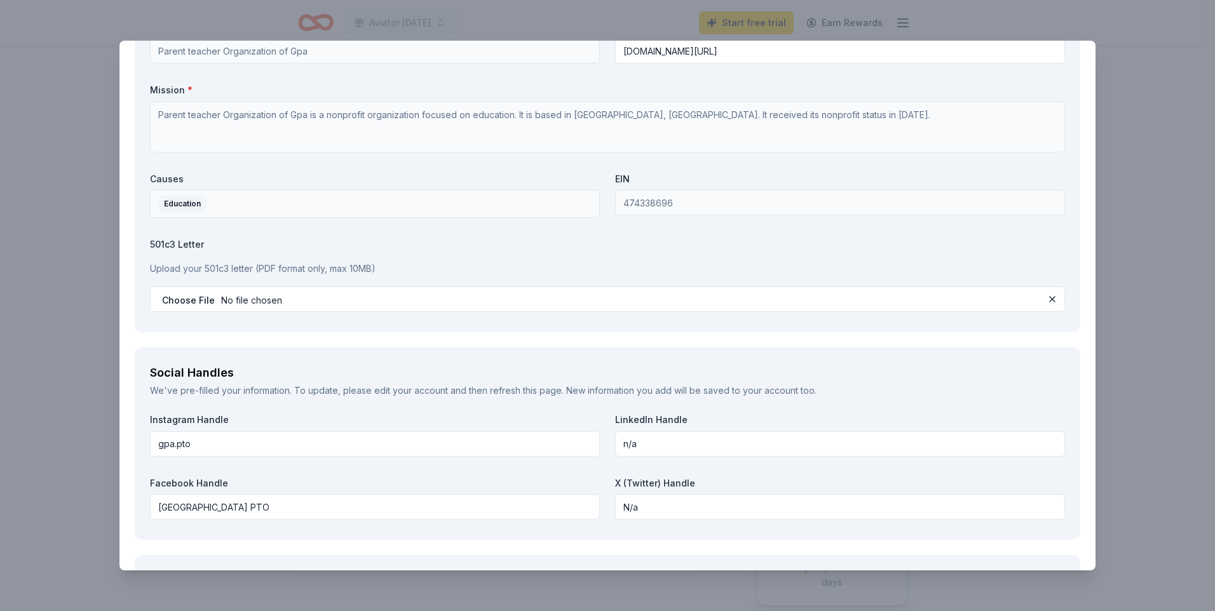
drag, startPoint x: 246, startPoint y: 269, endPoint x: 193, endPoint y: 256, distance: 54.3
click at [244, 268] on p "Upload your 501c3 letter (PDF format only, max 10MB)" at bounding box center [607, 268] width 915 height 15
click at [193, 256] on div "Upload your 501c3 letter (PDF format only, max 10MB)" at bounding box center [607, 268] width 915 height 25
click at [182, 243] on label "501c3 Letter" at bounding box center [607, 244] width 915 height 13
click at [197, 267] on p "Upload your 501c3 letter (PDF format only, max 10MB)" at bounding box center [607, 268] width 915 height 15
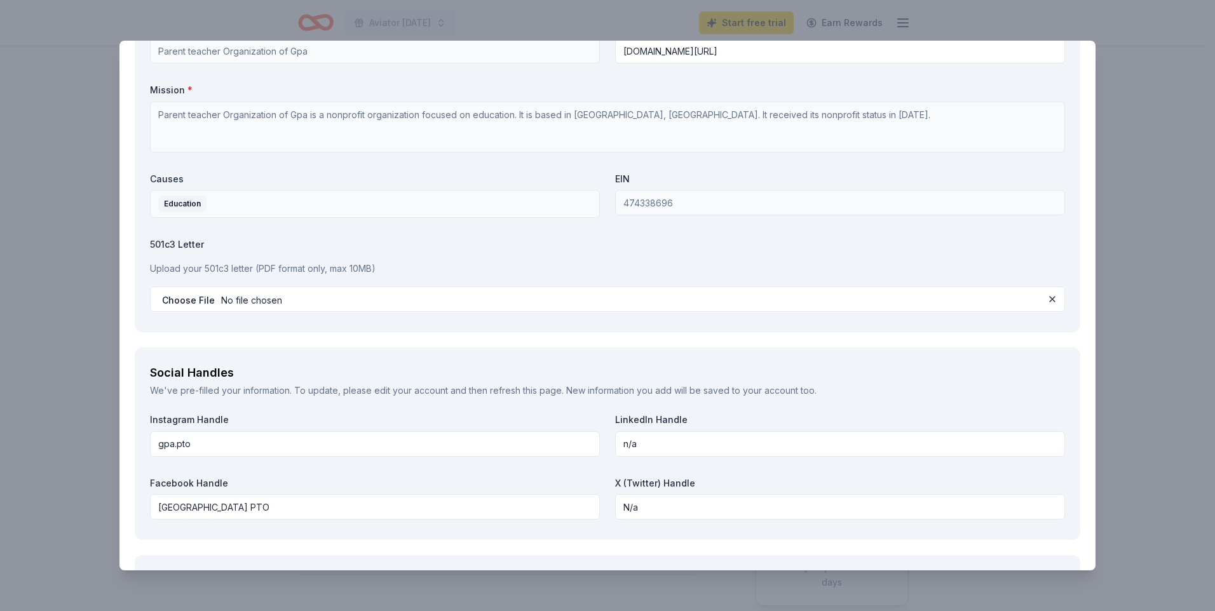
click at [194, 269] on p "Upload your 501c3 letter (PDF format only, max 10MB)" at bounding box center [607, 268] width 915 height 15
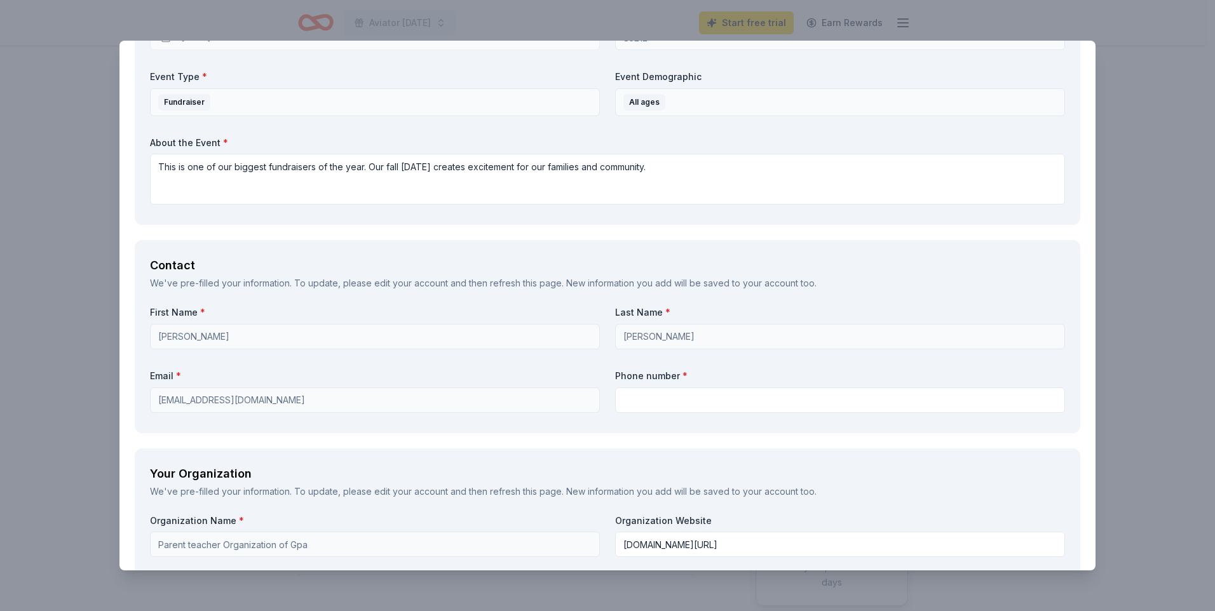
scroll to position [648, 0]
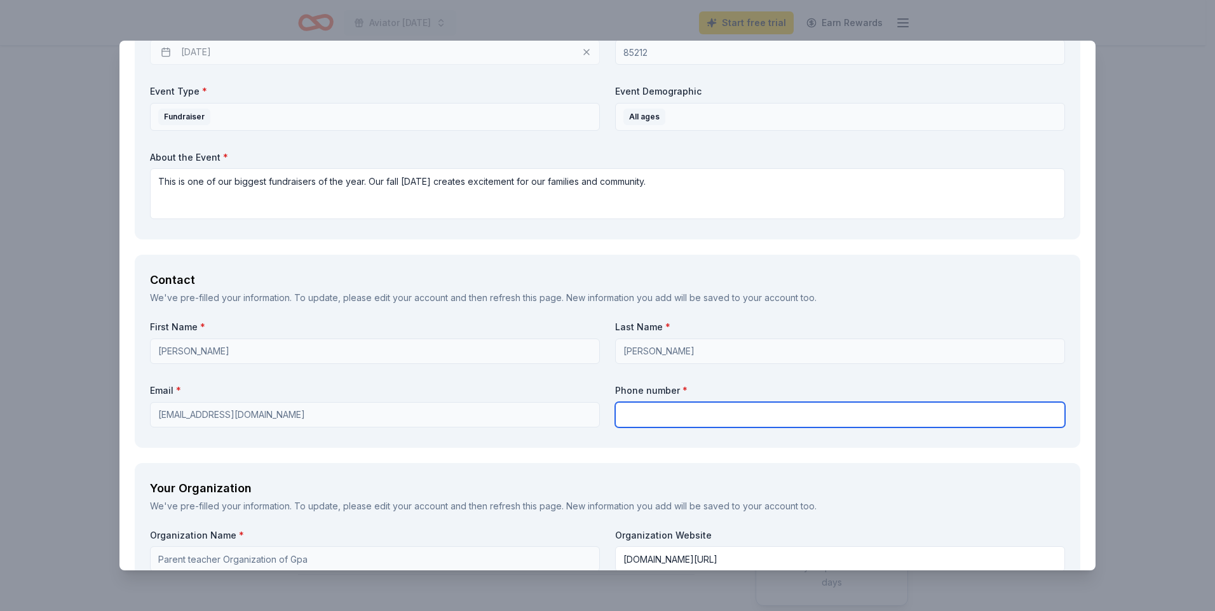
click at [636, 414] on input "text" at bounding box center [840, 414] width 450 height 25
type input "9496789732"
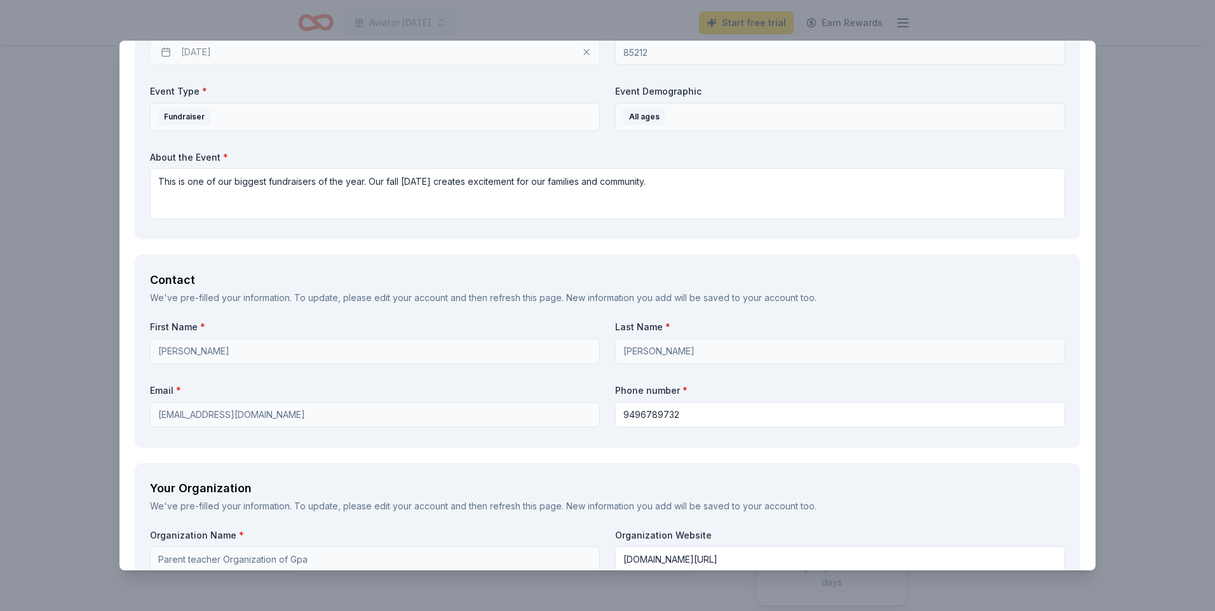
click at [619, 461] on div "Request What are you requesting? * A $1,000 Gift Certificate redeemable for exp…" at bounding box center [607, 364] width 976 height 1811
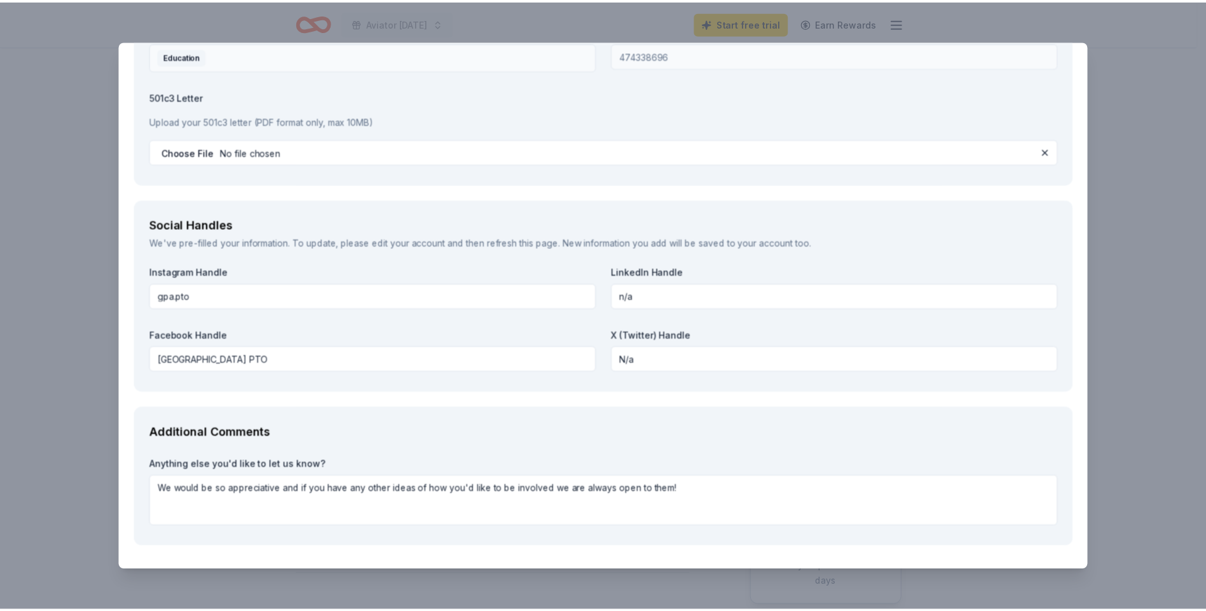
scroll to position [1347, 0]
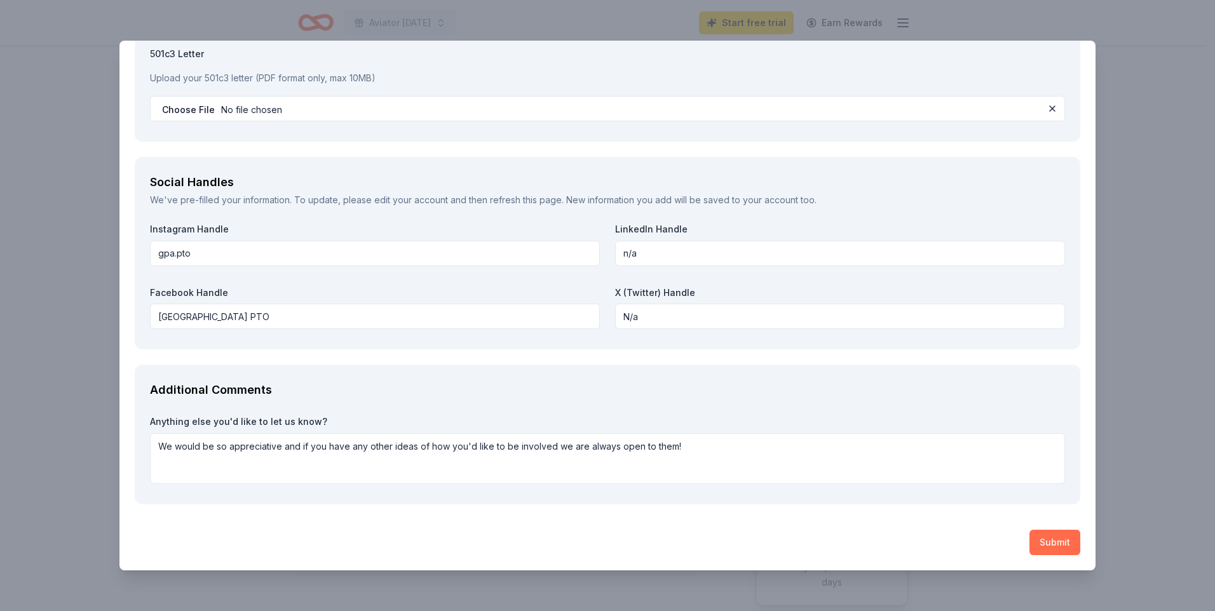
click at [1056, 544] on button "Submit" at bounding box center [1055, 542] width 51 height 25
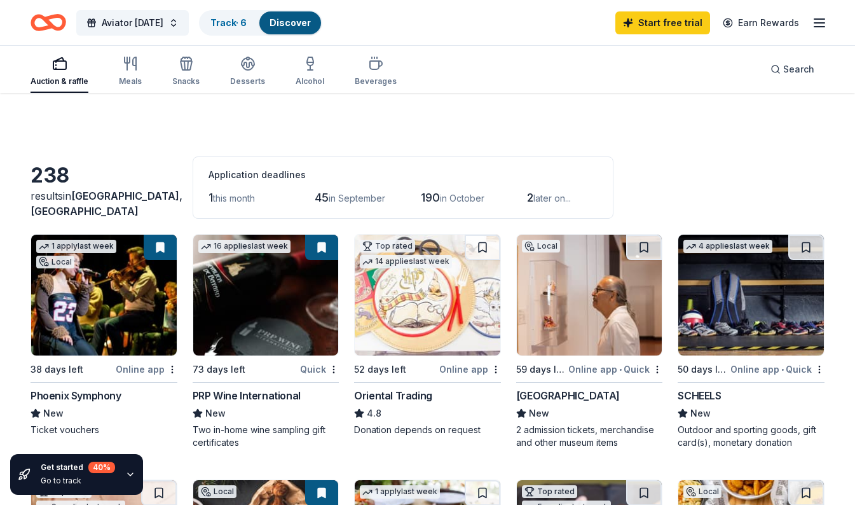
scroll to position [611, 0]
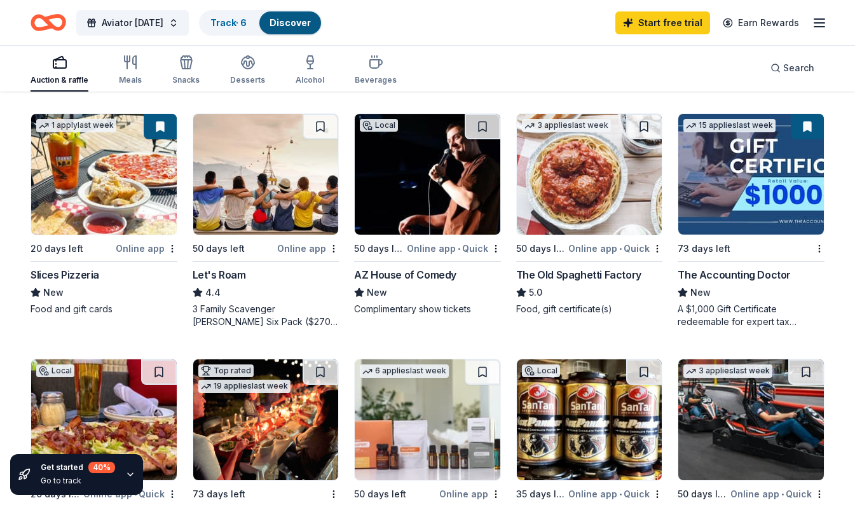
click at [418, 233] on img at bounding box center [428, 174] width 146 height 121
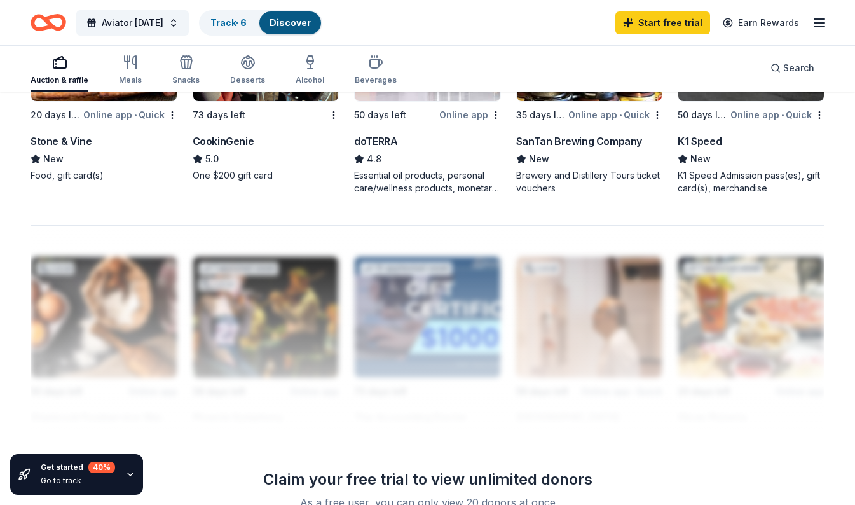
scroll to position [991, 0]
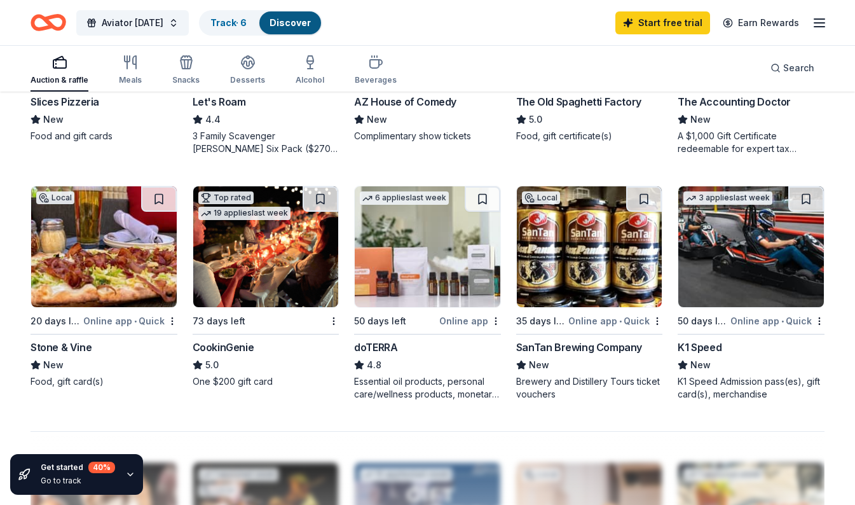
scroll to position [779, 0]
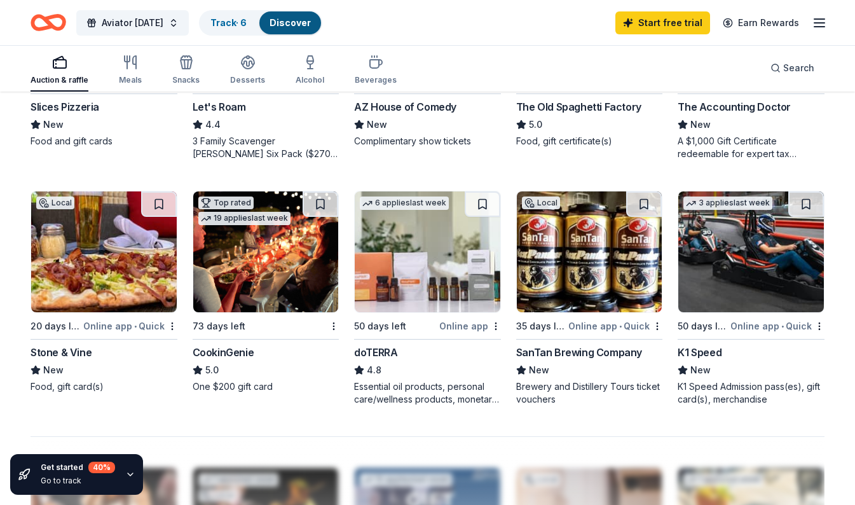
click at [262, 286] on img at bounding box center [266, 251] width 146 height 121
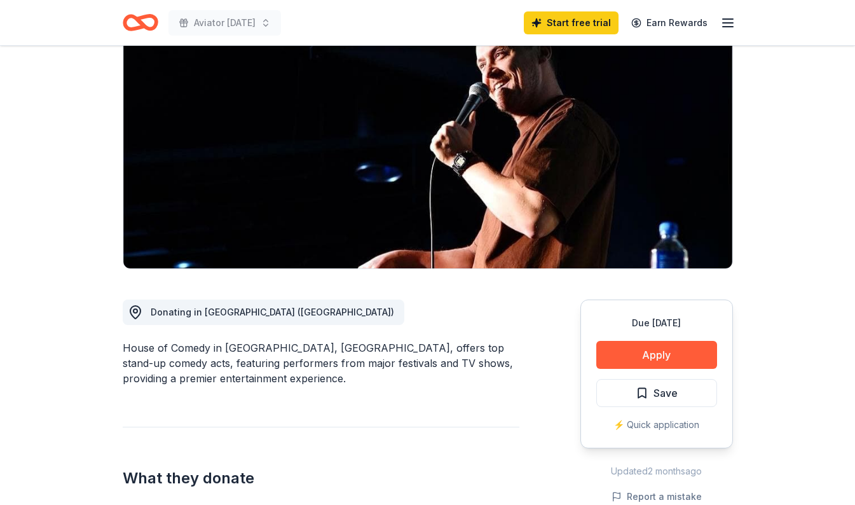
scroll to position [130, 0]
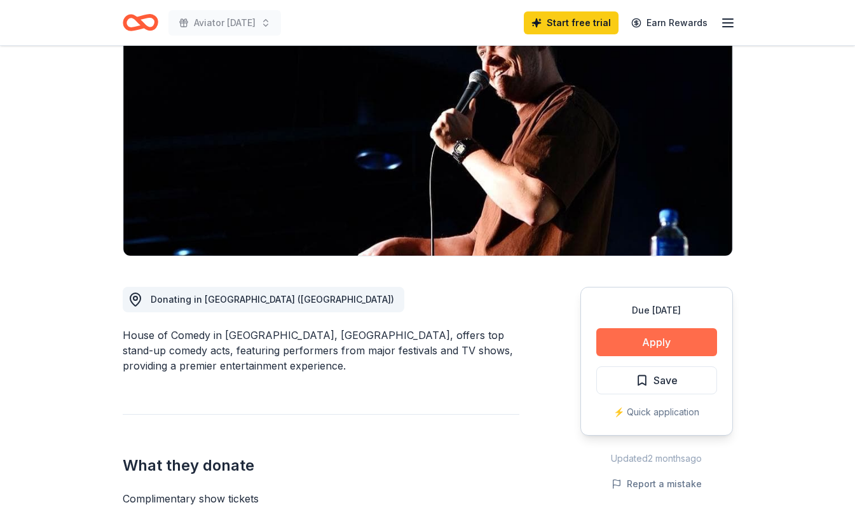
click at [613, 348] on button "Apply" at bounding box center [656, 342] width 121 height 28
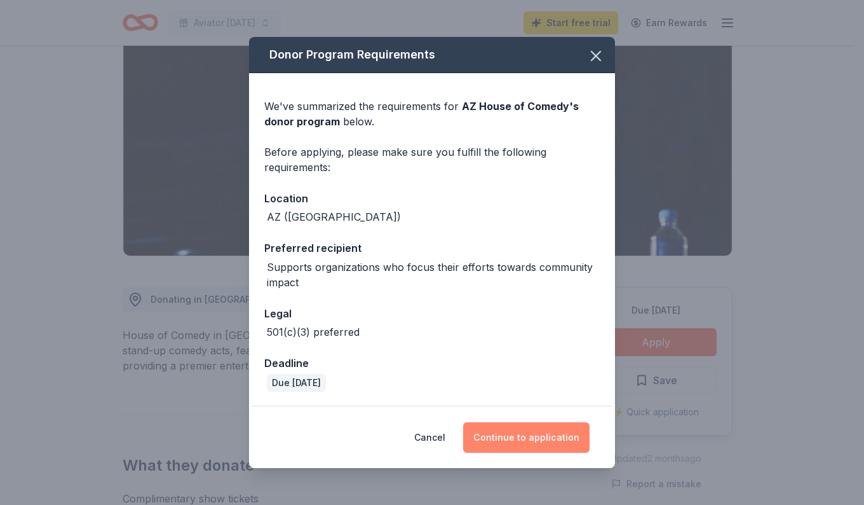
click at [519, 432] on button "Continue to application" at bounding box center [526, 437] width 126 height 31
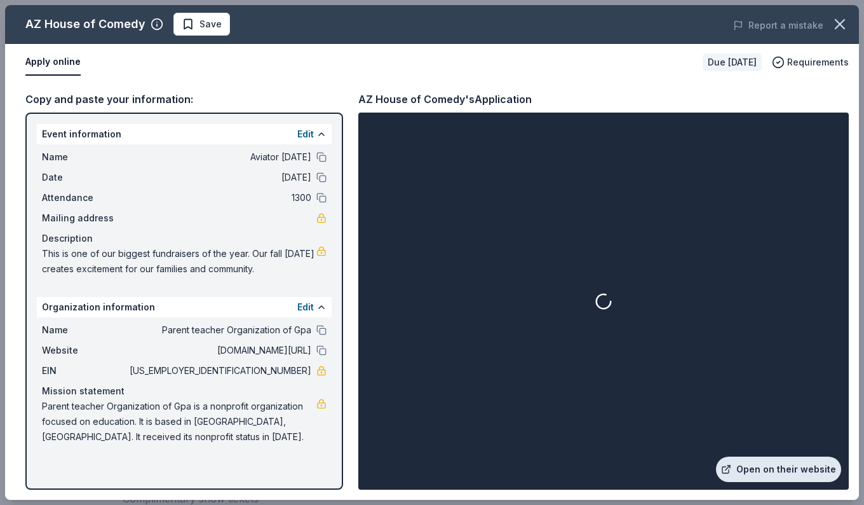
click at [781, 472] on link "Open on their website" at bounding box center [778, 468] width 125 height 25
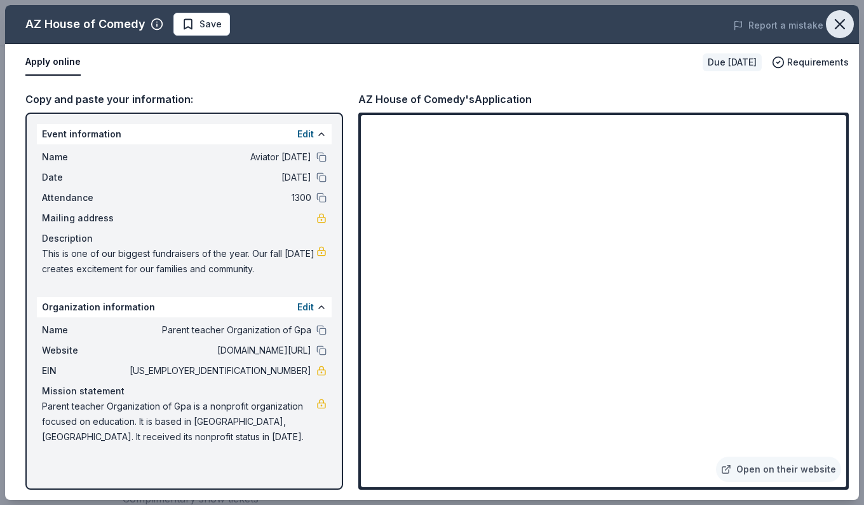
click at [836, 29] on icon "button" at bounding box center [840, 24] width 9 height 9
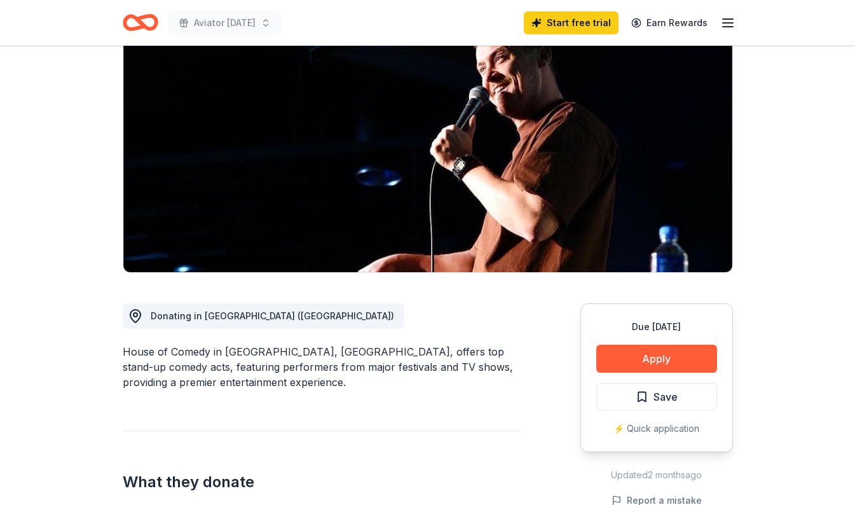
scroll to position [0, 0]
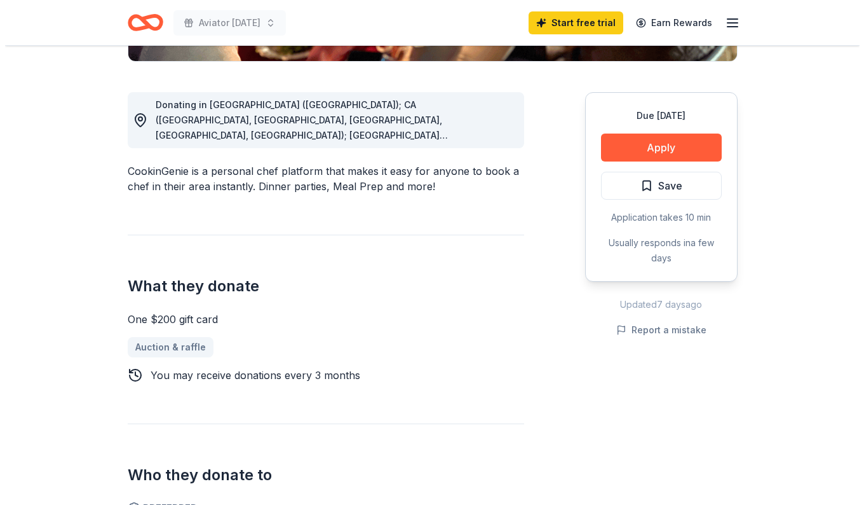
scroll to position [324, 0]
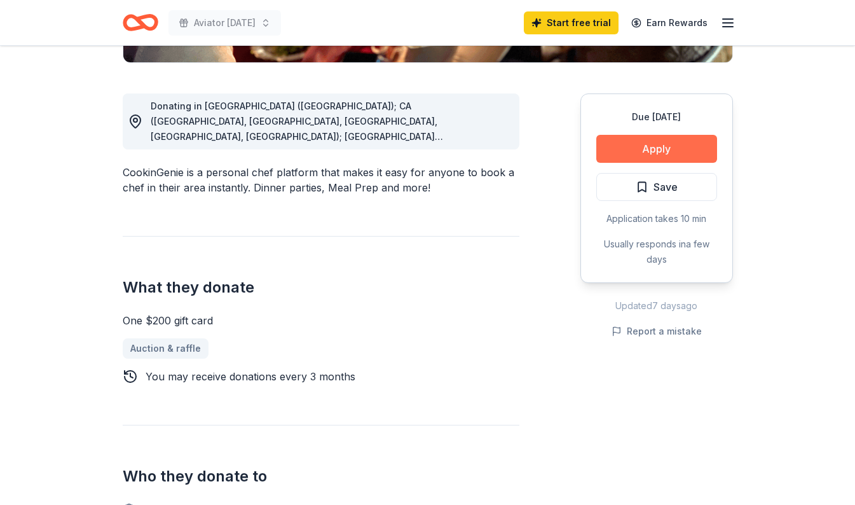
click at [641, 148] on button "Apply" at bounding box center [656, 149] width 121 height 28
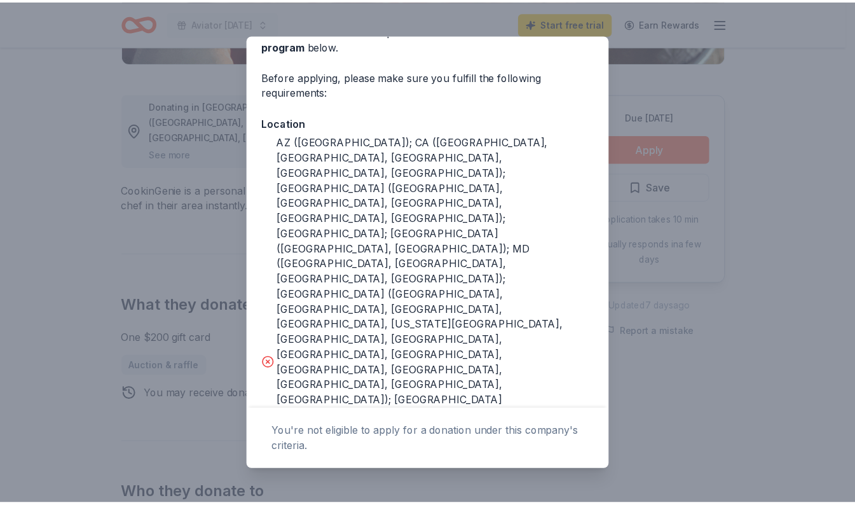
scroll to position [0, 0]
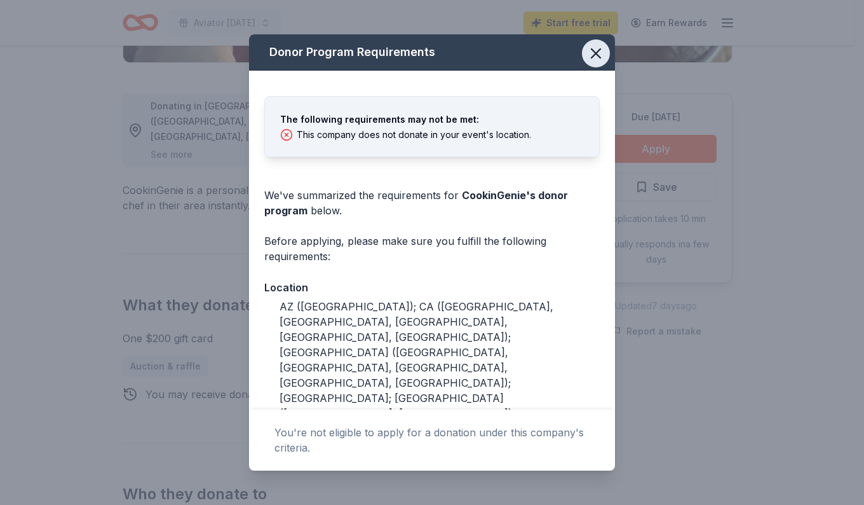
click at [587, 60] on icon "button" at bounding box center [596, 53] width 18 height 18
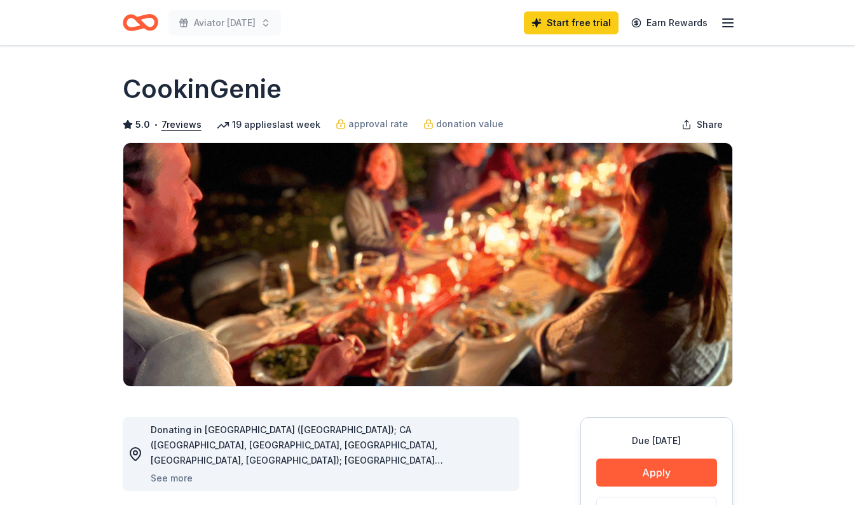
click at [730, 27] on line "button" at bounding box center [728, 27] width 10 height 0
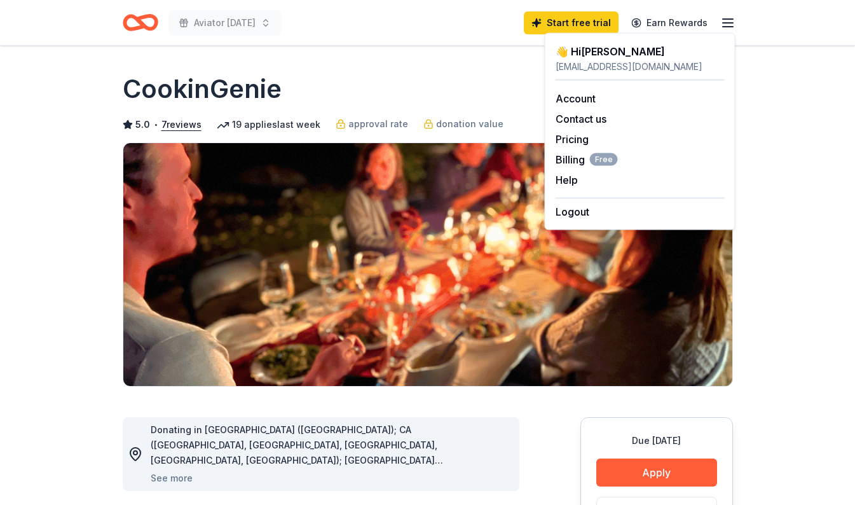
click at [586, 67] on div "[EMAIL_ADDRESS][DOMAIN_NAME]" at bounding box center [639, 66] width 169 height 15
click at [581, 99] on link "Account" at bounding box center [575, 98] width 40 height 13
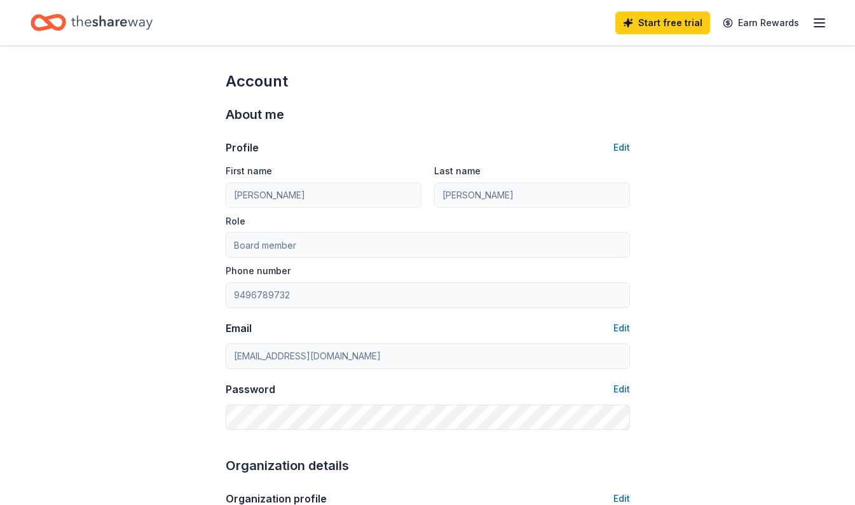
click at [92, 27] on icon "Home" at bounding box center [111, 23] width 81 height 26
click at [62, 27] on icon "Home" at bounding box center [54, 22] width 20 height 13
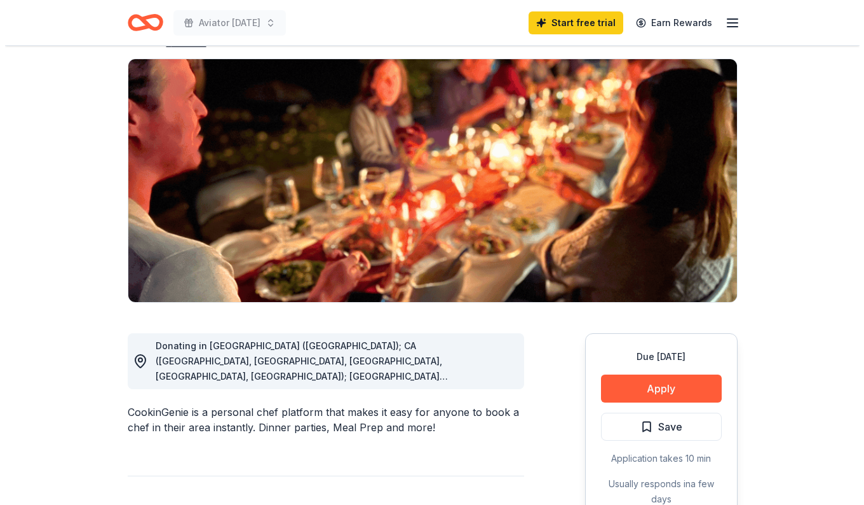
scroll to position [79, 0]
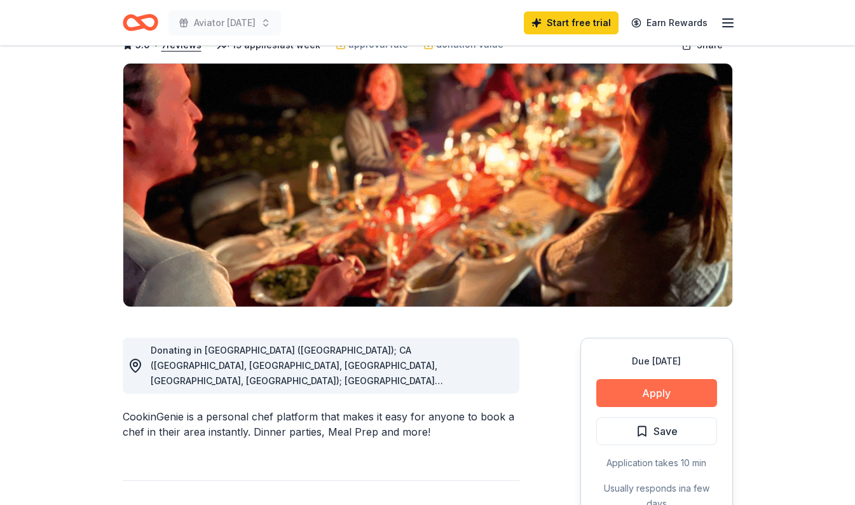
click at [632, 396] on button "Apply" at bounding box center [656, 393] width 121 height 28
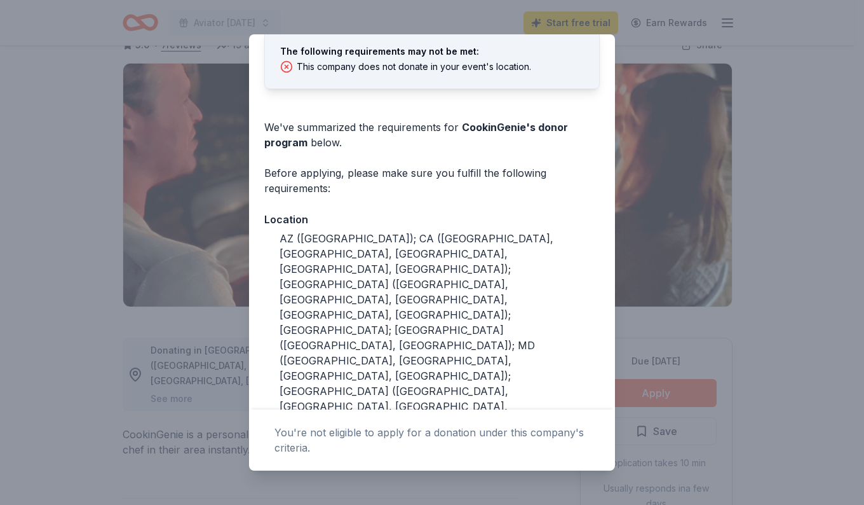
scroll to position [70, 0]
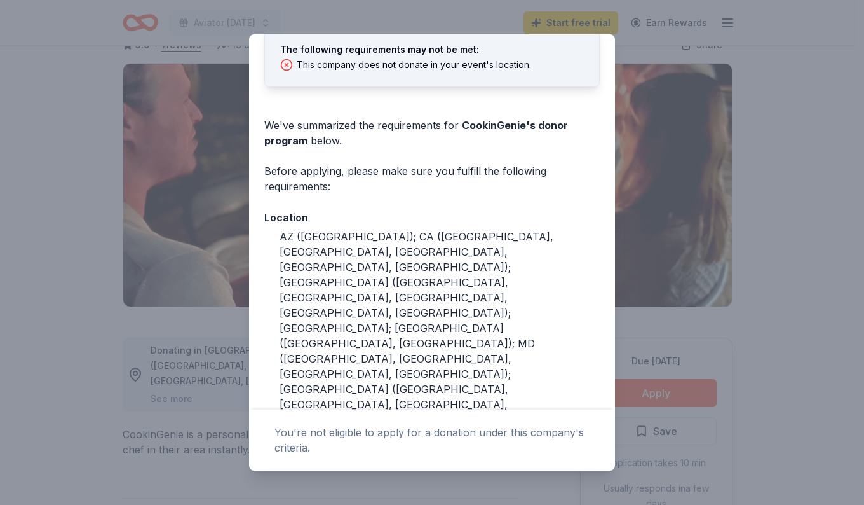
click at [307, 351] on div "AZ (Maricopa County); CA (Los Angeles County, Riverside County, San Francisco C…" at bounding box center [440, 458] width 320 height 458
click at [298, 358] on div "AZ (Maricopa County); CA (Los Angeles County, Riverside County, San Francisco C…" at bounding box center [440, 458] width 320 height 458
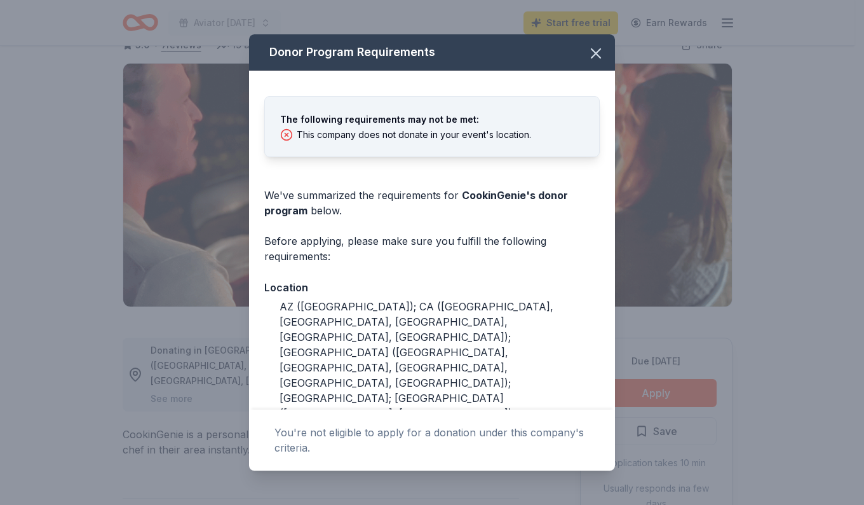
click at [592, 51] on icon "button" at bounding box center [596, 53] width 9 height 9
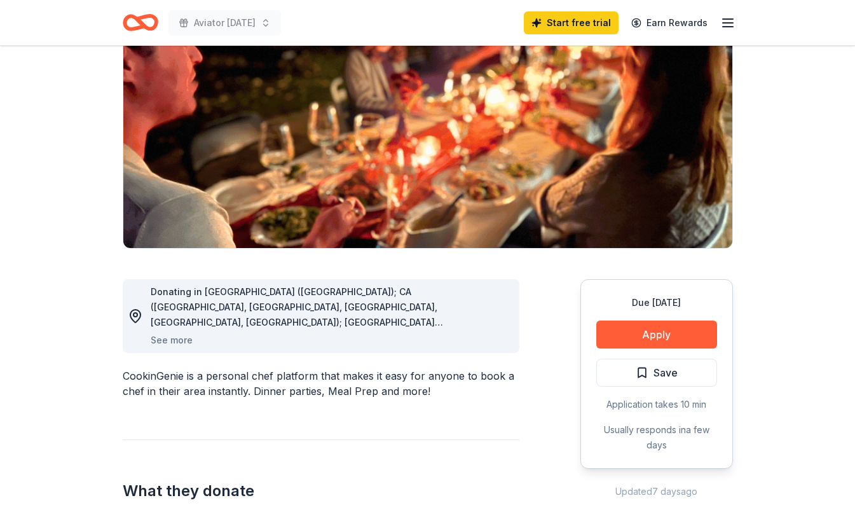
scroll to position [133, 0]
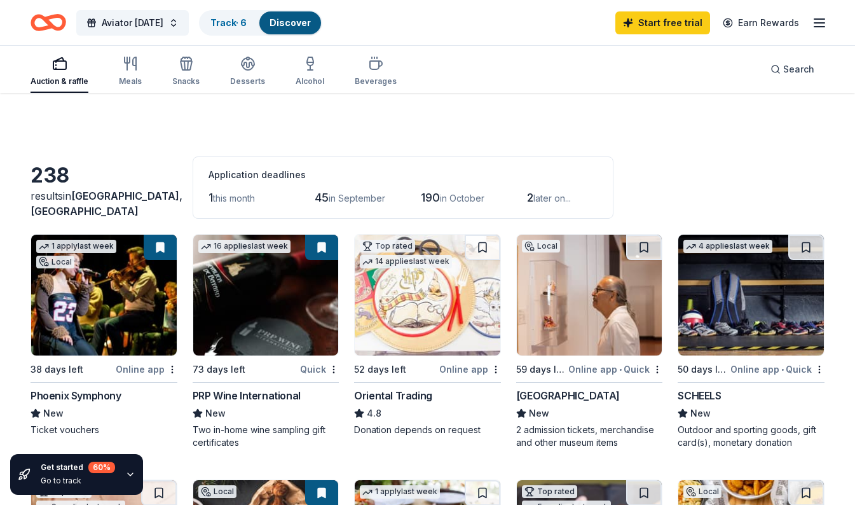
scroll to position [711, 0]
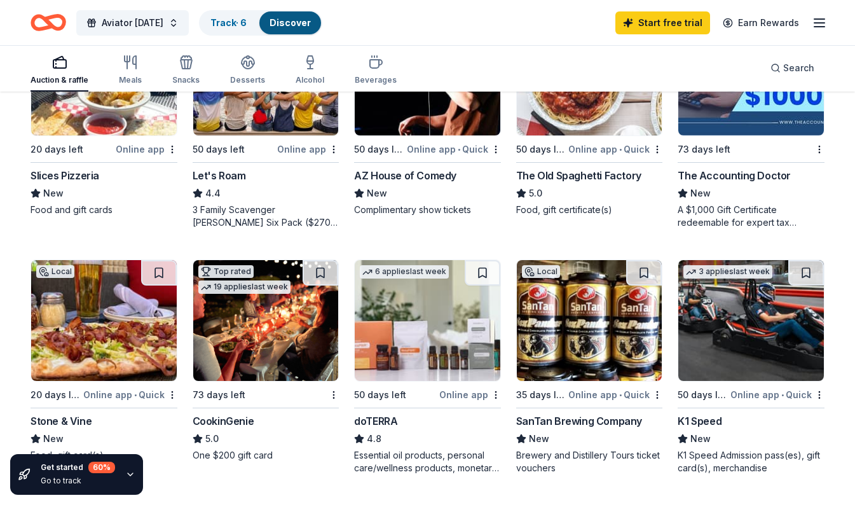
click at [251, 201] on div "Let's Roam 4.4 3 Family Scavenger [PERSON_NAME] Six Pack ($270 Value), 2 Date N…" at bounding box center [266, 198] width 147 height 61
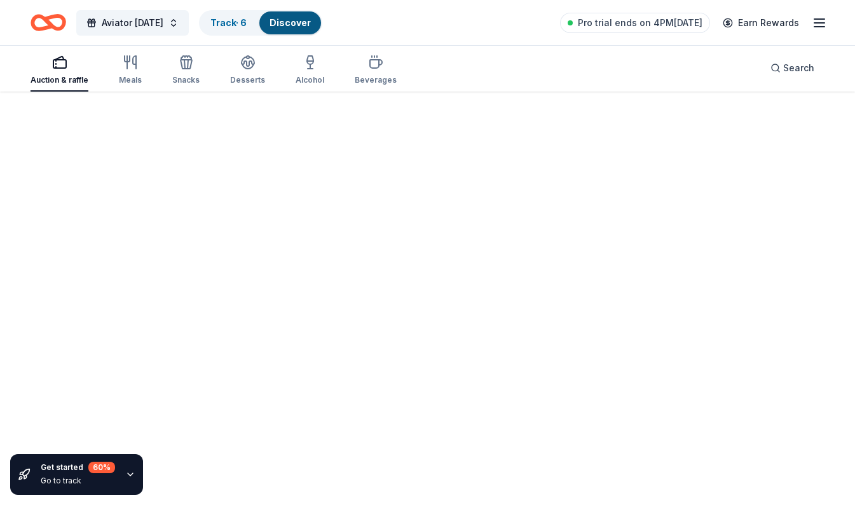
scroll to position [93, 0]
click at [148, 32] on button "Aviator [DATE]" at bounding box center [132, 22] width 112 height 25
click at [126, 22] on span "Aviator [DATE]" at bounding box center [133, 22] width 62 height 15
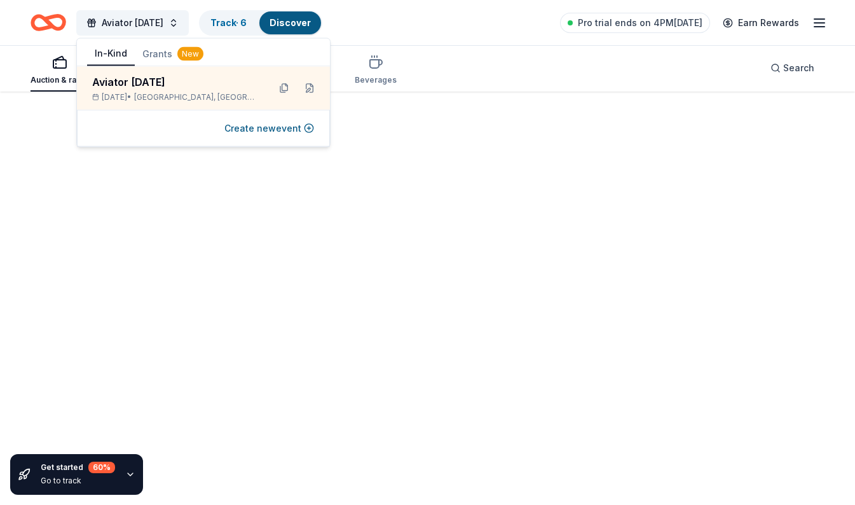
click at [820, 27] on line "button" at bounding box center [819, 27] width 10 height 0
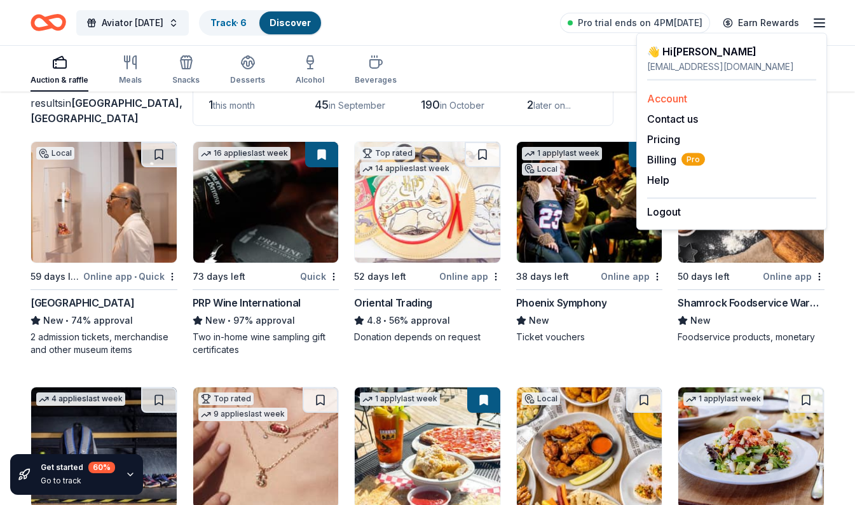
click at [666, 101] on link "Account" at bounding box center [667, 98] width 40 height 13
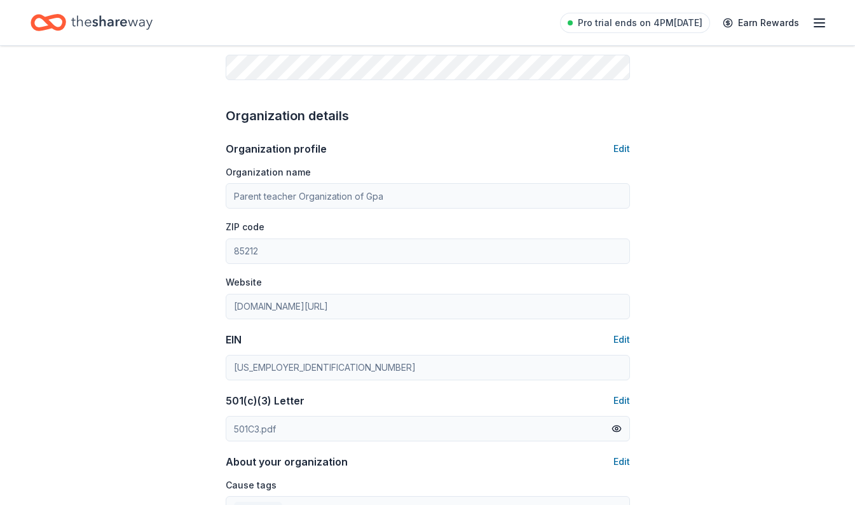
scroll to position [352, 0]
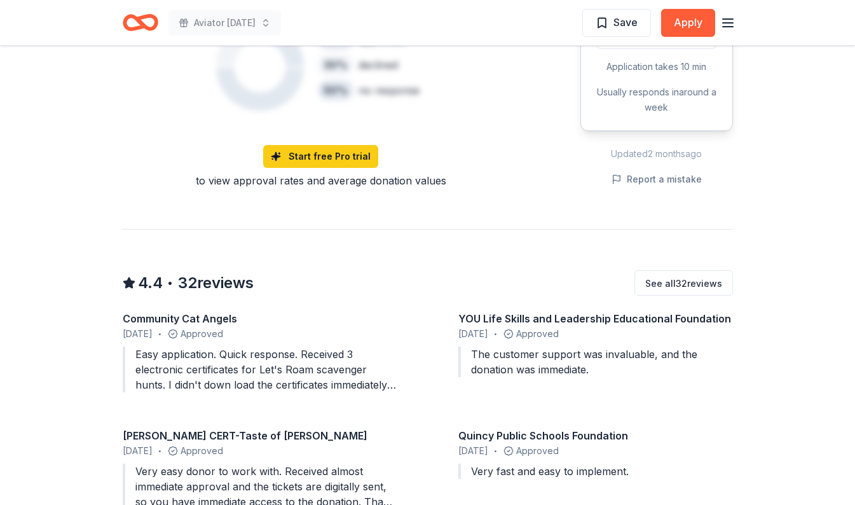
scroll to position [955, 0]
click at [167, 360] on div "Easy application. Quick response. Received 3 electronic certificates for Let's …" at bounding box center [260, 369] width 275 height 46
click at [126, 355] on div "Easy application. Quick response. Received 3 electronic certificates for Let's …" at bounding box center [260, 369] width 275 height 46
click at [147, 325] on span "[DATE]" at bounding box center [138, 332] width 30 height 15
click at [139, 310] on div "Community Cat Angels" at bounding box center [260, 317] width 275 height 15
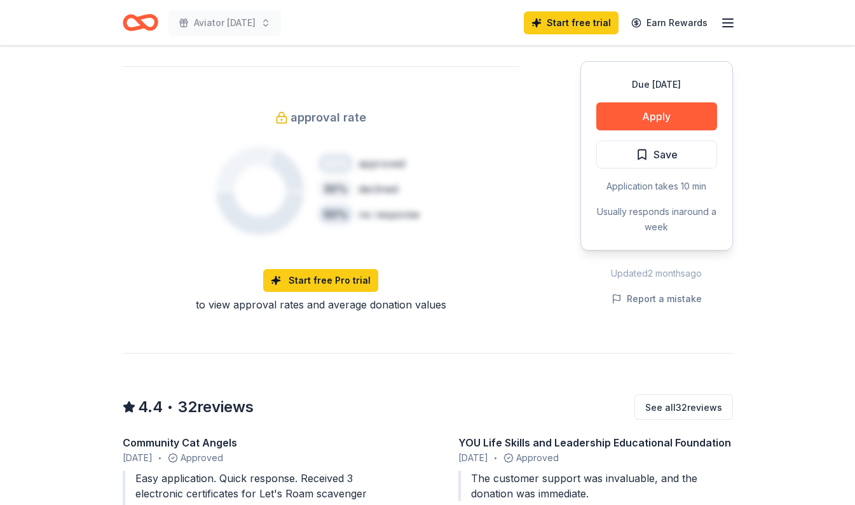
scroll to position [0, 0]
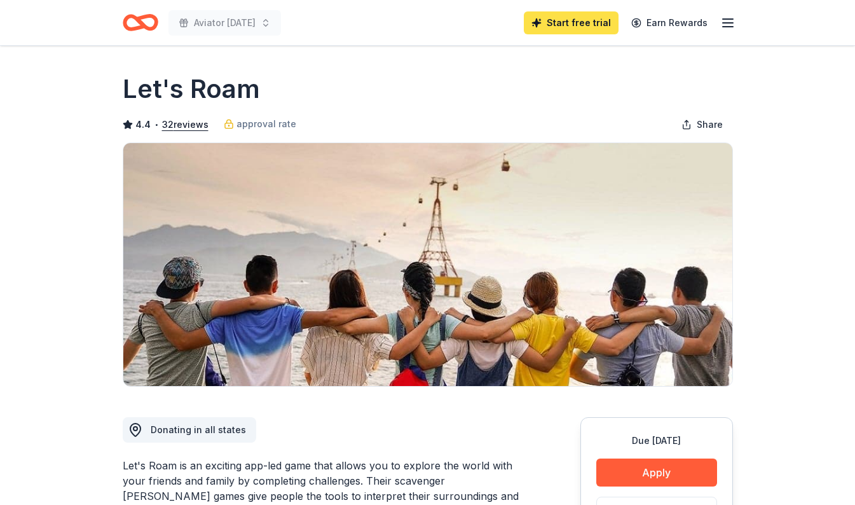
click at [569, 25] on link "Start free trial" at bounding box center [571, 22] width 95 height 23
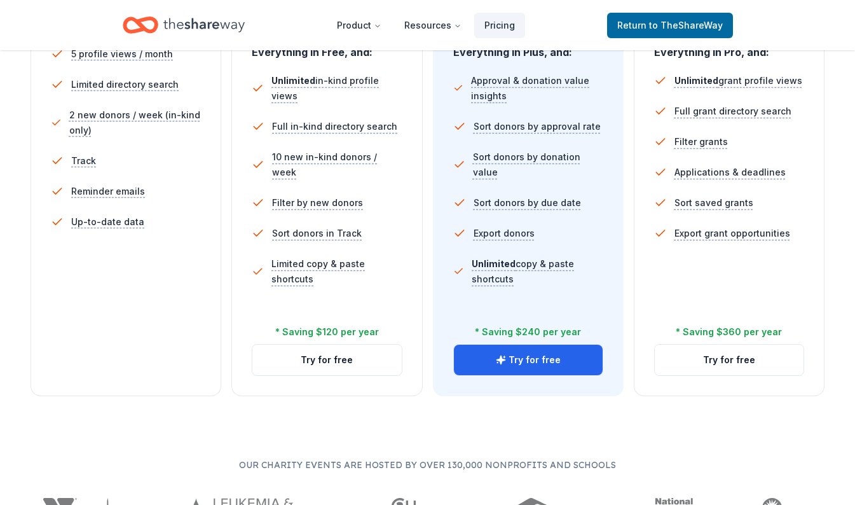
scroll to position [408, 0]
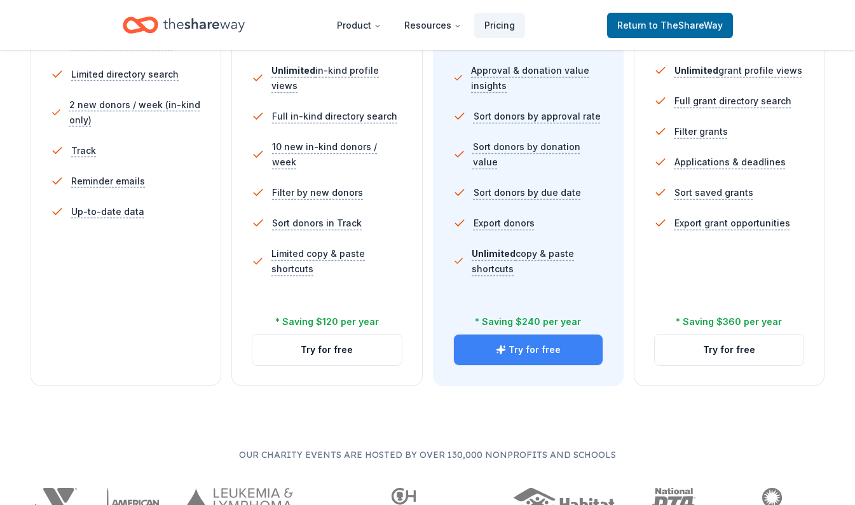
click at [490, 361] on button "Try for free" at bounding box center [528, 349] width 149 height 31
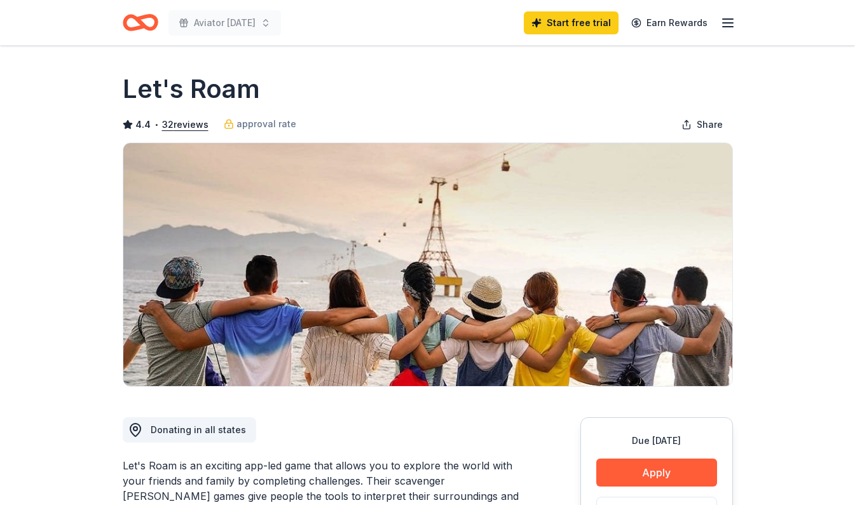
click at [727, 27] on line "button" at bounding box center [728, 27] width 10 height 0
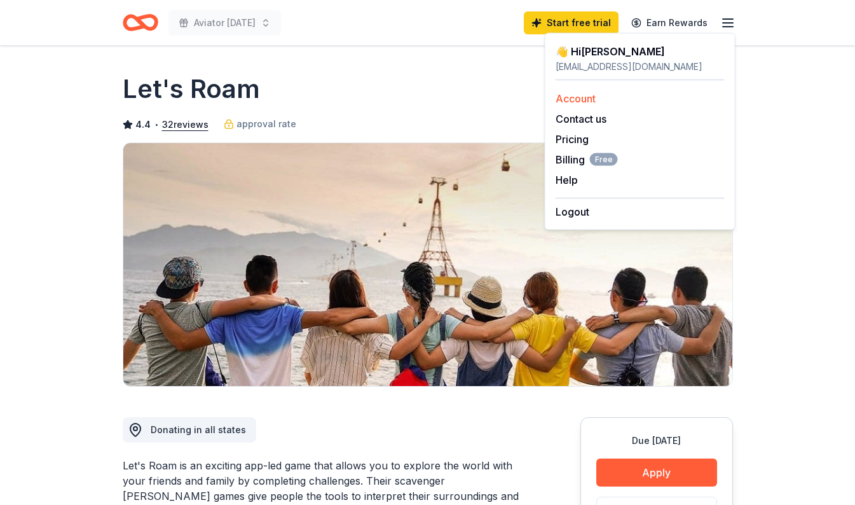
click at [571, 104] on link "Account" at bounding box center [575, 98] width 40 height 13
click at [570, 142] on link "Pricing" at bounding box center [571, 139] width 33 height 13
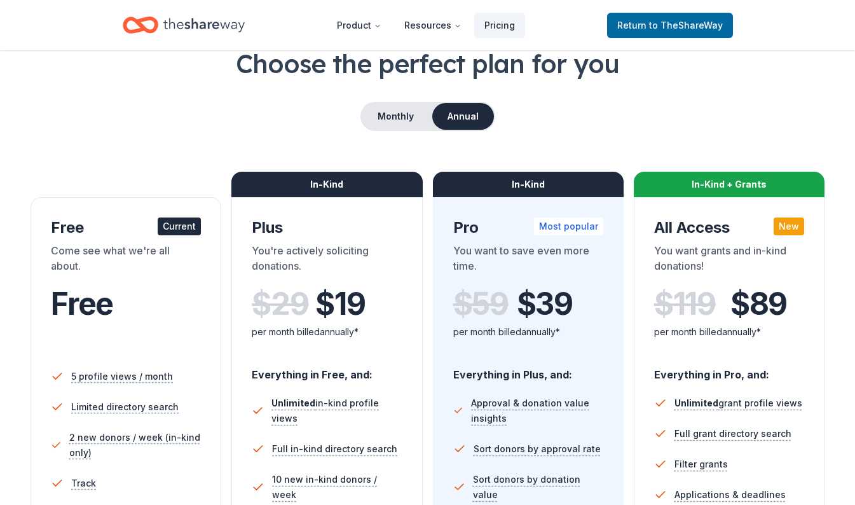
scroll to position [75, 0]
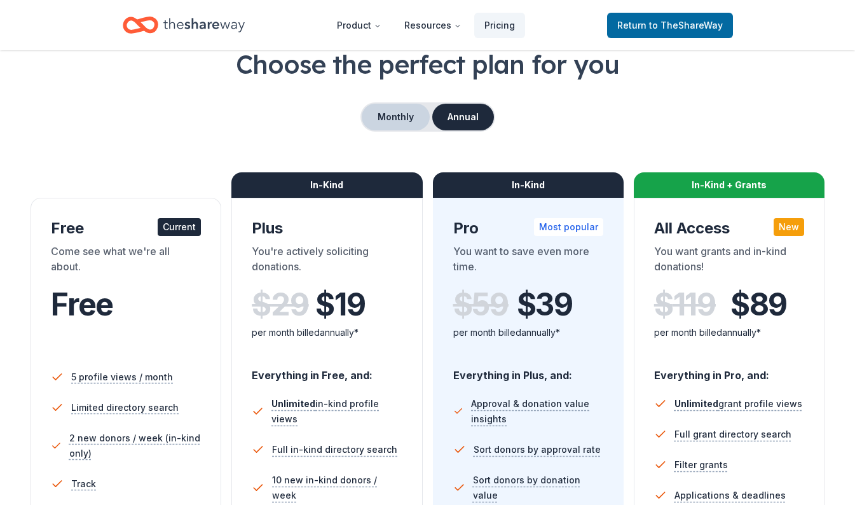
click at [412, 118] on button "Monthly" at bounding box center [396, 117] width 68 height 27
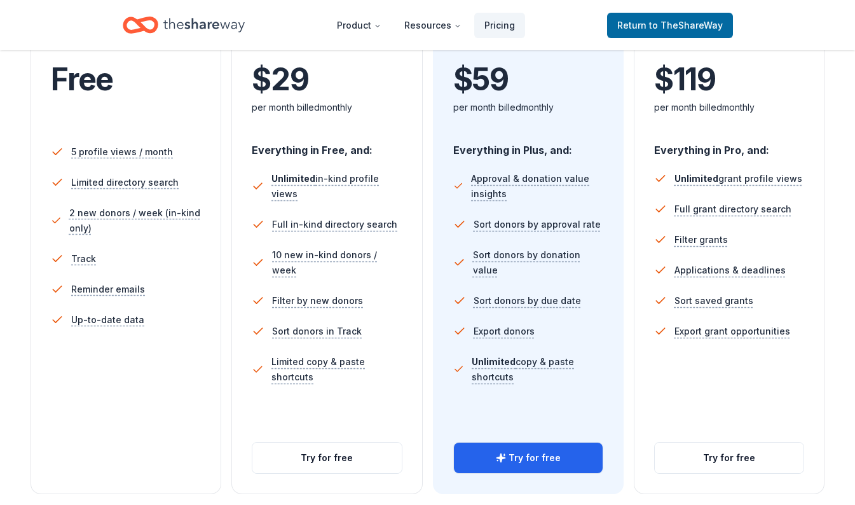
scroll to position [302, 0]
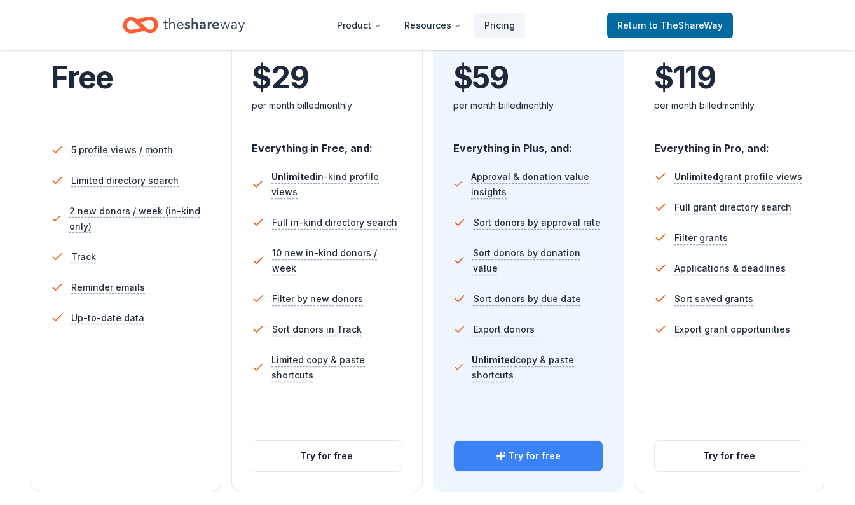
click at [503, 455] on icon "button" at bounding box center [500, 455] width 8 height 8
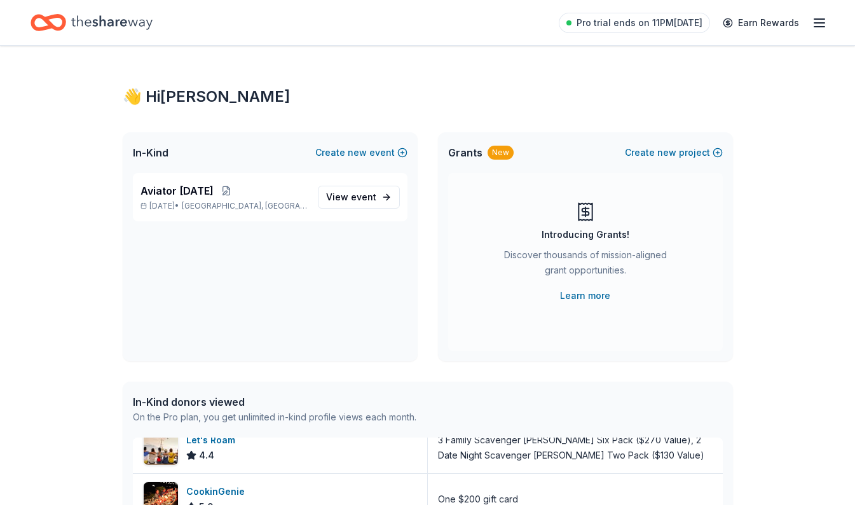
click at [55, 301] on div "👋 Hi [PERSON_NAME] In-Kind Create new event Aviator [DATE] [DATE] • [GEOGRAPHIC…" at bounding box center [427, 489] width 855 height 887
click at [351, 197] on span "View event" at bounding box center [351, 196] width 50 height 15
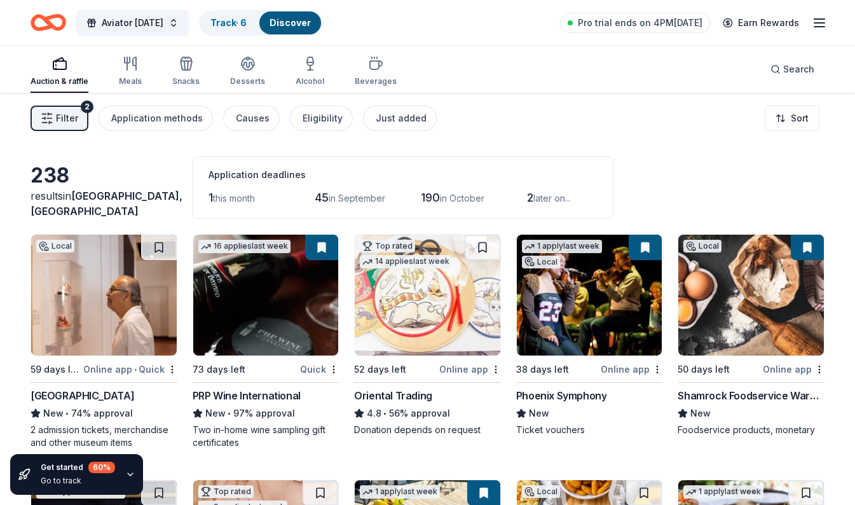
click at [821, 23] on line "button" at bounding box center [819, 23] width 10 height 0
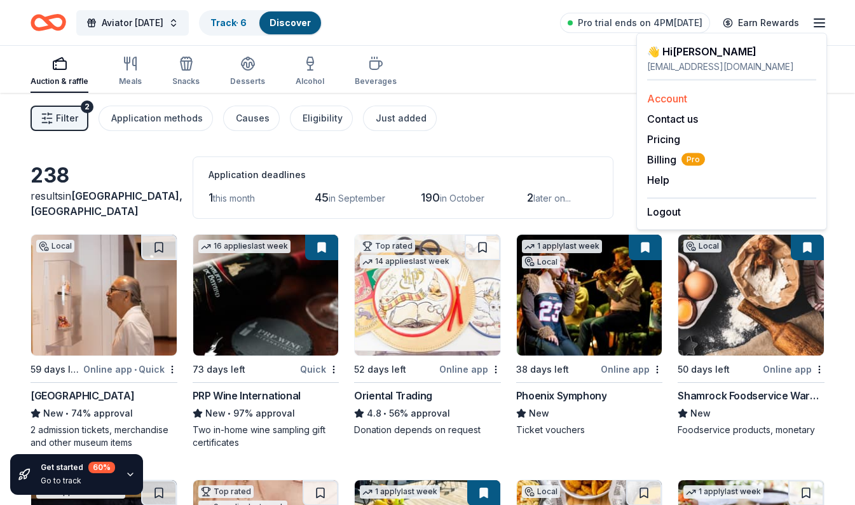
click at [651, 101] on link "Account" at bounding box center [667, 98] width 40 height 13
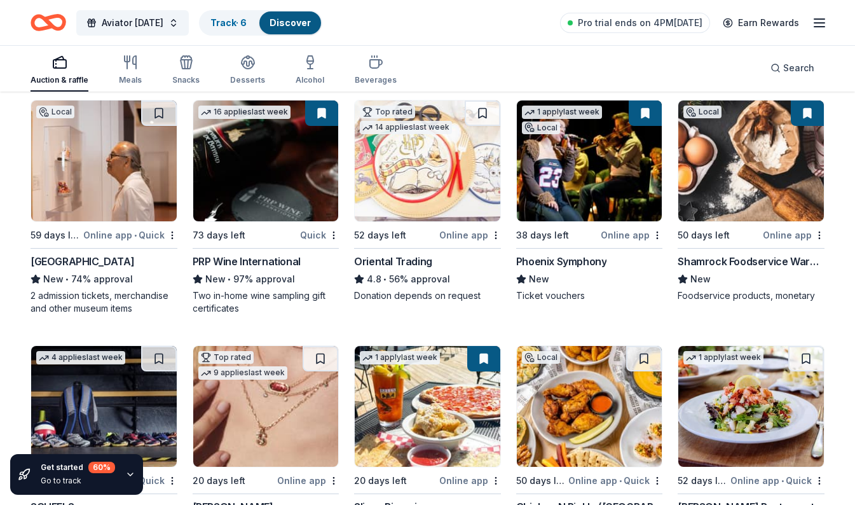
scroll to position [160, 0]
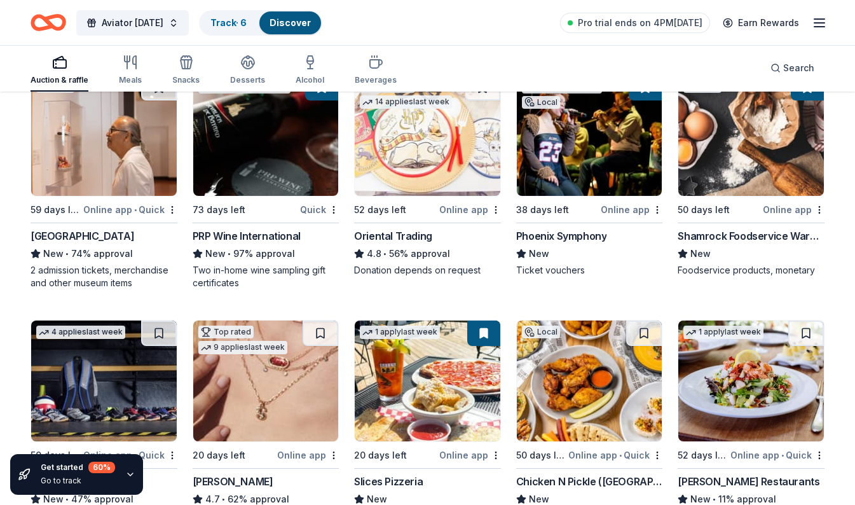
click at [240, 259] on div "New • 97% approval" at bounding box center [266, 253] width 147 height 15
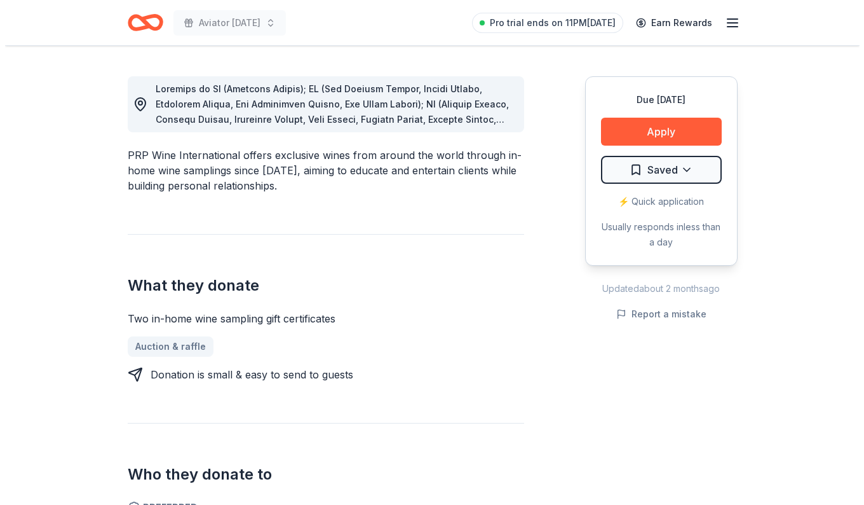
scroll to position [340, 0]
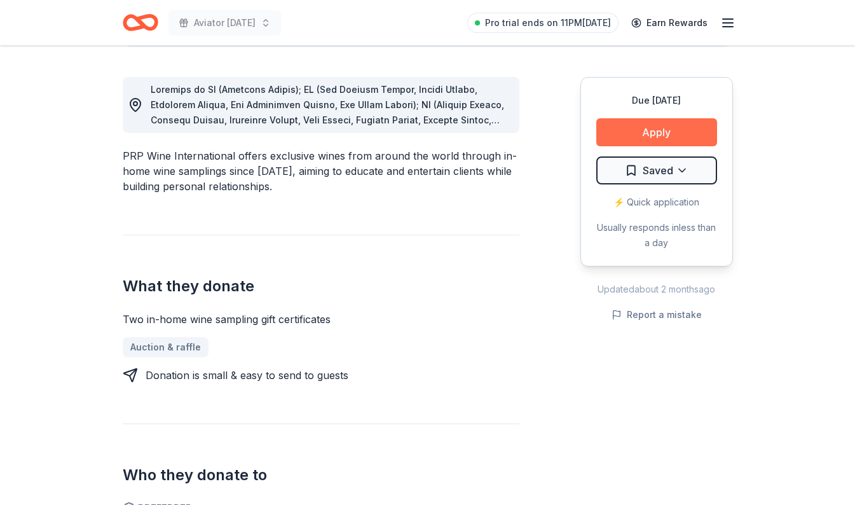
click at [620, 139] on button "Apply" at bounding box center [656, 132] width 121 height 28
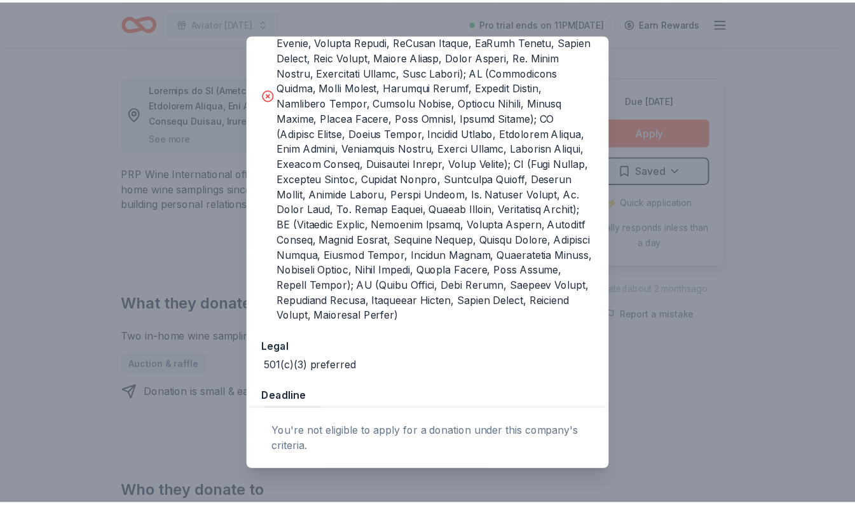
scroll to position [494, 0]
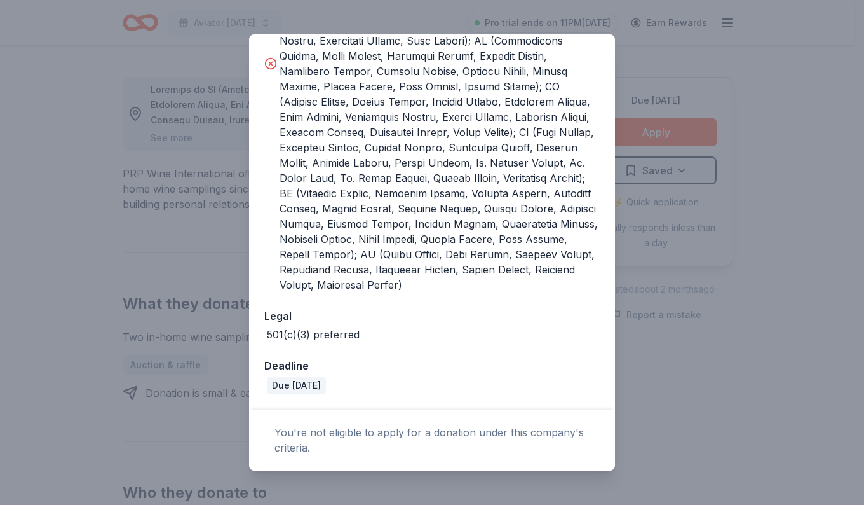
click at [269, 57] on icon at bounding box center [270, 63] width 13 height 13
click at [266, 57] on icon at bounding box center [270, 63] width 13 height 13
click at [273, 57] on icon at bounding box center [270, 63] width 13 height 13
click at [269, 57] on icon at bounding box center [270, 63] width 13 height 13
click at [264, 47] on div "The following requirements may not be met: This company does not donate in your…" at bounding box center [432, 8] width 366 height 803
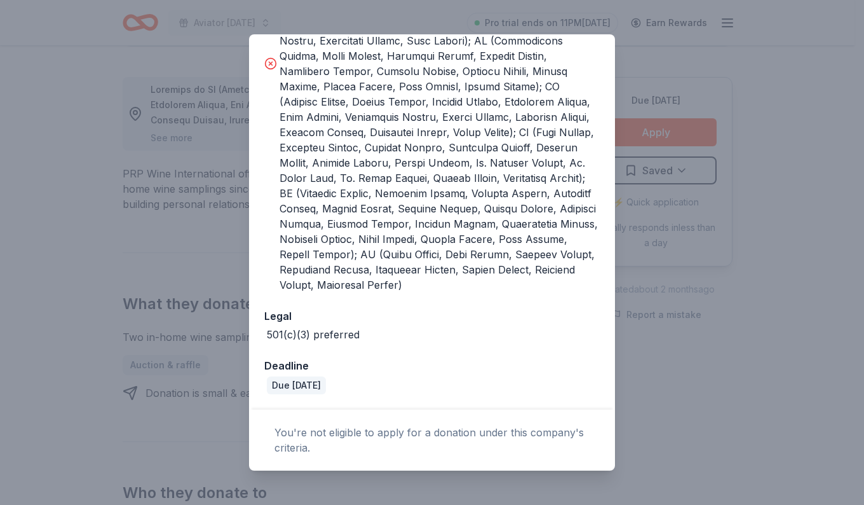
click at [172, 102] on div "Donor Program Requirements The following requirements may not be met: This comp…" at bounding box center [432, 252] width 864 height 505
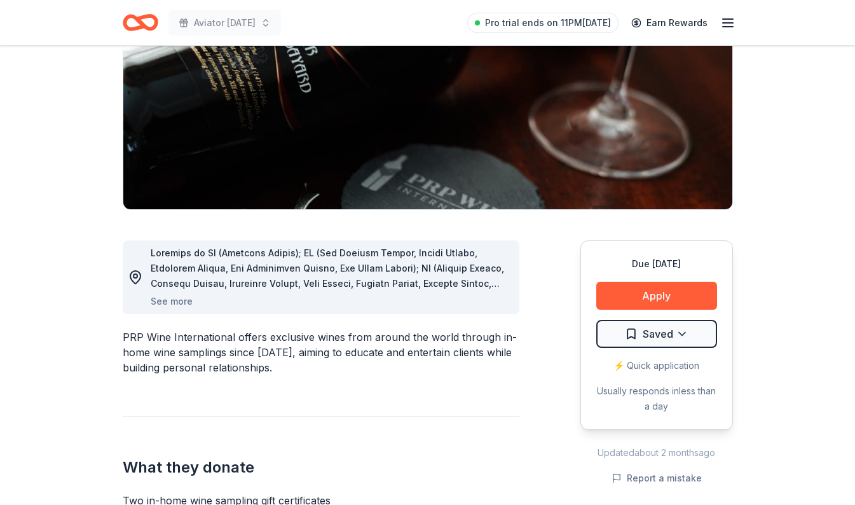
scroll to position [0, 0]
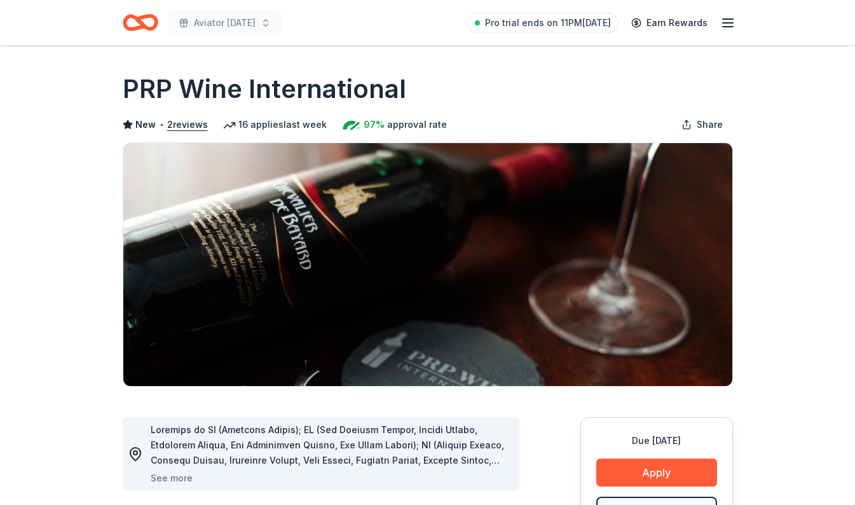
click at [722, 24] on icon "button" at bounding box center [727, 22] width 15 height 15
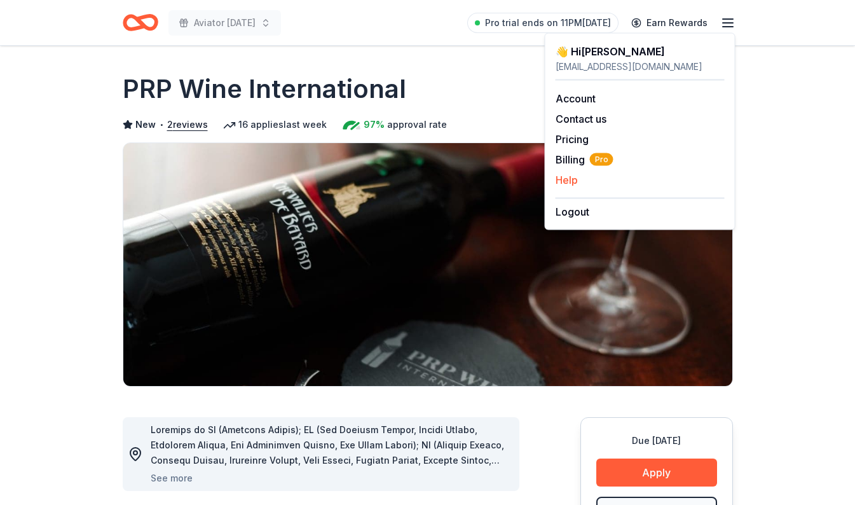
click at [566, 178] on button "Help" at bounding box center [566, 179] width 22 height 15
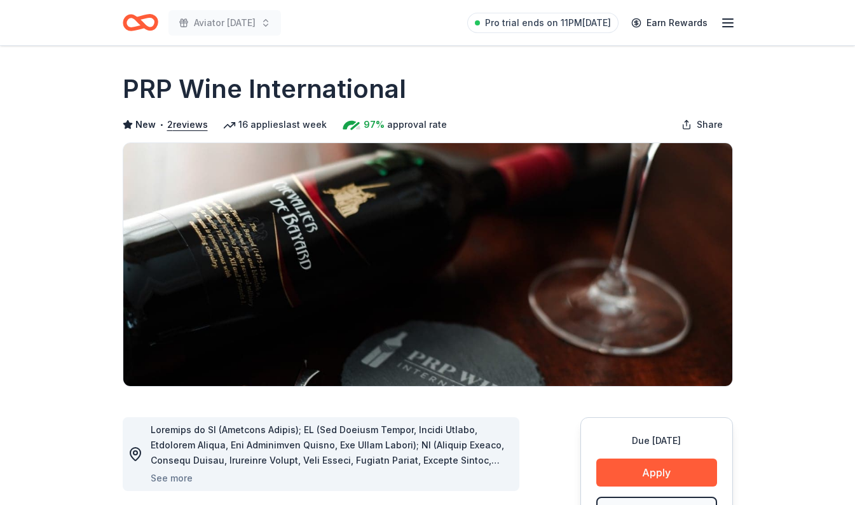
click at [136, 24] on icon "Home" at bounding box center [141, 23] width 36 height 30
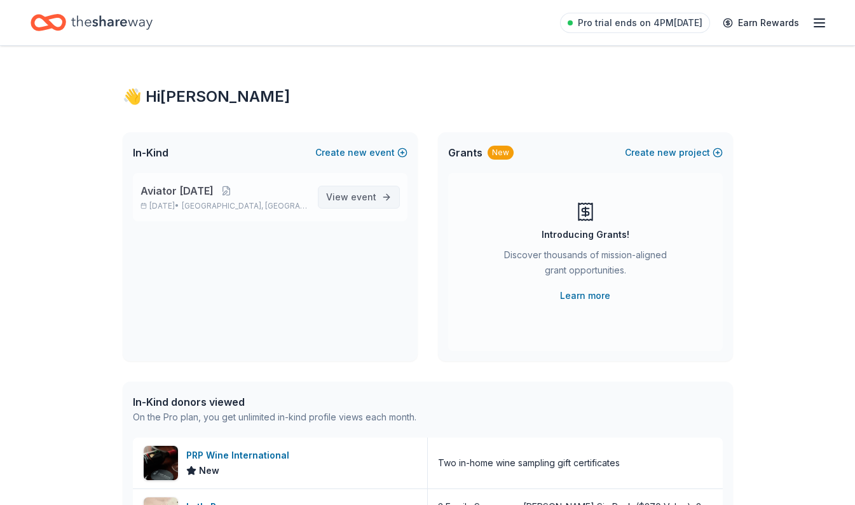
click at [358, 190] on span "View event" at bounding box center [351, 196] width 50 height 15
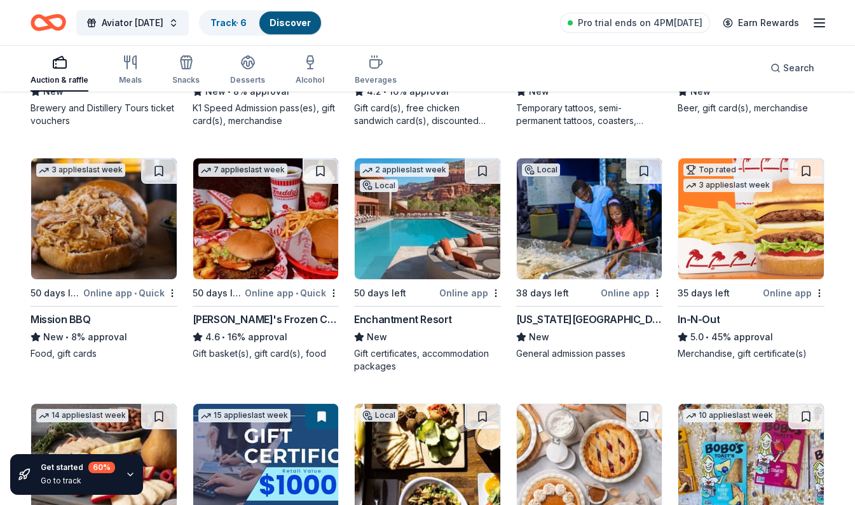
scroll to position [1332, 0]
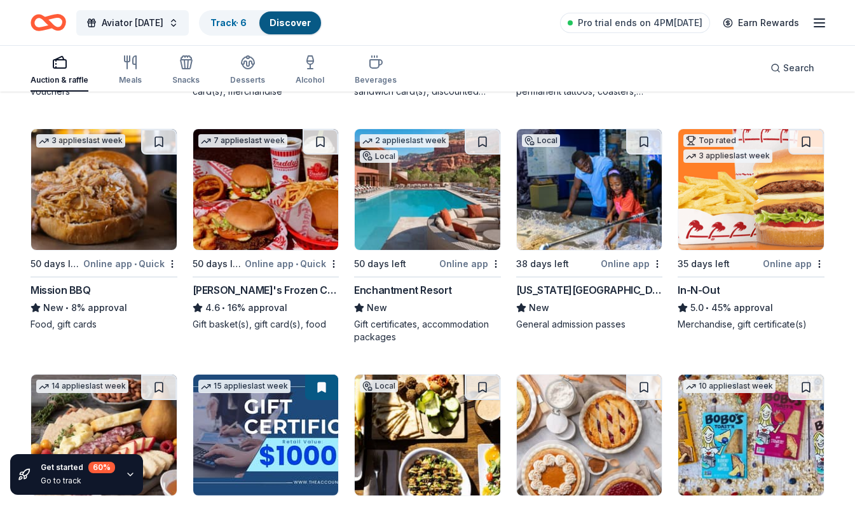
click at [405, 250] on div "2 applies last week Local 50 days left Online app Enchantment Resort New Gift c…" at bounding box center [427, 235] width 147 height 215
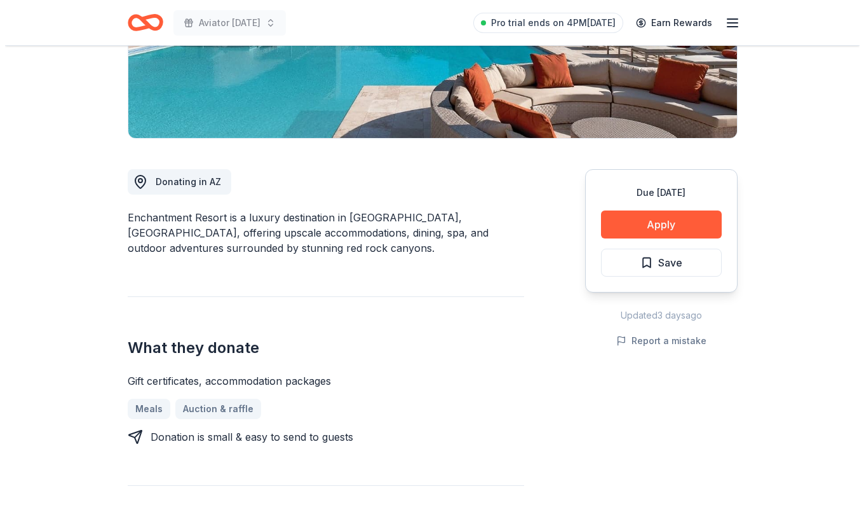
scroll to position [247, 0]
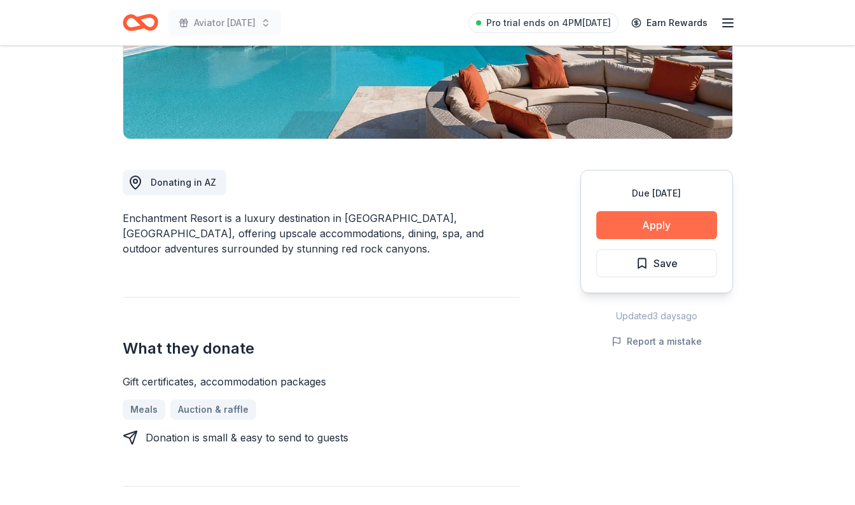
click at [673, 222] on button "Apply" at bounding box center [656, 225] width 121 height 28
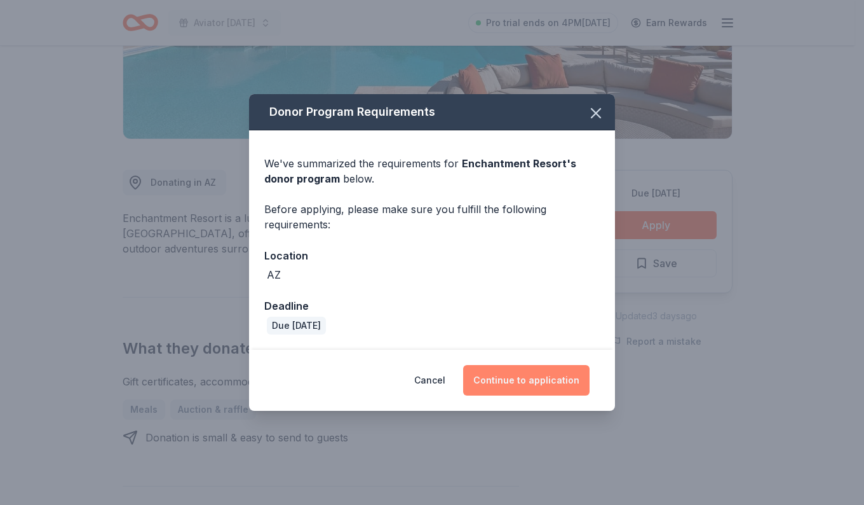
click at [519, 381] on button "Continue to application" at bounding box center [526, 380] width 126 height 31
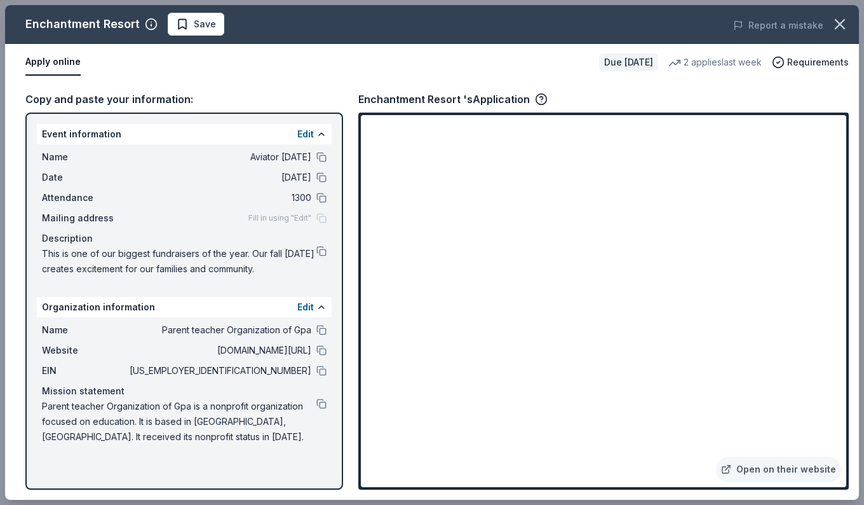
click at [357, 310] on div "Copy and paste your information: Event information Edit Name Aviator [DATE] Dat…" at bounding box center [432, 290] width 854 height 419
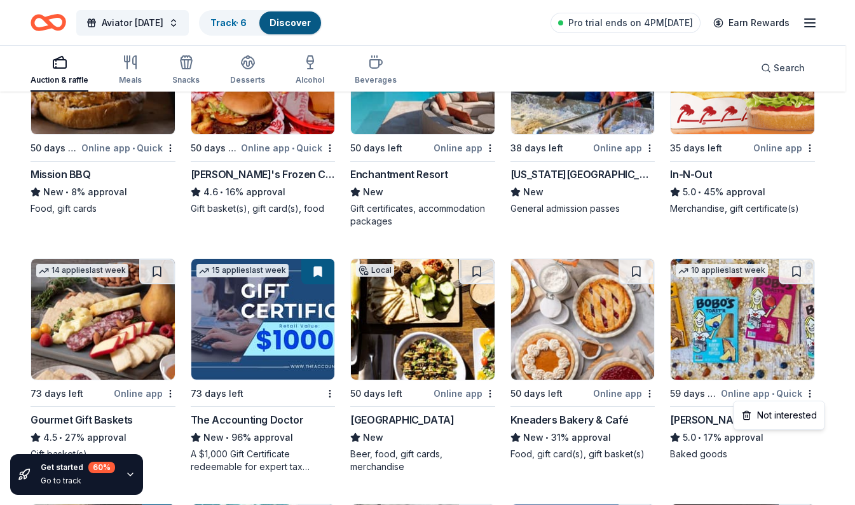
scroll to position [1499, 0]
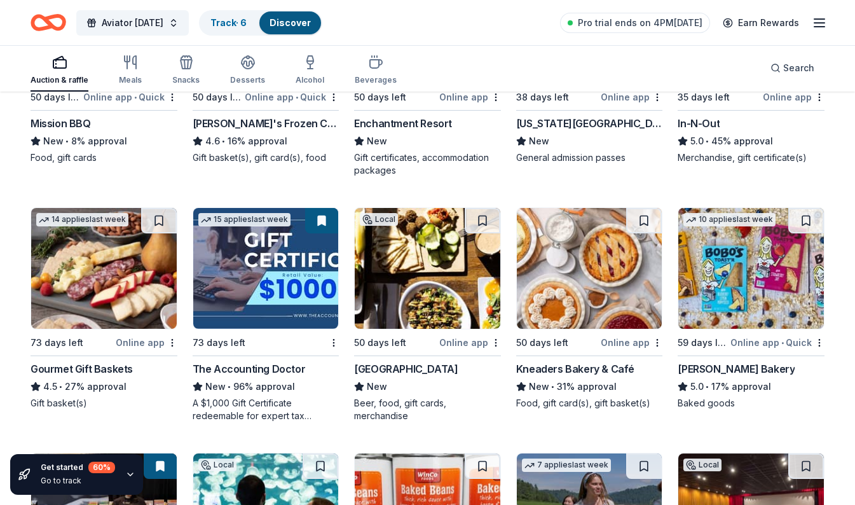
click at [154, 347] on div "Online app" at bounding box center [147, 342] width 62 height 16
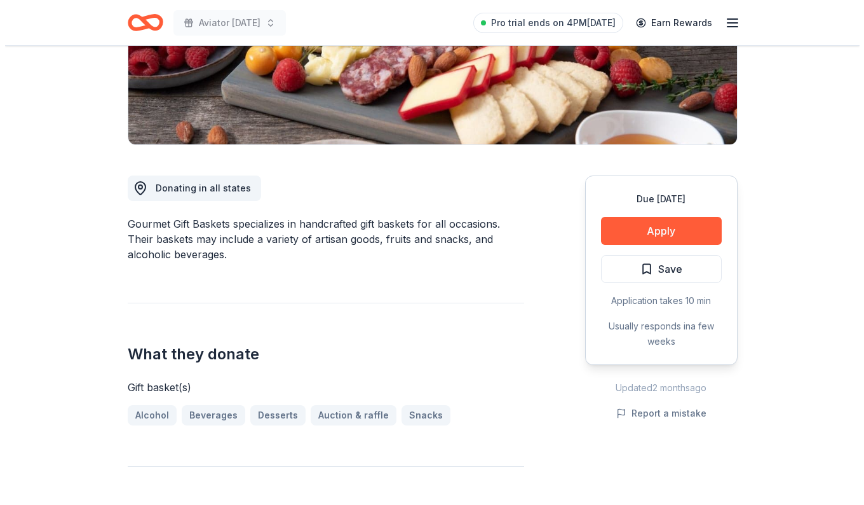
scroll to position [242, 0]
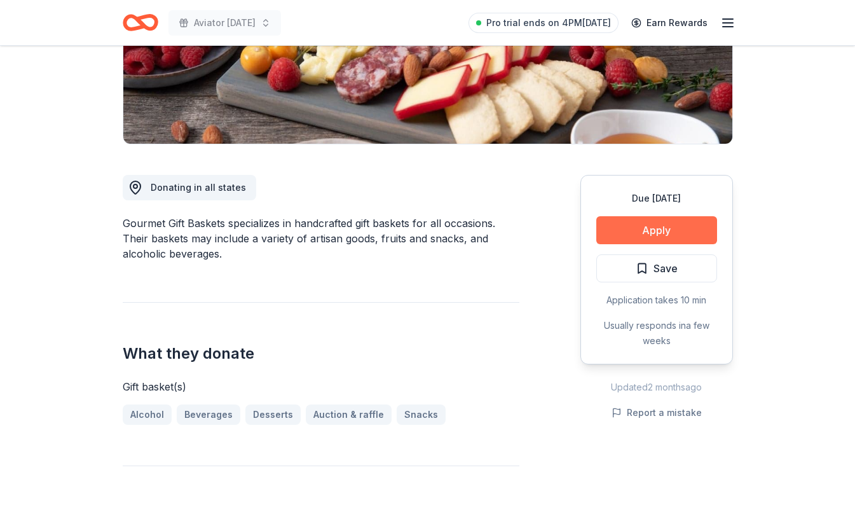
click at [686, 227] on button "Apply" at bounding box center [656, 230] width 121 height 28
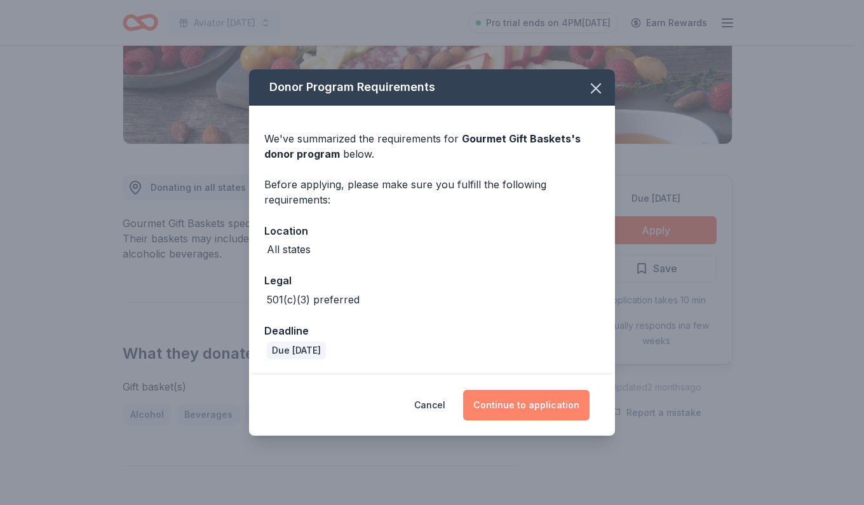
click at [546, 409] on button "Continue to application" at bounding box center [526, 405] width 126 height 31
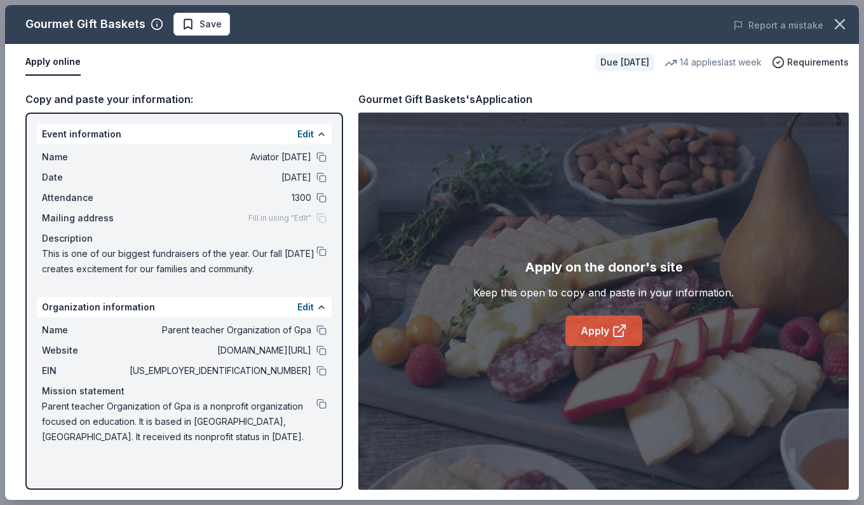
click at [608, 337] on link "Apply" at bounding box center [604, 330] width 77 height 31
